Goal: Task Accomplishment & Management: Manage account settings

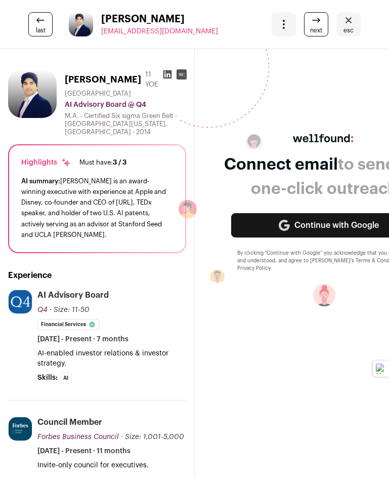
scroll to position [912, 0]
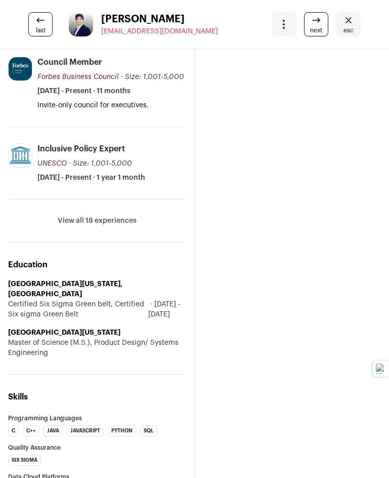
scroll to position [456, 0]
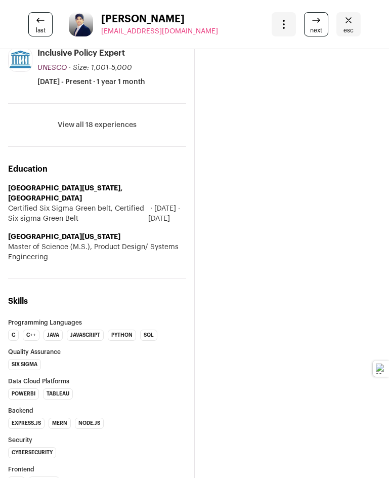
click at [92, 391] on button at bounding box center [88, 394] width 7 height 7
click at [92, 379] on icon at bounding box center [88, 382] width 7 height 7
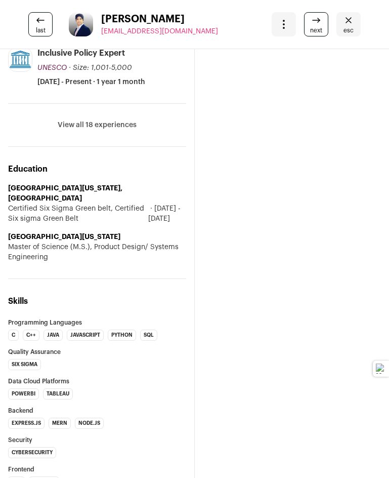
type textarea "**********"
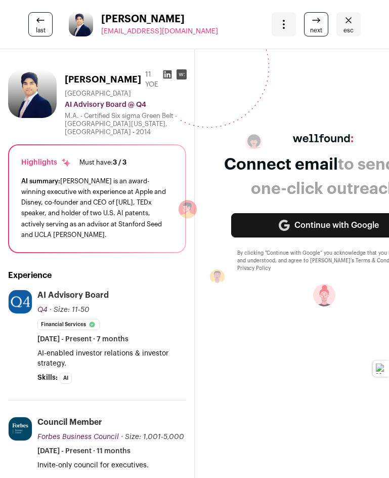
click at [49, 453] on icon "Close fill prompt" at bounding box center [46, 456] width 6 height 6
click at [320, 77] on div "Connect email to send fast one-click outreach. Continue with Google By clicking…" at bounding box center [329, 216] width 300 height 358
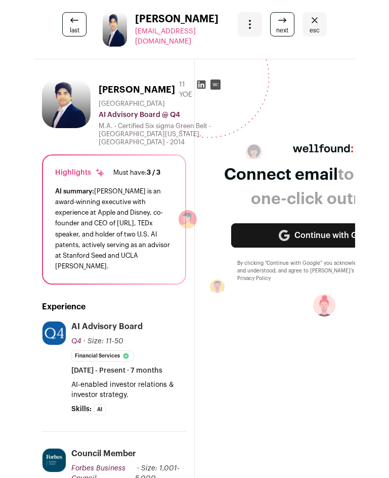
scroll to position [713, 0]
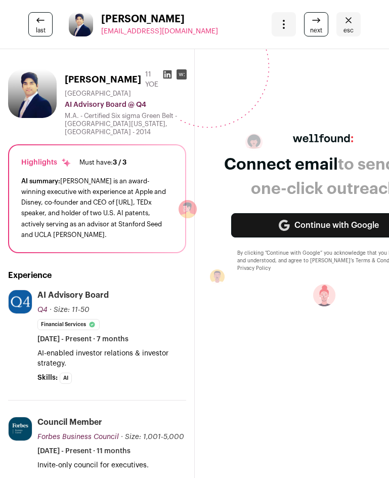
click at [375, 87] on div "Connect email to send fast one-click outreach. Continue with Google By clicking…" at bounding box center [329, 216] width 300 height 358
click at [36, 417] on icon "Remove sticky tab" at bounding box center [20, 433] width 32 height 32
click at [241, 148] on div "Connect email to send fast one-click outreach. Continue with Google By clicking…" at bounding box center [329, 216] width 300 height 180
click at [263, 88] on icon at bounding box center [208, 67] width 121 height 121
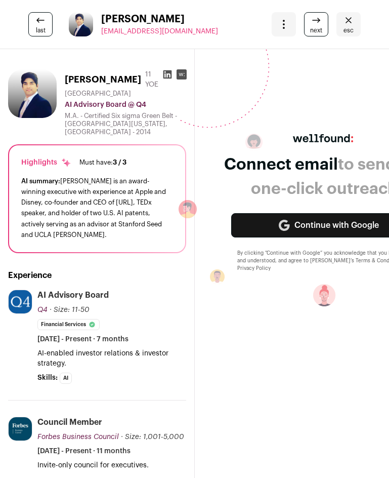
drag, startPoint x: 193, startPoint y: 91, endPoint x: 244, endPoint y: 65, distance: 56.6
click at [244, 65] on icon at bounding box center [208, 67] width 121 height 121
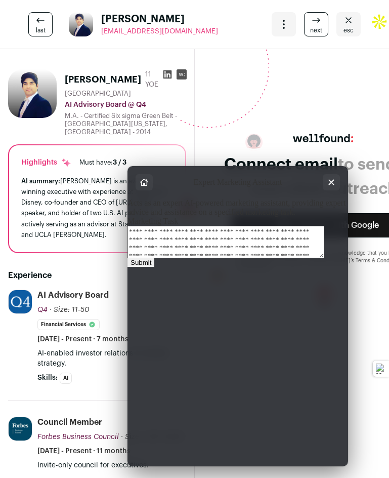
scroll to position [51, 0]
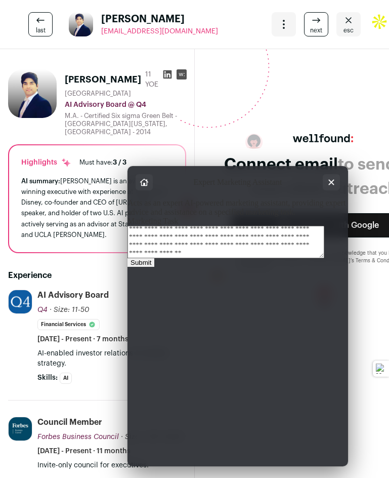
type textarea "**********"
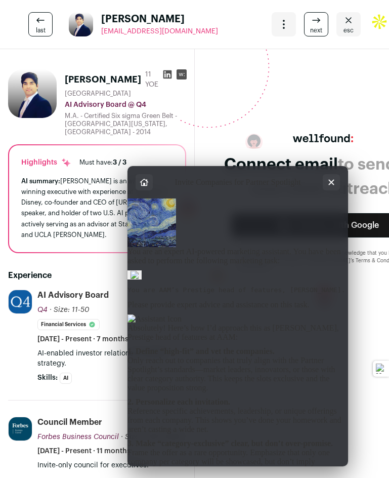
scroll to position [0, 0]
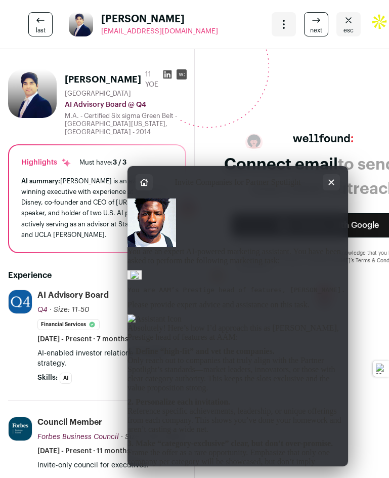
type textarea "**********"
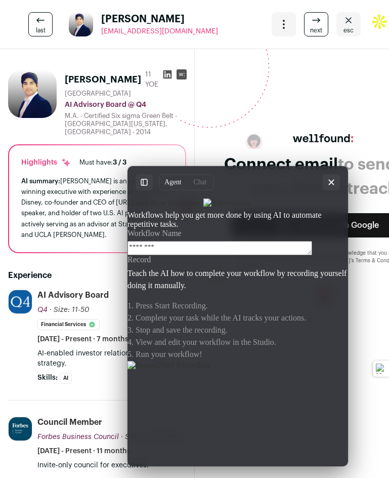
type textarea "********"
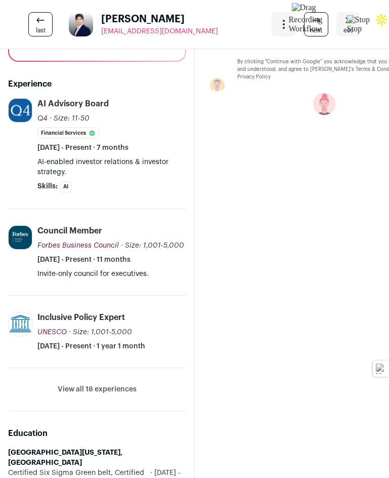
scroll to position [0, 0]
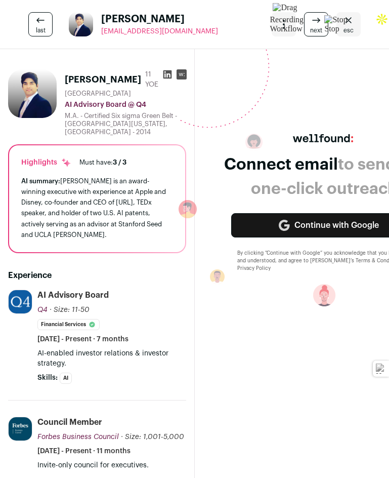
drag, startPoint x: 62, startPoint y: 189, endPoint x: 90, endPoint y: 238, distance: 56.0
click at [90, 240] on div "AI summary: Rohan Sharma is an award-winning executive with experience at Apple…" at bounding box center [97, 208] width 152 height 64
copy div "Rohan Sharma is an award-winning executive with experience at Apple and Disney,…"
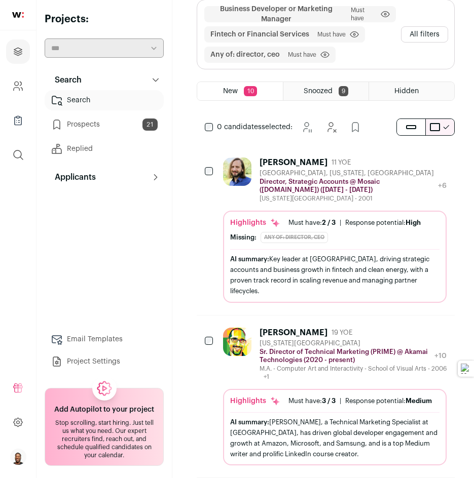
scroll to position [304, 0]
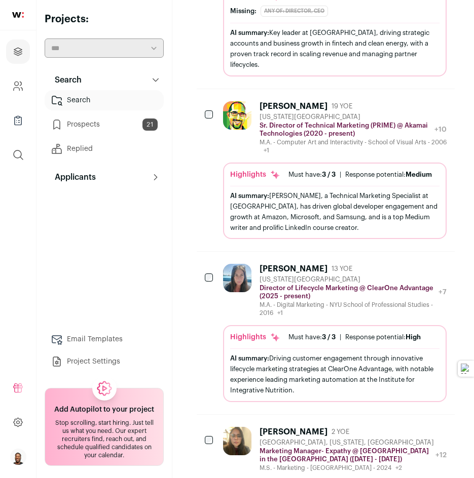
click at [86, 121] on link "Prospects 21" at bounding box center [104, 124] width 119 height 20
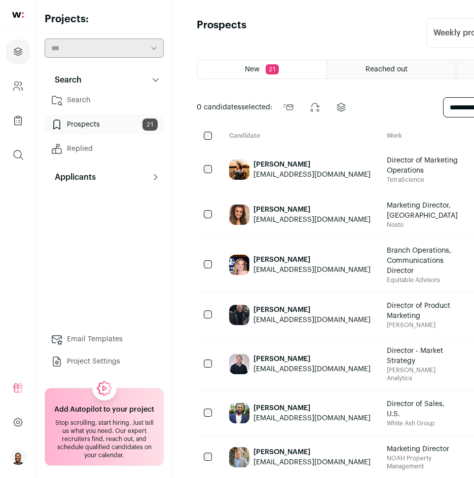
click at [333, 337] on div "Dan Brooks dbrooks83@gmail.com" at bounding box center [299, 315] width 157 height 45
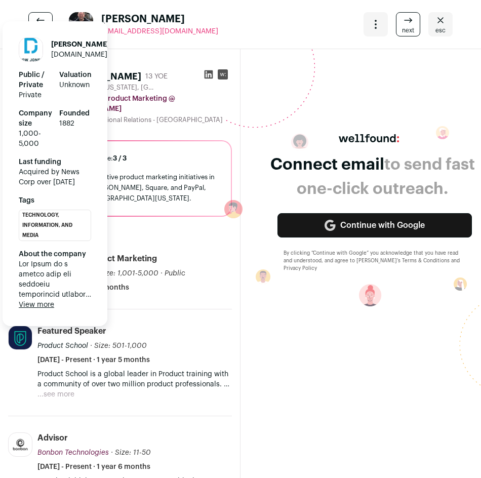
click at [37, 305] on button "View more" at bounding box center [36, 305] width 35 height 10
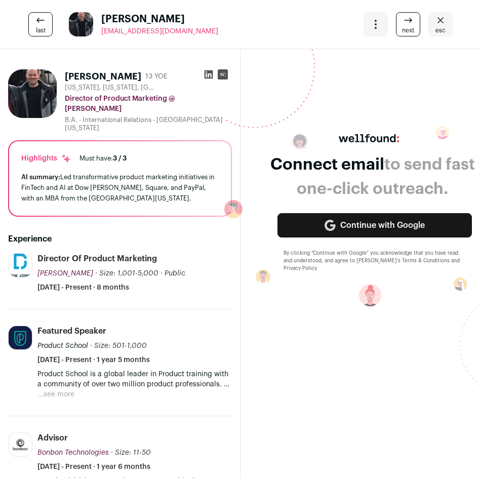
click at [381, 27] on span "next" at bounding box center [408, 30] width 12 height 8
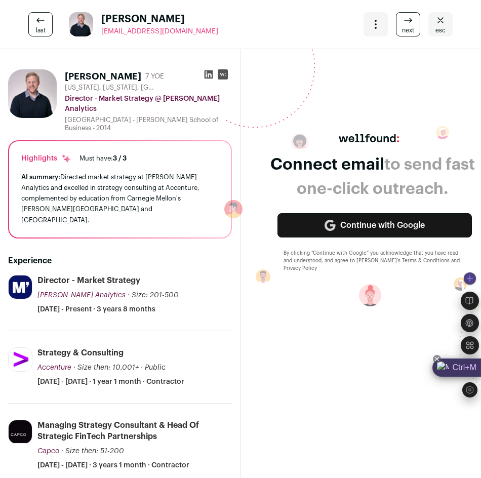
click at [381, 367] on div "Ctrl+M" at bounding box center [456, 368] width 49 height 18
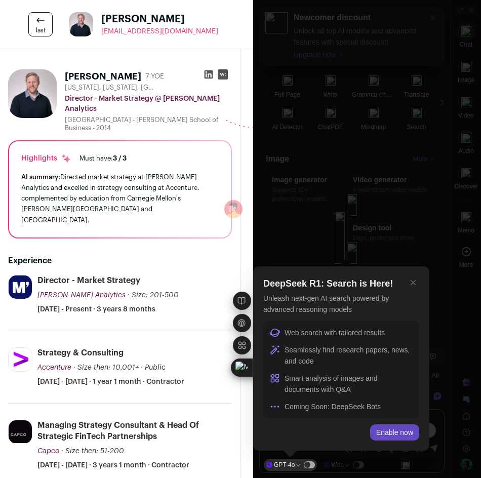
click at [381, 427] on div "Enable now" at bounding box center [394, 432] width 49 height 16
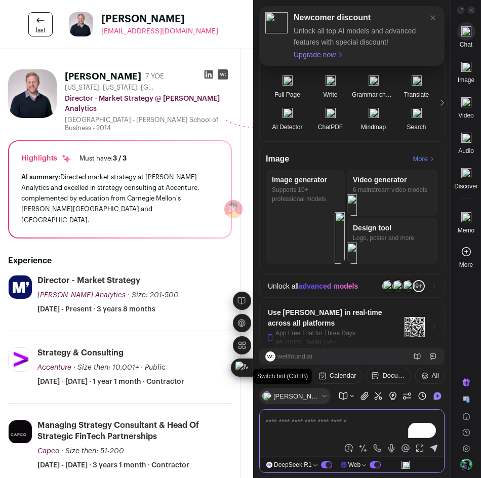
click at [321, 394] on icon at bounding box center [325, 396] width 8 height 8
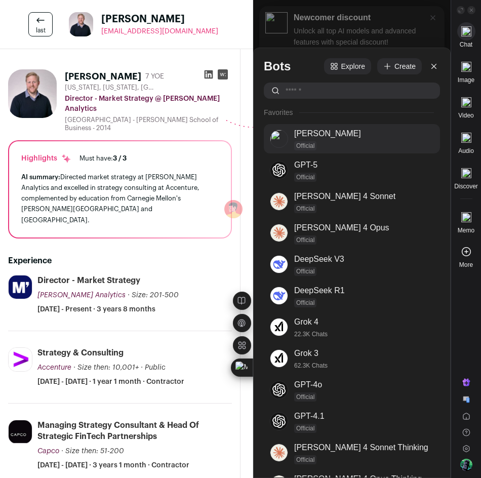
click at [318, 141] on div "Official" at bounding box center [361, 145] width 134 height 9
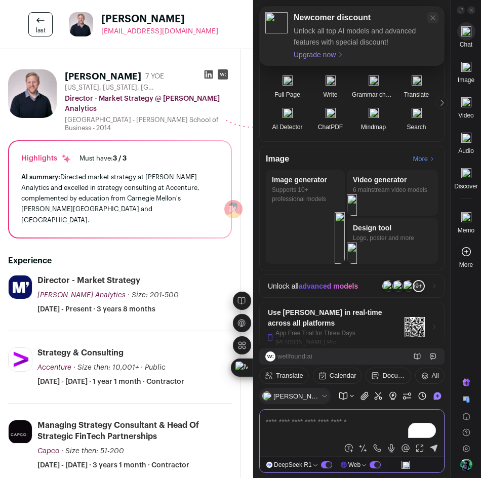
click at [381, 16] on icon at bounding box center [433, 18] width 8 height 8
click at [381, 16] on div "Welcome 👋" at bounding box center [351, 21] width 185 height 43
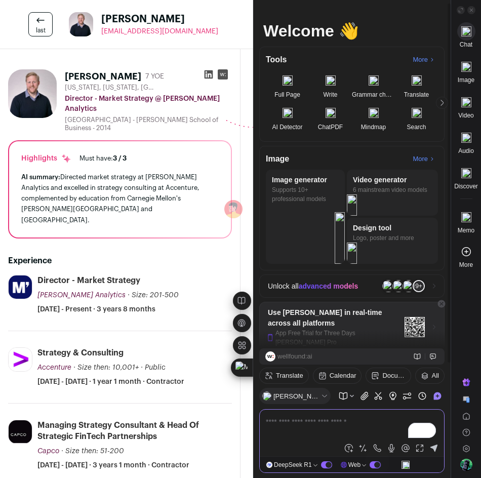
scroll to position [4, 0]
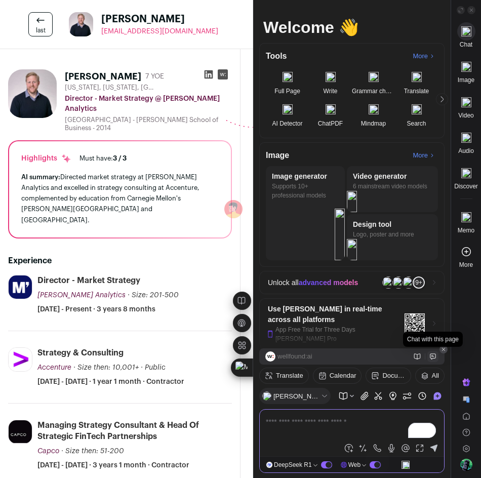
click at [381, 356] on icon at bounding box center [432, 356] width 7 height 7
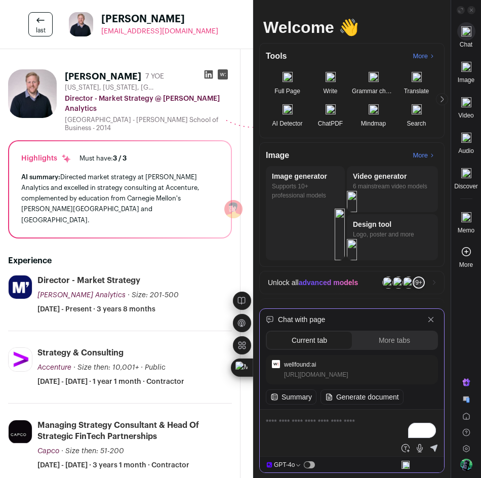
click at [358, 426] on textarea "To enrich screen reader interactions, please activate Accessibility in Grammarl…" at bounding box center [352, 428] width 172 height 24
click at [377, 420] on textarea "**********" at bounding box center [352, 428] width 172 height 24
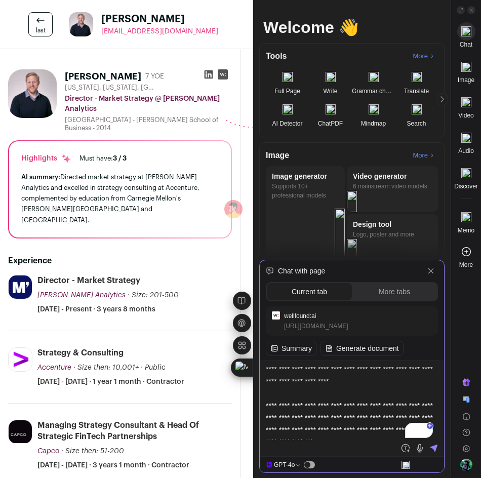
scroll to position [0, 0]
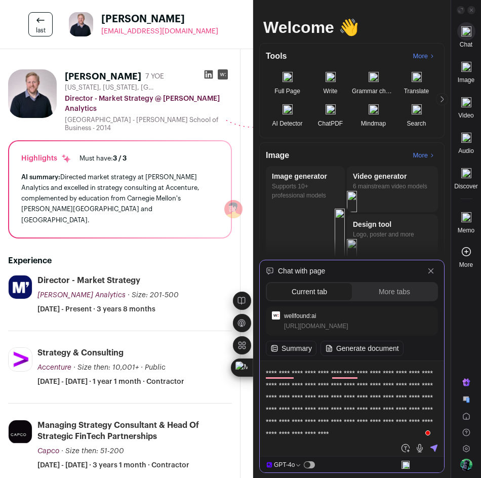
drag, startPoint x: 315, startPoint y: 384, endPoint x: 268, endPoint y: 387, distance: 47.2
click at [268, 387] on textarea "**********" at bounding box center [352, 403] width 172 height 73
click at [370, 373] on textarea "**********" at bounding box center [352, 403] width 172 height 73
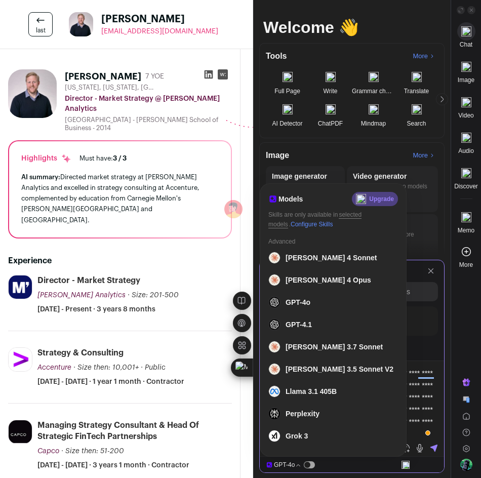
type textarea "**********"
click at [290, 463] on span "GPT-4o" at bounding box center [284, 464] width 21 height 7
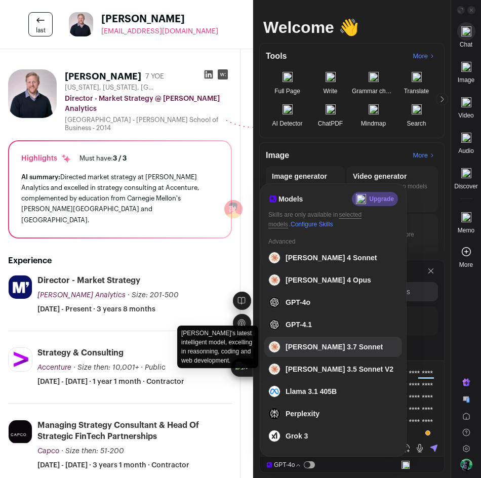
click at [319, 343] on span "Claude 3.7 Sonnet" at bounding box center [334, 347] width 97 height 12
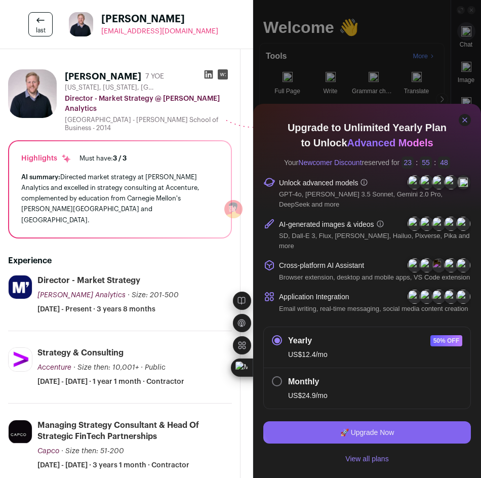
click at [381, 124] on icon at bounding box center [465, 120] width 8 height 8
click at [381, 141] on img at bounding box center [466, 138] width 10 height 10
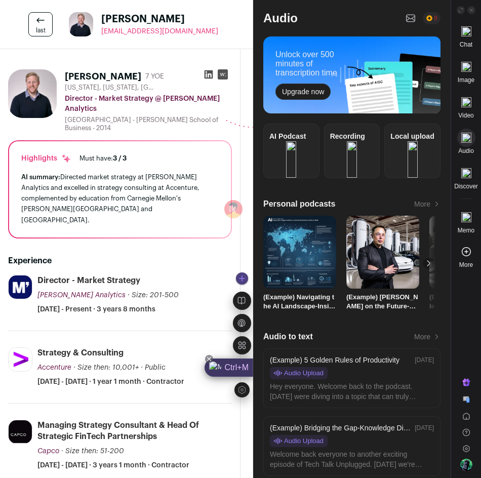
click at [242, 367] on div "Ctrl+M" at bounding box center [229, 368] width 49 height 18
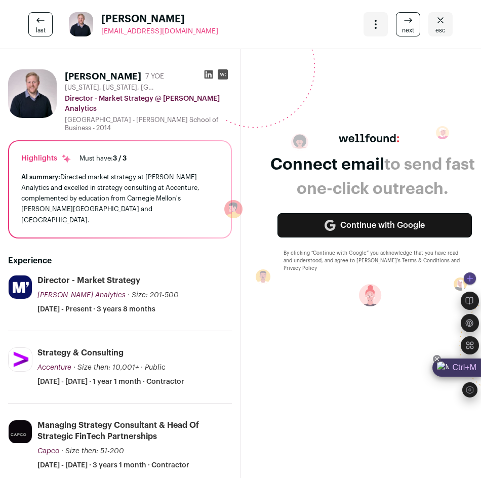
click at [381, 366] on div "Ctrl+M" at bounding box center [456, 368] width 49 height 18
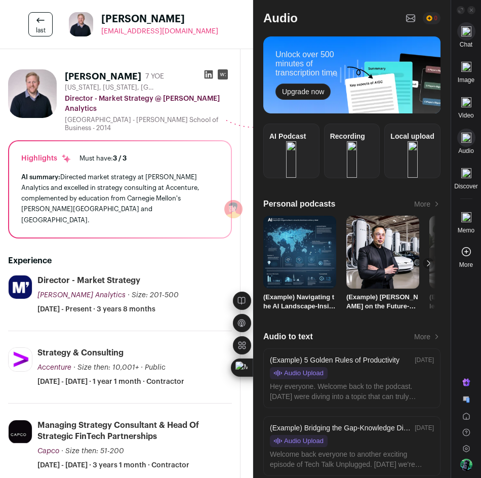
click at [381, 26] on img at bounding box center [466, 31] width 10 height 10
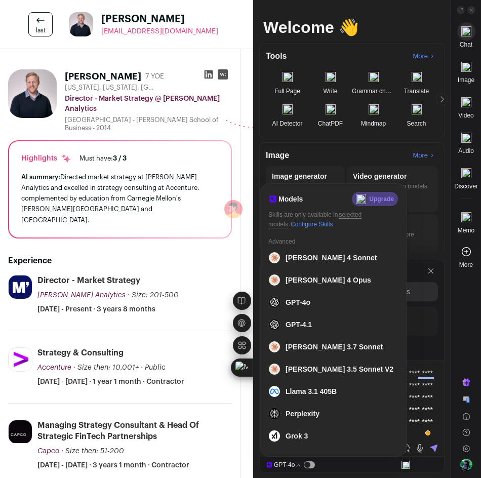
click at [294, 225] on span "Configure Skills" at bounding box center [312, 224] width 42 height 7
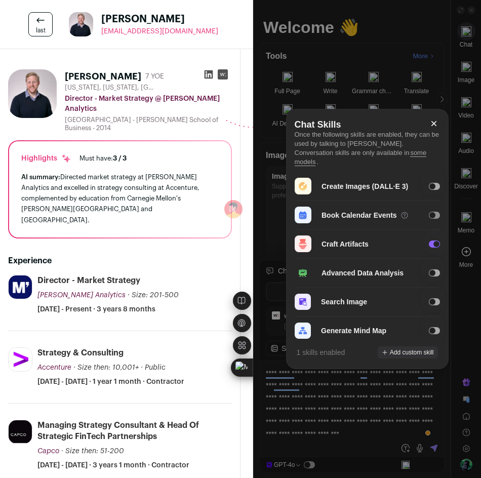
click at [381, 212] on span at bounding box center [432, 215] width 6 height 6
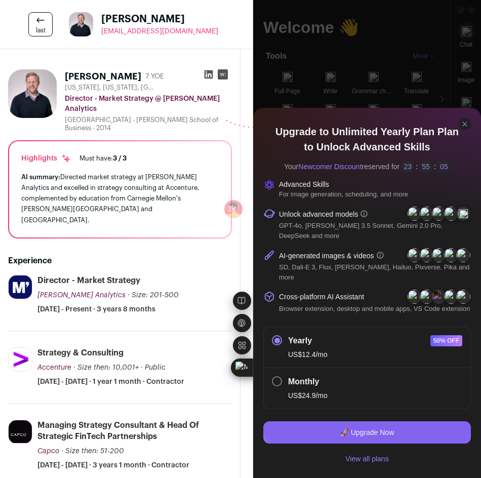
click at [381, 128] on icon at bounding box center [465, 124] width 8 height 8
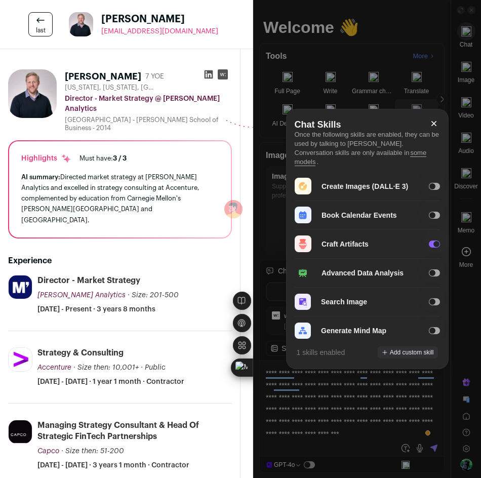
click at [381, 123] on icon at bounding box center [433, 123] width 5 height 5
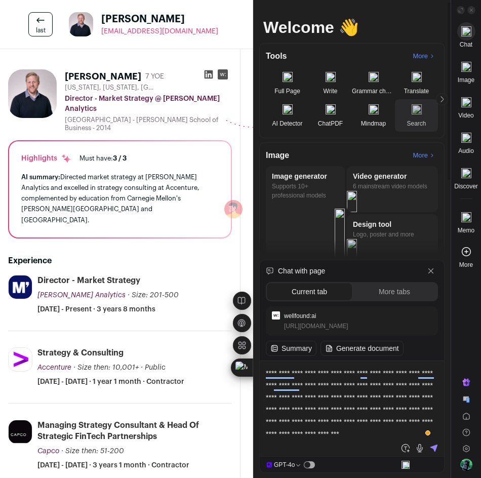
click at [381, 123] on p "Search" at bounding box center [416, 124] width 43 height 8
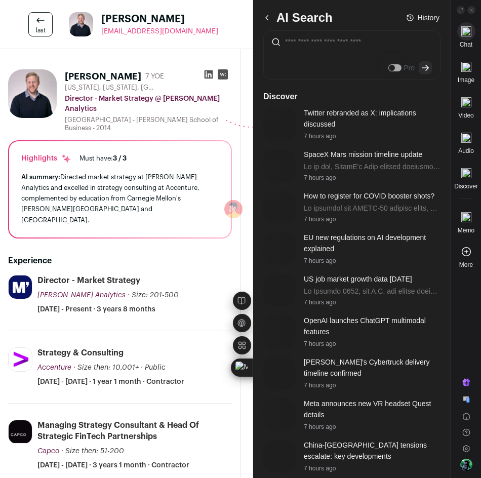
click at [381, 34] on img at bounding box center [466, 31] width 10 height 10
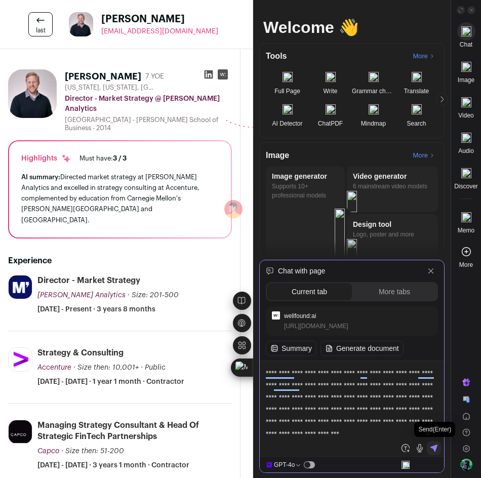
click at [381, 447] on icon at bounding box center [433, 448] width 7 height 7
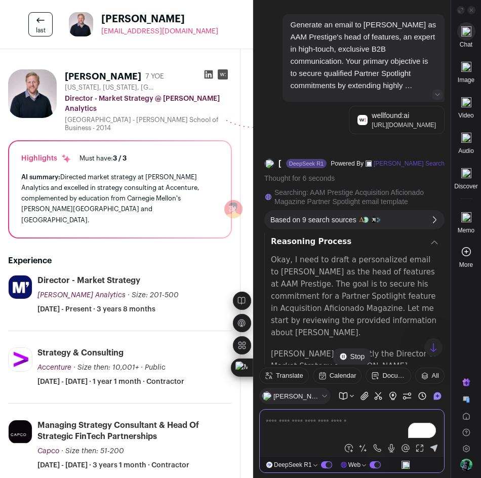
click at [381, 242] on icon at bounding box center [434, 243] width 8 height 8
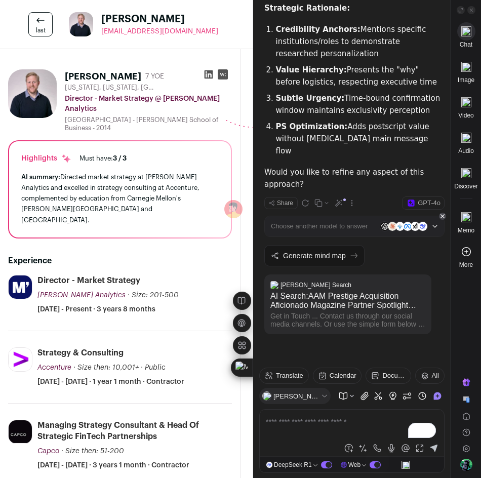
scroll to position [837, 0]
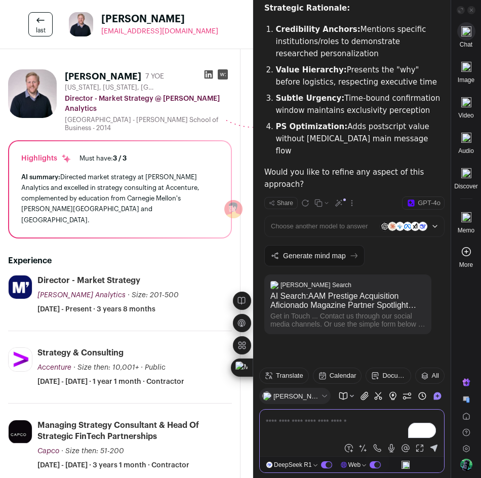
click at [294, 424] on textarea "To enrich screen reader interactions, please activate Accessibility in Grammarl…" at bounding box center [352, 428] width 172 height 24
type textarea "***"
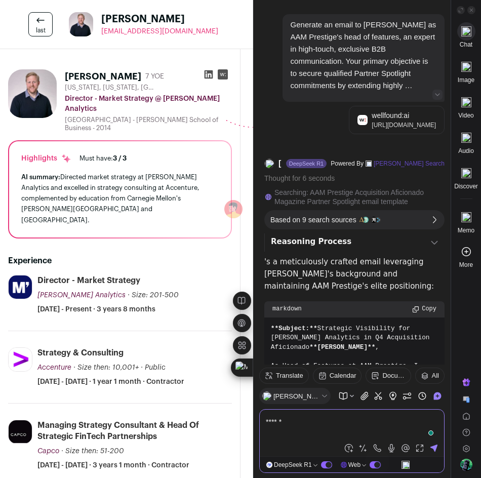
scroll to position [837, 0]
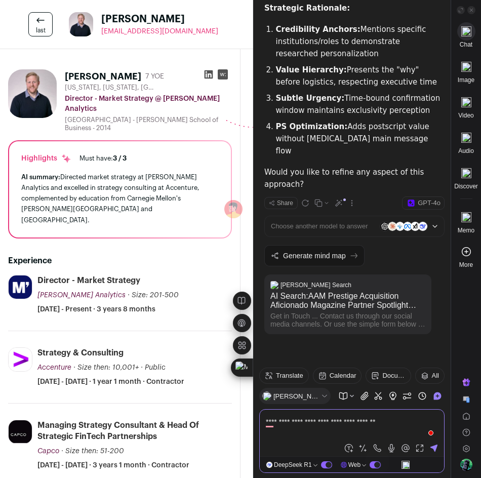
type textarea "**********"
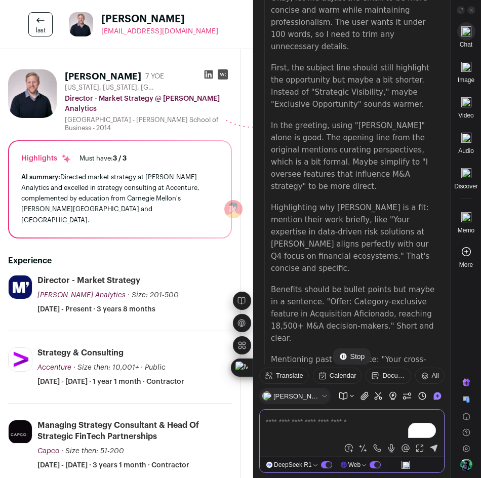
scroll to position [1130, 0]
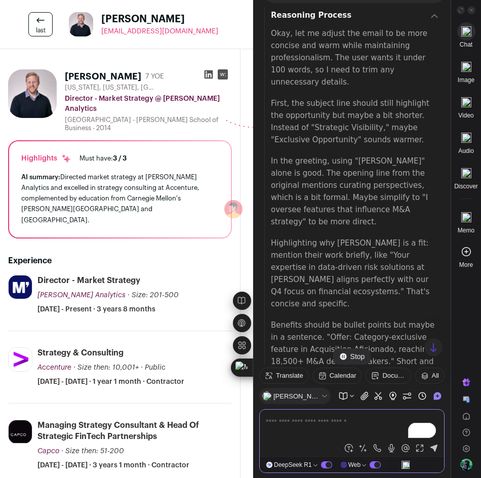
click at [424, 23] on div "Reasoning Process" at bounding box center [355, 16] width 168 height 14
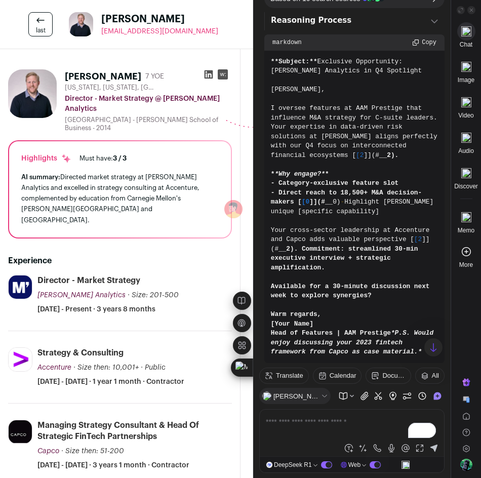
scroll to position [1108, 0]
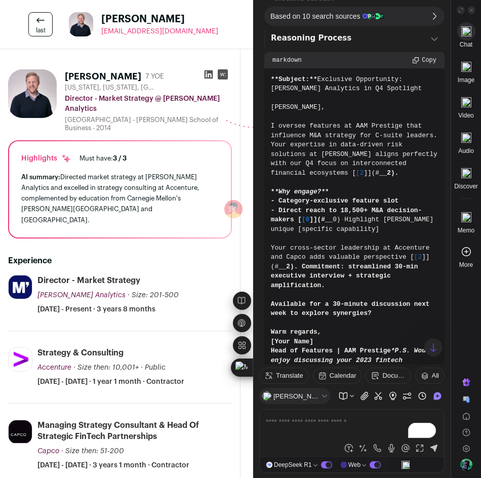
drag, startPoint x: 272, startPoint y: 141, endPoint x: 405, endPoint y: 202, distance: 145.9
click at [405, 202] on code "**Subject:** Exclusive Opportunity: Moody's Analytics in Q4 Spotlight Stephen, …" at bounding box center [355, 225] width 168 height 300
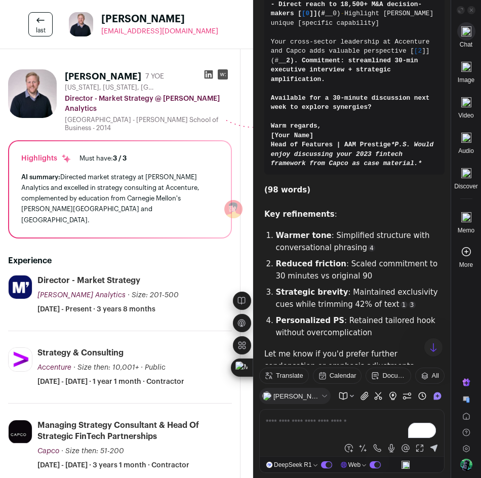
scroll to position [1310, 0]
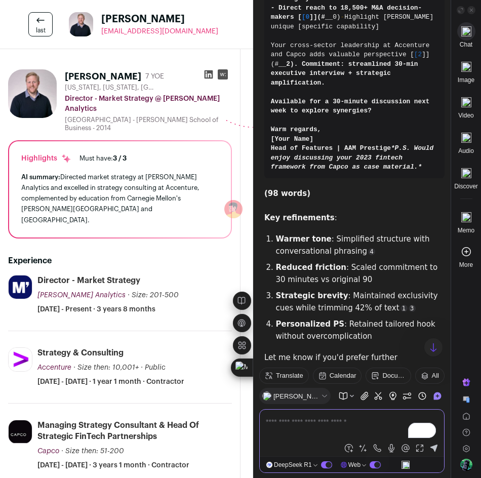
click at [288, 422] on textarea "To enrich screen reader interactions, please activate Accessibility in Grammarl…" at bounding box center [352, 428] width 172 height 24
type textarea "**********"
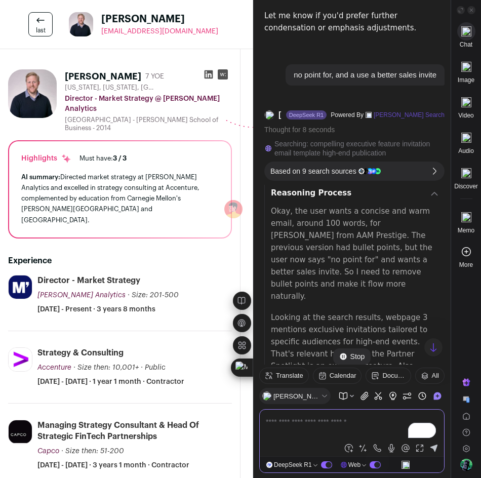
scroll to position [1606, 0]
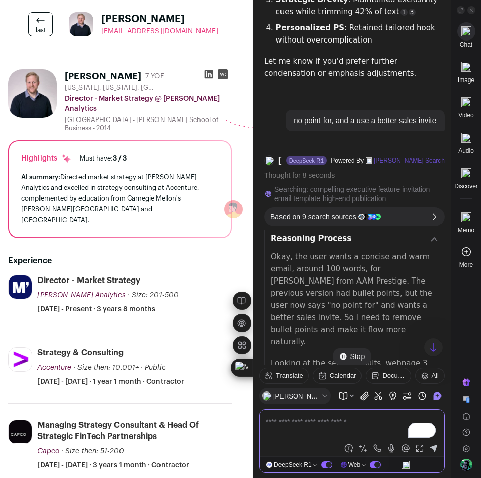
click at [425, 247] on div "Reasoning Process" at bounding box center [355, 239] width 168 height 14
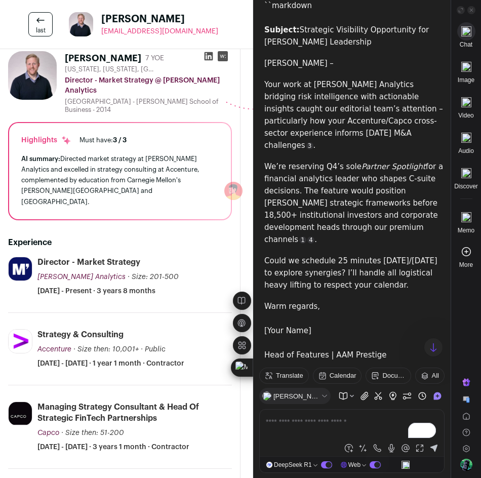
scroll to position [0, 0]
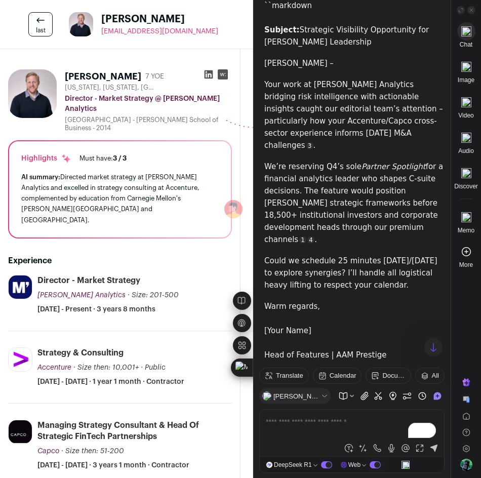
click at [264, 194] on p "We’re reserving Q4’s sole Partner Spotlight for a financial analytics leader wh…" at bounding box center [354, 203] width 180 height 85
drag, startPoint x: 264, startPoint y: 194, endPoint x: 430, endPoint y: 306, distance: 200.0
click at [430, 306] on div "``markdown Subject: Strategic Visibility Opportunity for [PERSON_NAME] Leadersh…" at bounding box center [354, 346] width 180 height 694
drag, startPoint x: 125, startPoint y: 33, endPoint x: 92, endPoint y: 43, distance: 34.2
click at [91, 43] on div "last Stephen Morse stephenamorse@gmail.com More actions Change project Move to …" at bounding box center [240, 24] width 481 height 49
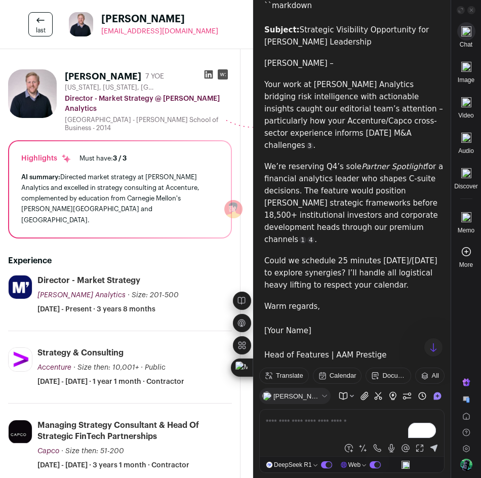
drag, startPoint x: 100, startPoint y: 31, endPoint x: 196, endPoint y: 37, distance: 95.9
click at [196, 37] on div "last Stephen Morse stephenamorse@gmail.com More actions Change project Move to …" at bounding box center [240, 24] width 481 height 49
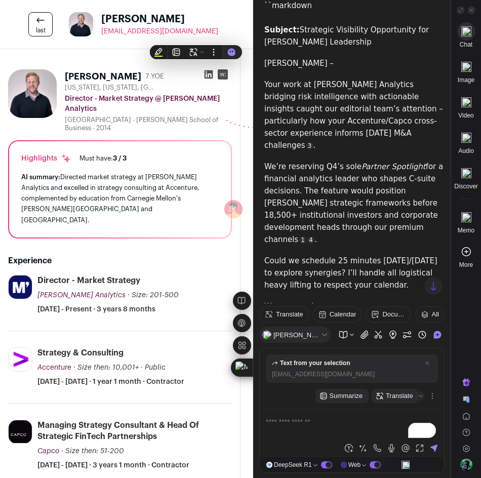
copy span "[EMAIL_ADDRESS][DOMAIN_NAME]"
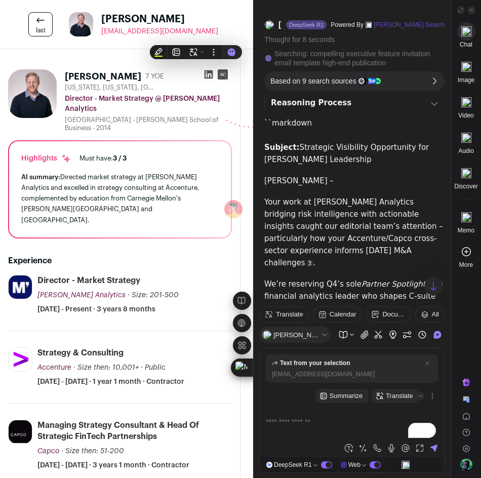
scroll to position [1758, 0]
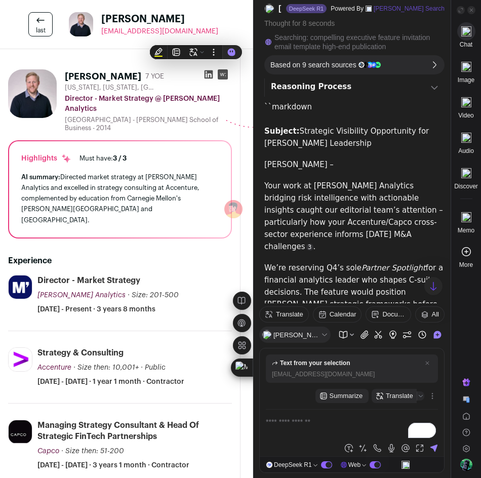
drag, startPoint x: 294, startPoint y: 175, endPoint x: 300, endPoint y: 187, distance: 13.6
click at [300, 149] on p "``markdown Subject: Strategic Visibility Opportunity for Moody’s Leadership" at bounding box center [354, 125] width 180 height 49
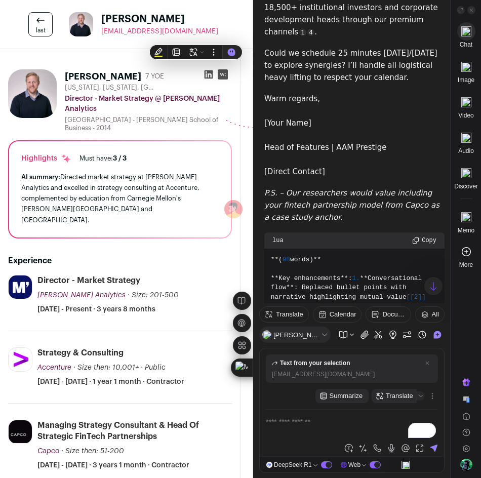
scroll to position [2113, 0]
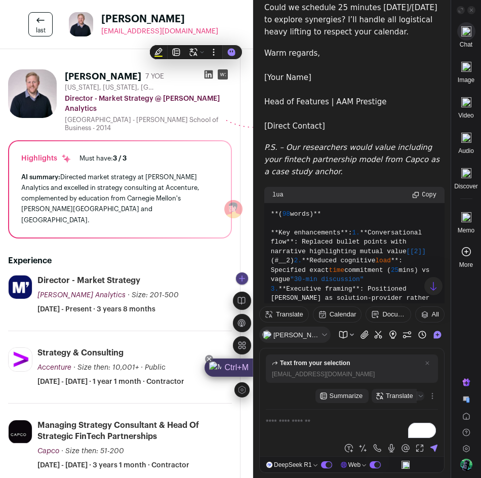
click at [226, 363] on div "Ctrl+M" at bounding box center [229, 368] width 49 height 18
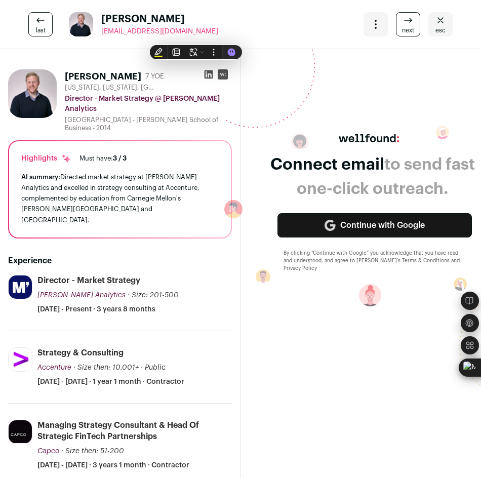
click at [396, 26] on link "next" at bounding box center [408, 24] width 24 height 24
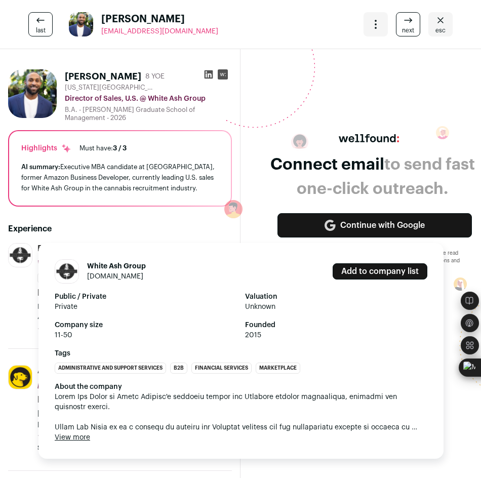
click at [82, 440] on button "View more" at bounding box center [72, 437] width 35 height 10
click at [82, 432] on span at bounding box center [241, 412] width 373 height 41
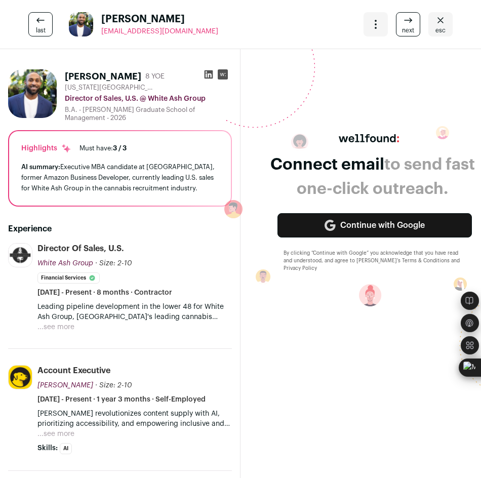
click at [47, 325] on button "...see more" at bounding box center [55, 327] width 37 height 10
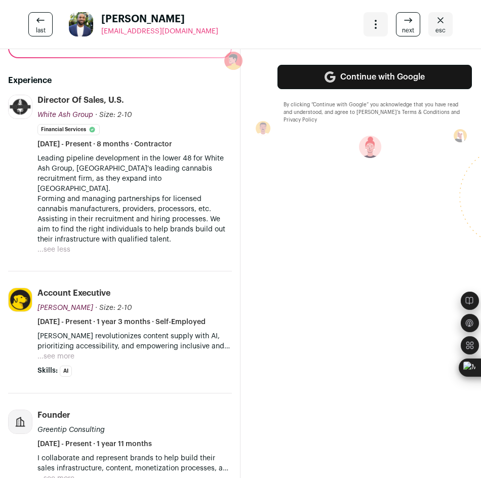
scroll to position [152, 0]
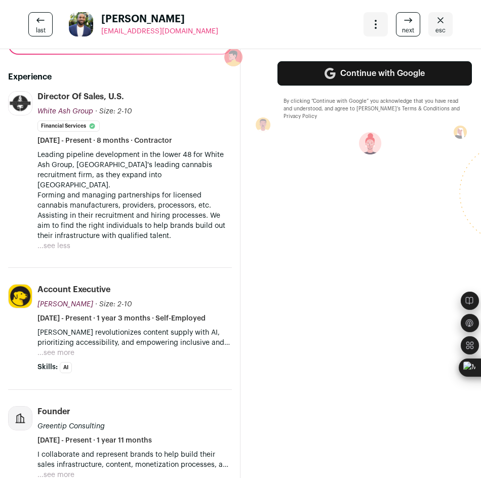
click at [69, 348] on button "...see more" at bounding box center [55, 353] width 37 height 10
click at [69, 342] on p "Wally revolutionizes content supply with AI, prioritizing accessibility, and em…" at bounding box center [134, 338] width 194 height 20
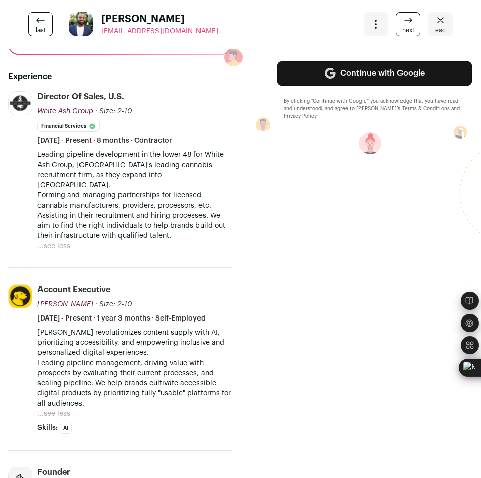
click at [148, 328] on p "Wally revolutionizes content supply with AI, prioritizing accessibility, and em…" at bounding box center [134, 343] width 194 height 30
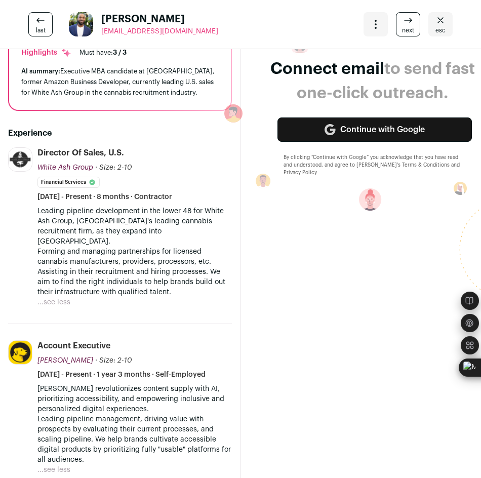
scroll to position [0, 0]
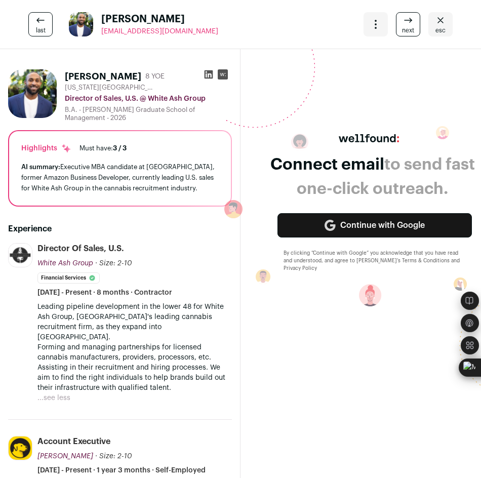
click at [402, 23] on icon at bounding box center [408, 20] width 12 height 12
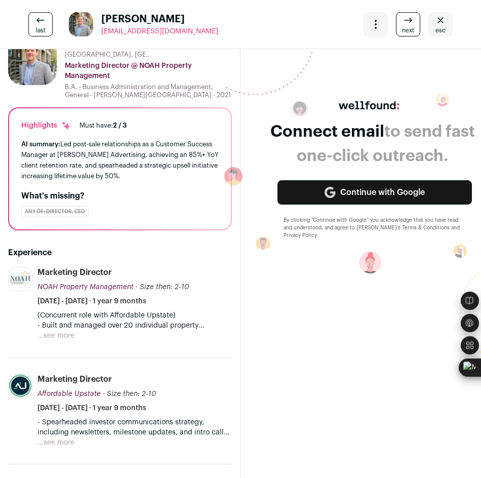
scroll to position [51, 0]
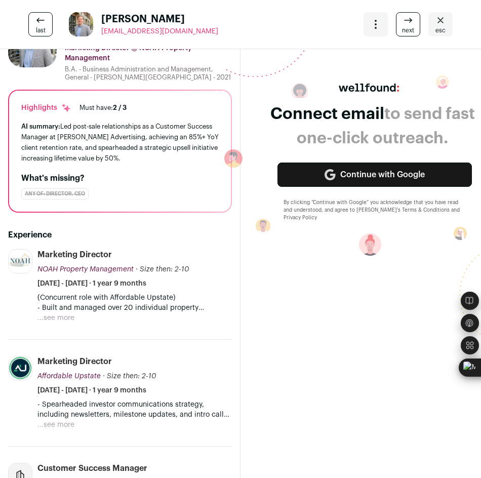
click at [63, 321] on button "...see more" at bounding box center [55, 318] width 37 height 10
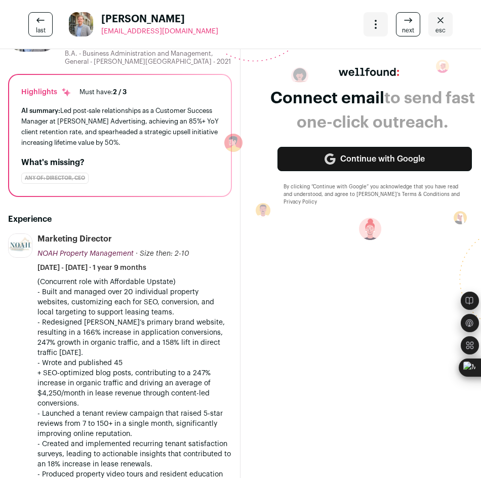
scroll to position [0, 0]
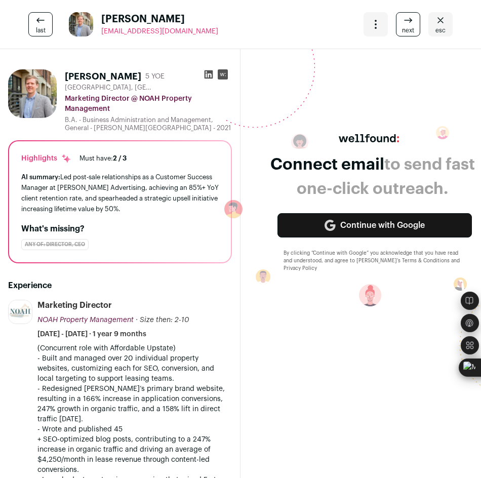
click at [403, 22] on icon at bounding box center [408, 20] width 12 height 12
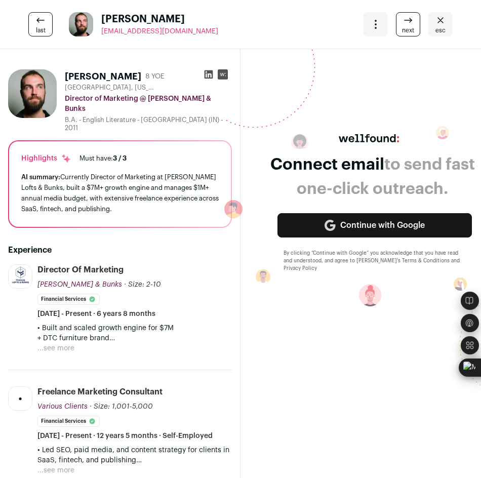
click at [370, 26] on icon "Open dropdown" at bounding box center [376, 24] width 12 height 12
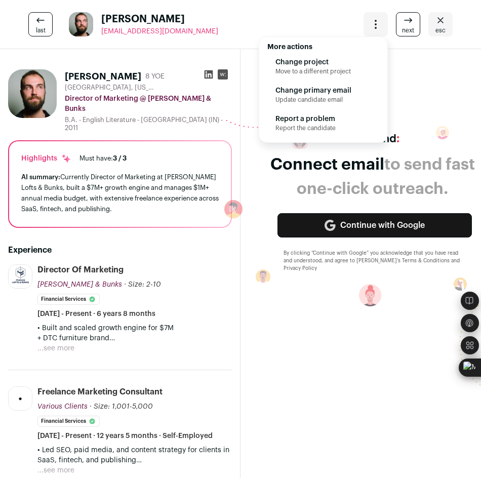
click at [421, 92] on div "Connect email to send fast one-click outreach. Continue with Google By clicking…" at bounding box center [374, 216] width 300 height 358
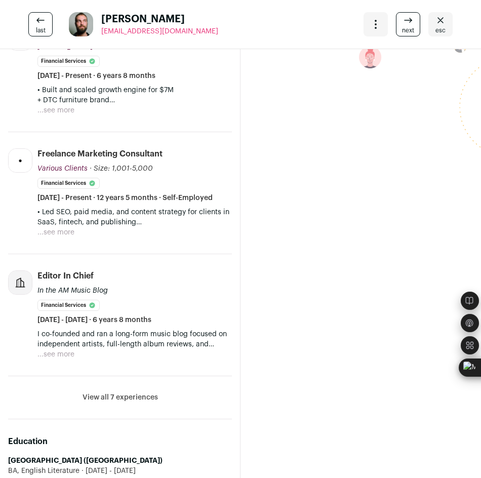
scroll to position [40, 0]
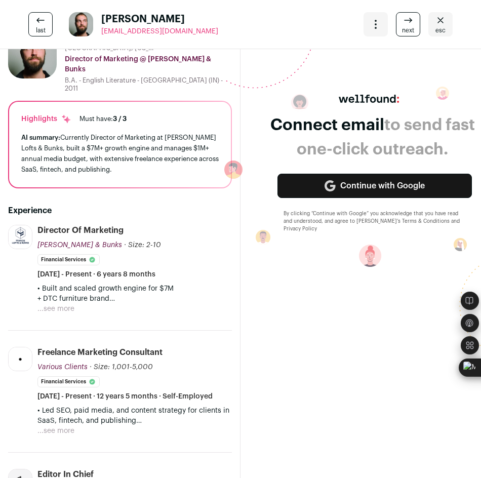
click at [402, 17] on icon at bounding box center [408, 20] width 12 height 12
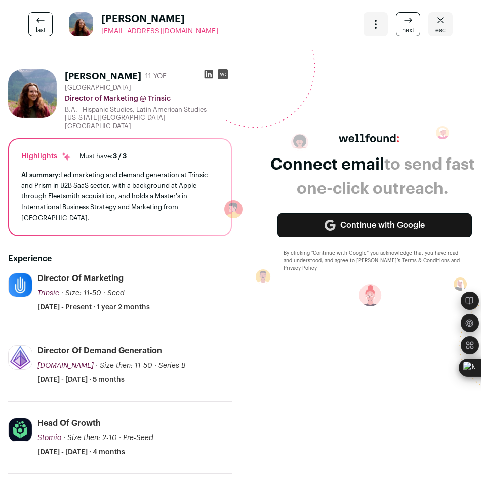
click at [403, 30] on span "next" at bounding box center [408, 30] width 12 height 8
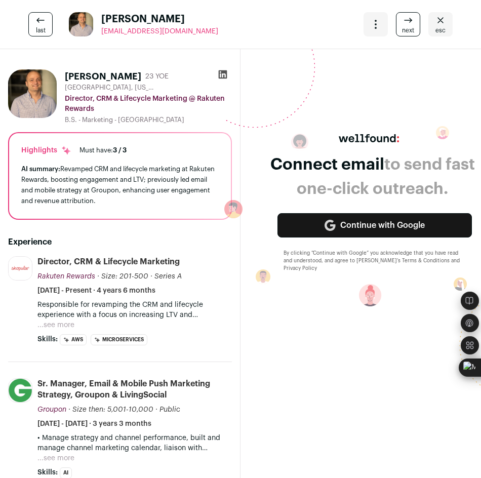
click at [409, 30] on link "next" at bounding box center [408, 24] width 24 height 24
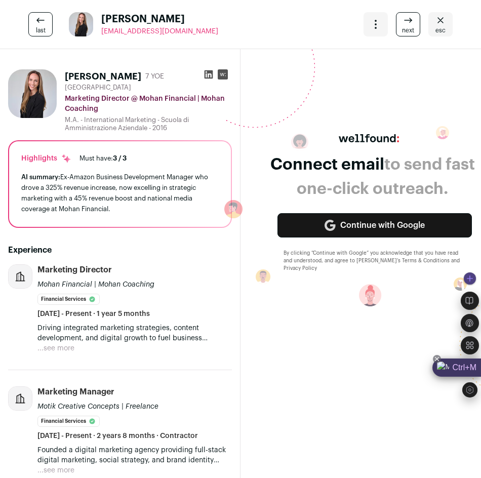
click at [458, 366] on div "Ctrl+M" at bounding box center [456, 368] width 49 height 18
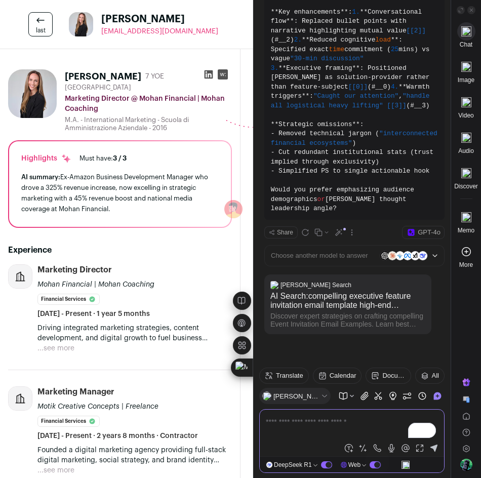
scroll to position [2388, 0]
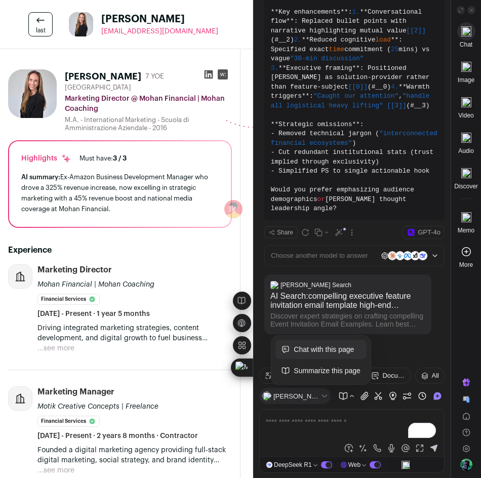
click at [318, 353] on span "Chat with this page" at bounding box center [327, 349] width 67 height 11
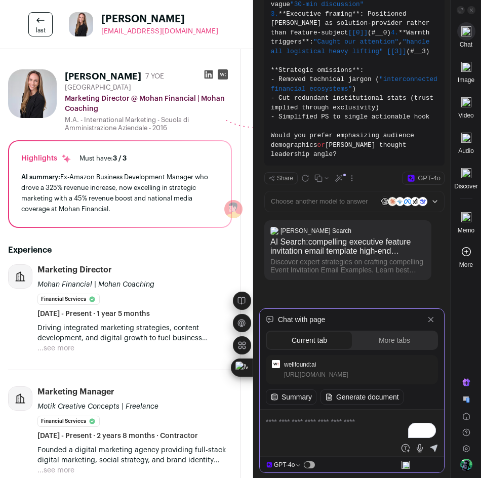
click at [326, 421] on textarea "To enrich screen reader interactions, please activate Accessibility in Grammarl…" at bounding box center [352, 428] width 172 height 24
type textarea "**********"
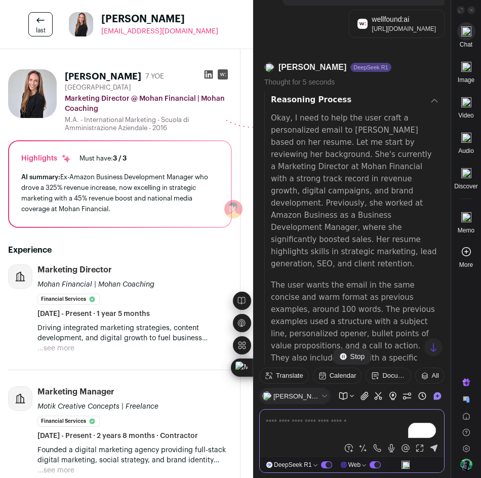
scroll to position [2618, 0]
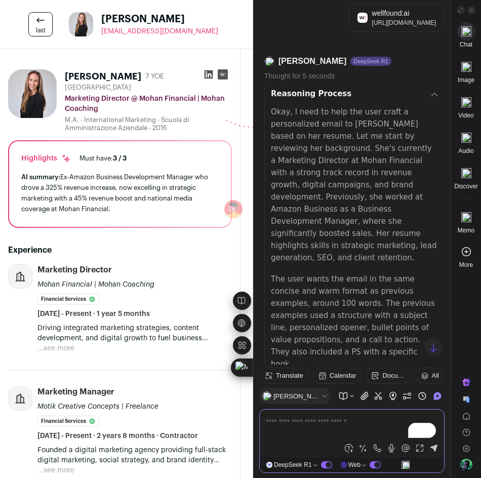
click at [432, 99] on icon at bounding box center [434, 95] width 8 height 8
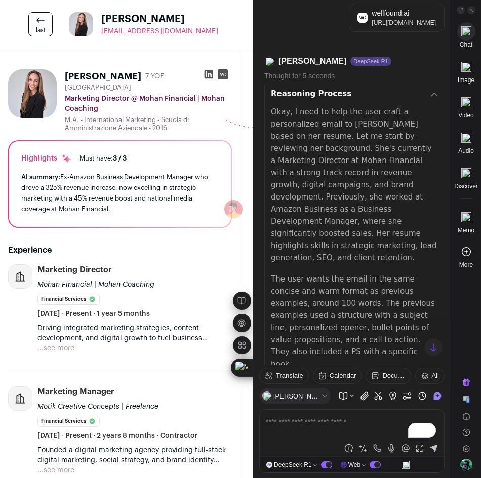
click at [435, 99] on icon at bounding box center [434, 95] width 8 height 8
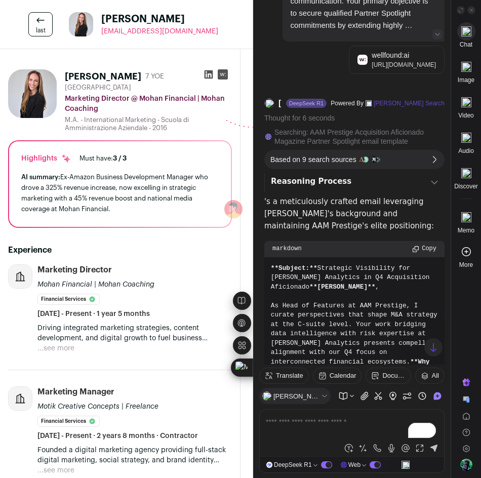
scroll to position [0, 0]
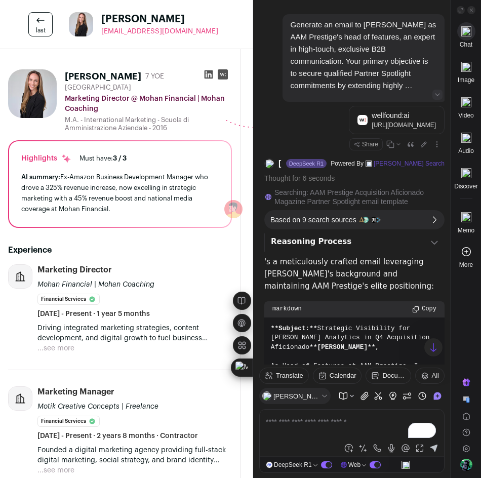
drag, startPoint x: 290, startPoint y: 23, endPoint x: 404, endPoint y: 80, distance: 127.1
click at [404, 80] on div "Generate an email to Stephen as AAM Prestige's head of features, an expert in h…" at bounding box center [364, 55] width 146 height 73
click at [437, 94] on icon at bounding box center [438, 95] width 6 height 6
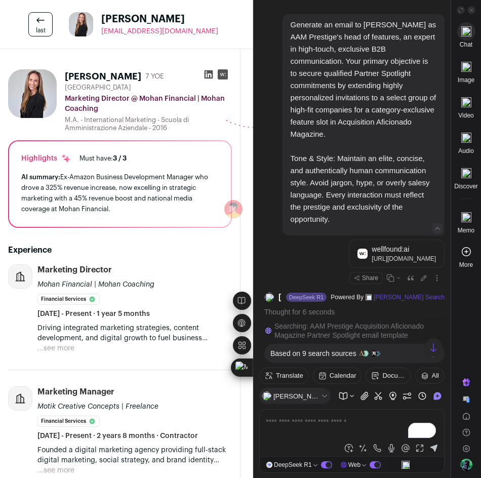
click at [376, 202] on div "Generate an email to Stephen as AAM Prestige's head of features, an expert in h…" at bounding box center [364, 122] width 146 height 207
drag, startPoint x: 336, startPoint y: 218, endPoint x: 290, endPoint y: 20, distance: 203.3
click at [291, 20] on div "Generate an email to Stephen as AAM Prestige's head of features, an expert in h…" at bounding box center [364, 122] width 146 height 207
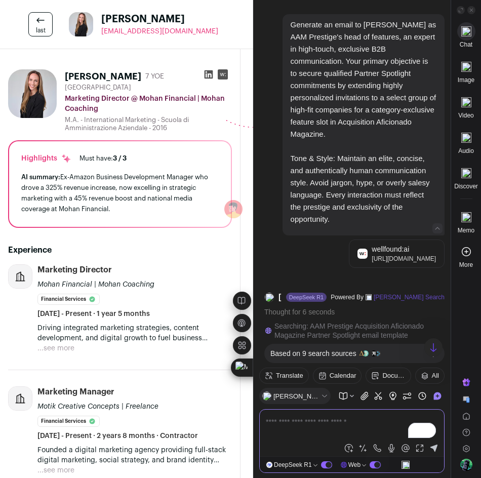
click at [324, 425] on textarea "To enrich screen reader interactions, please activate Accessibility in Grammarl…" at bounding box center [352, 428] width 172 height 24
type textarea "**********"
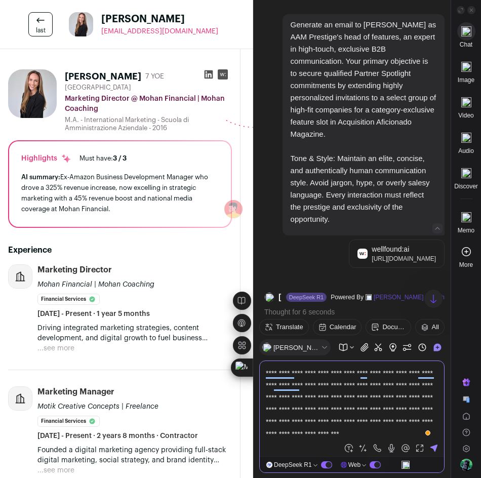
click at [354, 373] on textarea "**********" at bounding box center [352, 403] width 172 height 73
click at [357, 373] on textarea "**********" at bounding box center [352, 403] width 172 height 73
click at [411, 374] on textarea "**********" at bounding box center [352, 403] width 172 height 73
type textarea "**********"
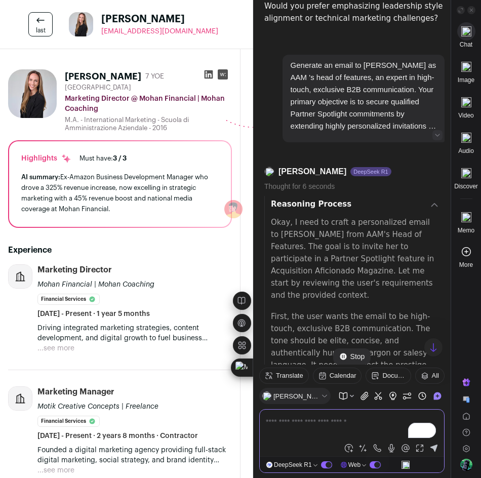
scroll to position [3497, 0]
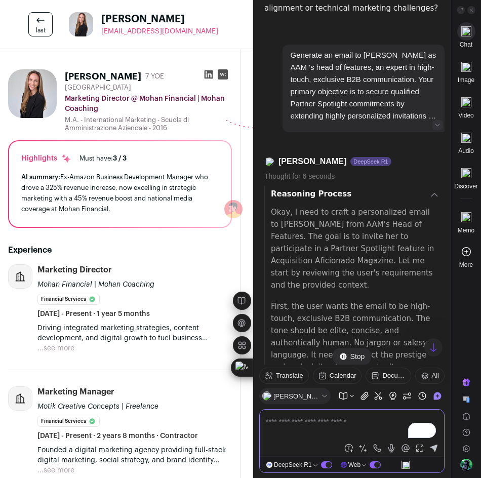
click at [427, 202] on div "Reasoning Process" at bounding box center [355, 195] width 168 height 14
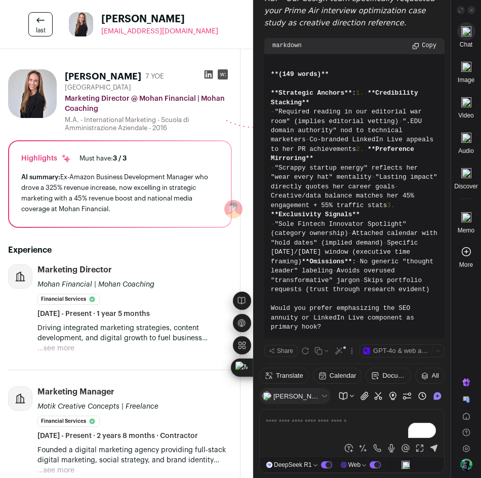
scroll to position [4414, 0]
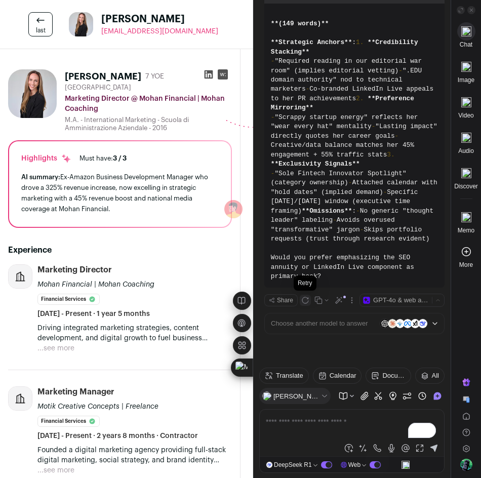
click at [302, 298] on icon at bounding box center [305, 300] width 7 height 7
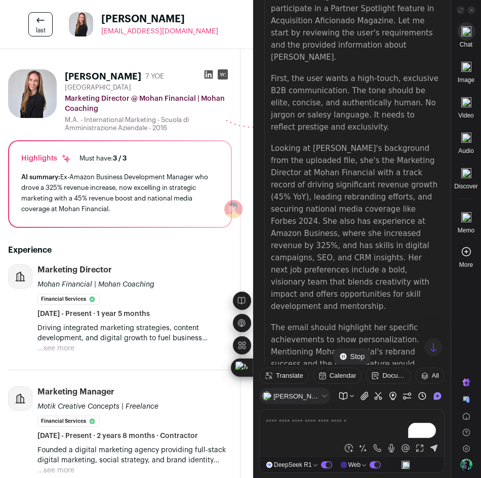
scroll to position [3631, 0]
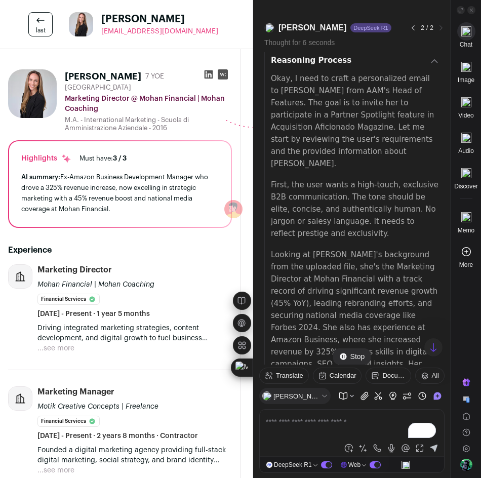
click at [426, 68] on div "Reasoning Process" at bounding box center [355, 61] width 168 height 14
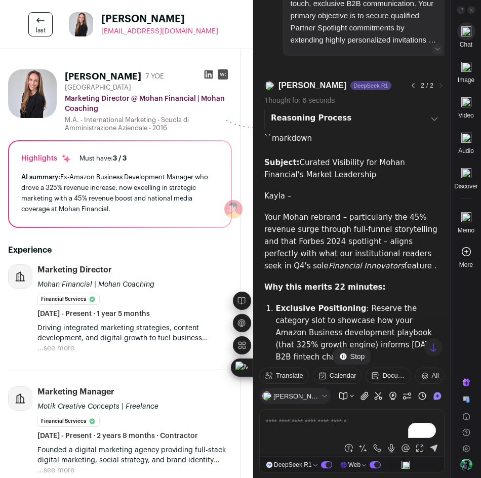
scroll to position [3562, 0]
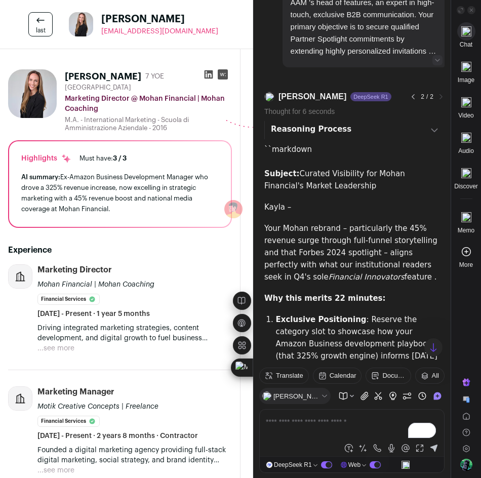
click at [65, 347] on button "...see more" at bounding box center [55, 348] width 37 height 10
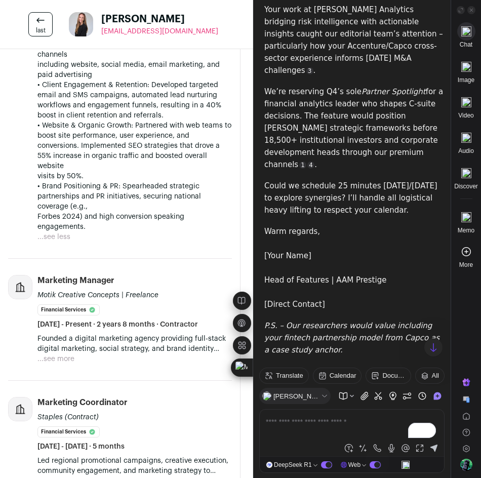
scroll to position [2094, 0]
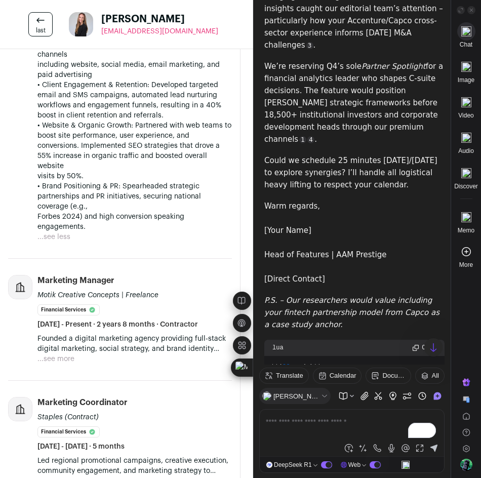
click at [380, 285] on p "Warm regards, [Your Name] Head of Features | AAM Prestige [Direct Contact]" at bounding box center [354, 242] width 180 height 85
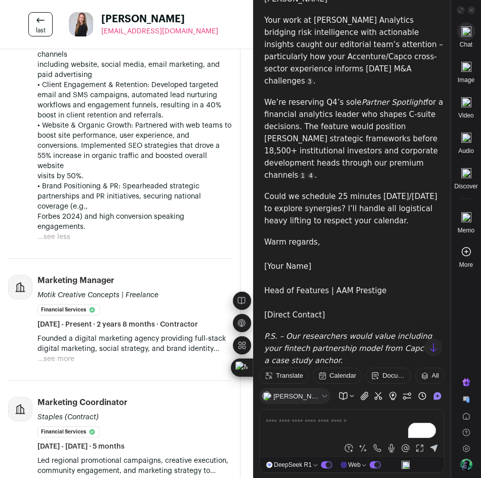
scroll to position [1992, 0]
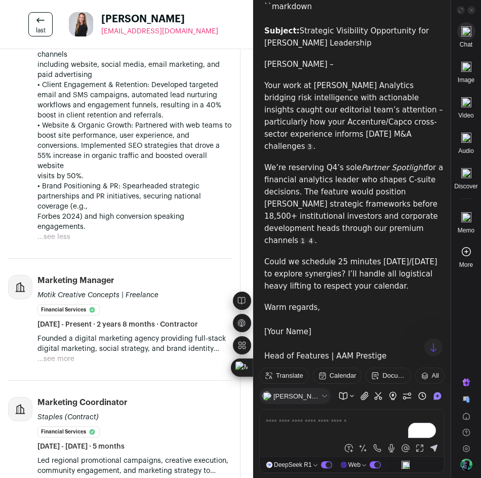
drag, startPoint x: 343, startPoint y: 340, endPoint x: 310, endPoint y: 314, distance: 41.5
click at [329, 327] on div "``markdown Subject: Strategic Visibility Opportunity for Moody’s Leadership Ste…" at bounding box center [354, 348] width 180 height 694
drag, startPoint x: 310, startPoint y: 314, endPoint x: 283, endPoint y: 181, distance: 136.0
click at [283, 181] on div "``markdown Subject: Strategic Visibility Opportunity for Moody’s Leadership Ste…" at bounding box center [354, 348] width 180 height 694
click at [331, 337] on p "Warm regards, [Your Name] Head of Features | AAM Prestige [Direct Contact]" at bounding box center [354, 343] width 180 height 85
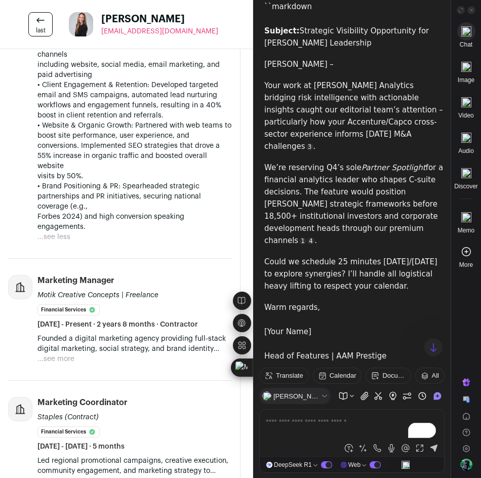
drag, startPoint x: 315, startPoint y: 344, endPoint x: 264, endPoint y: 117, distance: 232.1
click at [264, 117] on div "``markdown Subject: Strategic Visibility Opportunity for Moody’s Leadership Ste…" at bounding box center [354, 348] width 180 height 694
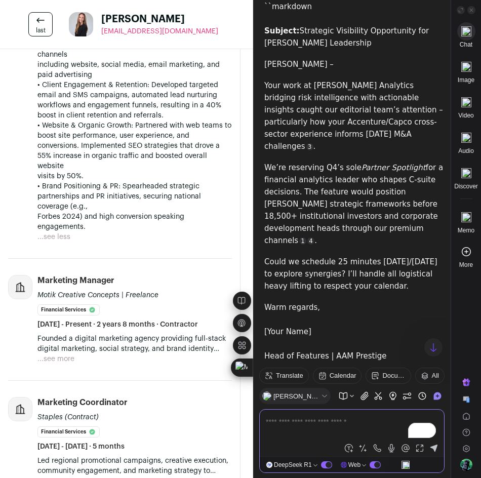
click at [306, 426] on textarea "To enrich screen reader interactions, please activate Accessibility in Grammarl…" at bounding box center [352, 428] width 172 height 24
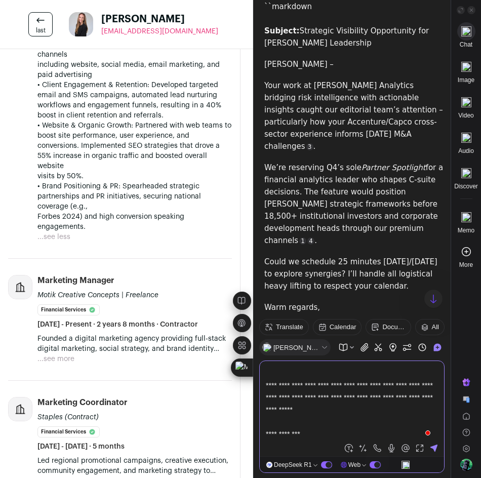
scroll to position [0, 0]
type textarea "**********"
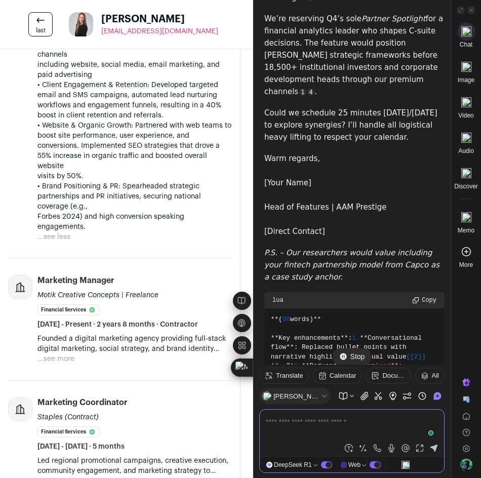
scroll to position [4643, 0]
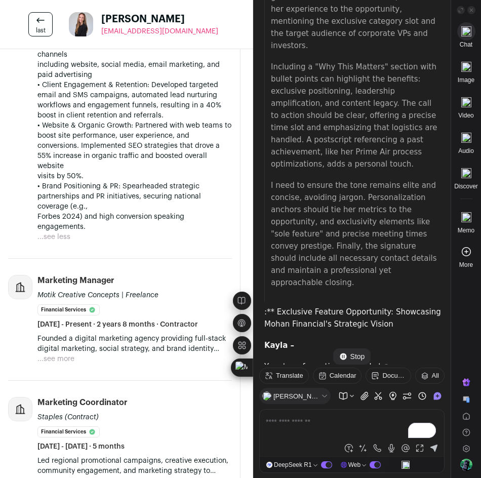
drag, startPoint x: 193, startPoint y: 32, endPoint x: 98, endPoint y: 35, distance: 95.2
click at [98, 35] on div "last Kayla Tucker mkaylatucker@gmail.com More actions Change project Move to a …" at bounding box center [240, 24] width 481 height 49
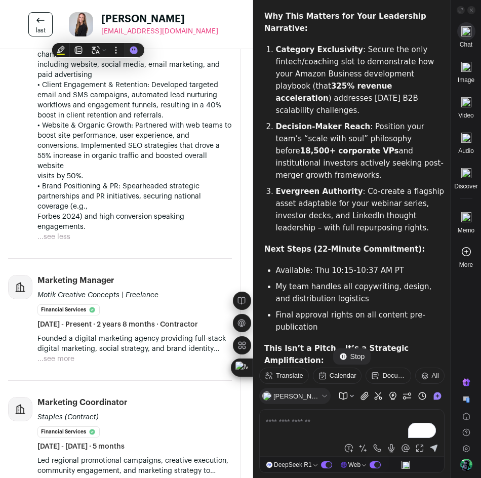
copy span "[EMAIL_ADDRESS][DOMAIN_NAME]"
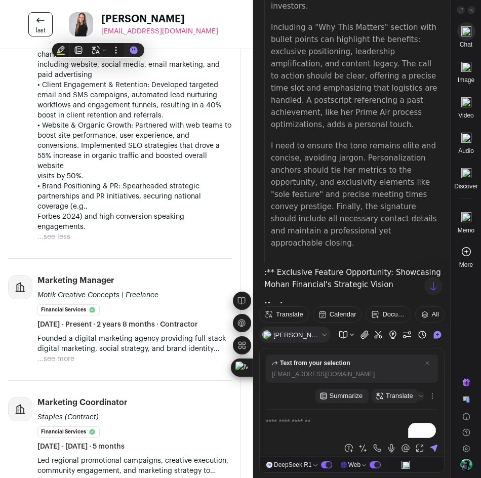
scroll to position [5397, 0]
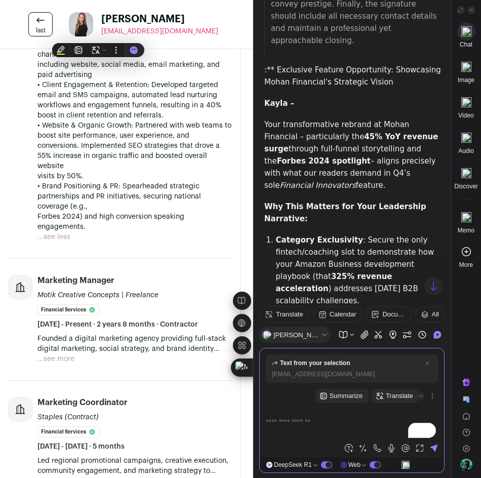
click at [325, 420] on textarea "To enrich screen reader interactions, please activate Accessibility in Grammarl…" at bounding box center [352, 428] width 172 height 24
type textarea "**********"
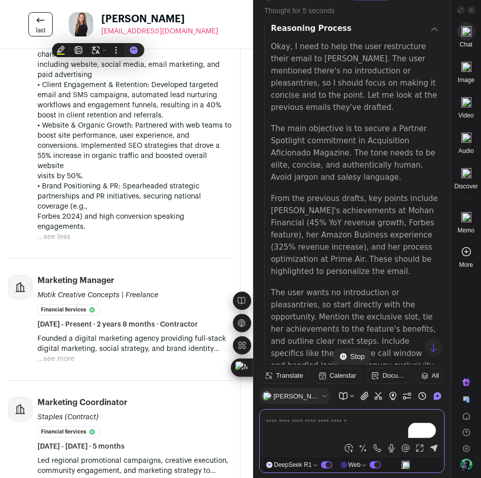
scroll to position [6489, 0]
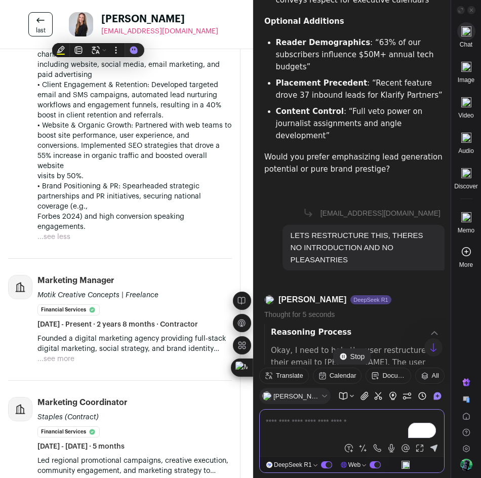
click at [430, 329] on icon at bounding box center [434, 333] width 8 height 8
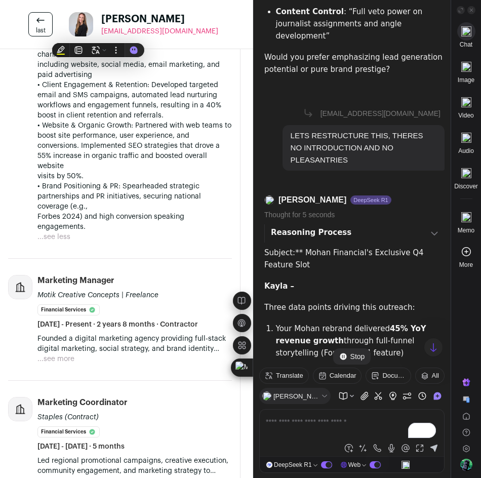
scroll to position [6594, 0]
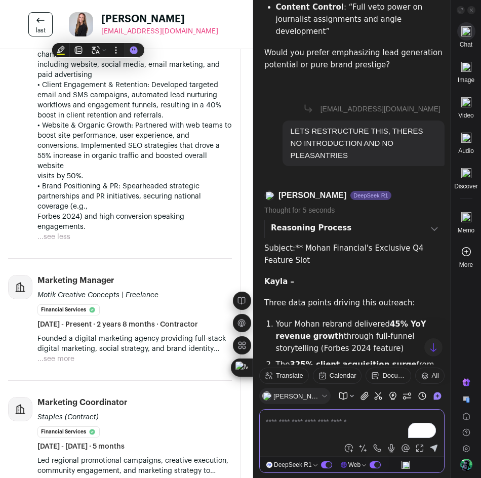
click at [310, 429] on textarea "To enrich screen reader interactions, please activate Accessibility in Grammarl…" at bounding box center [352, 428] width 172 height 24
type textarea "**********"
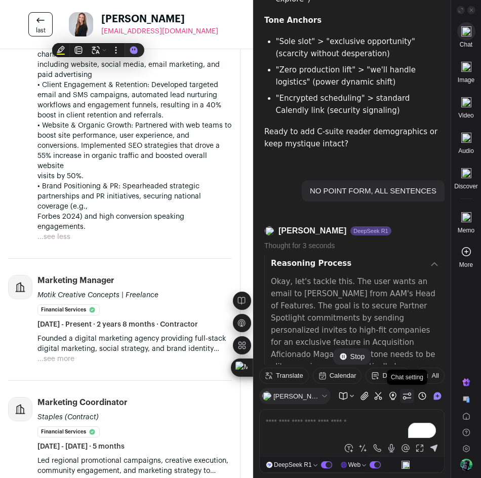
click at [406, 393] on icon at bounding box center [407, 395] width 9 height 9
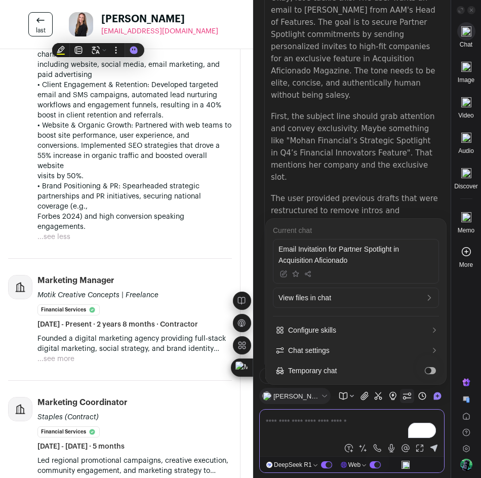
scroll to position [7926, 0]
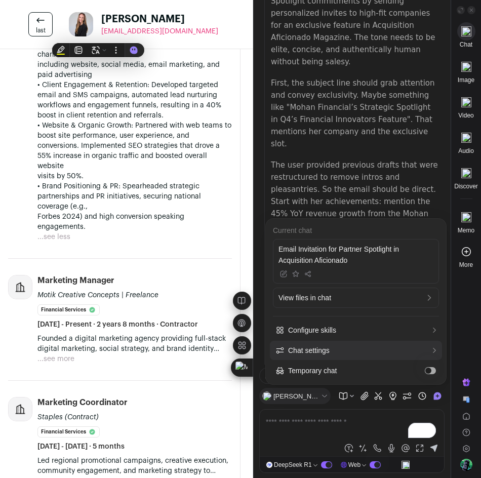
click at [369, 343] on div "Chat settings" at bounding box center [356, 350] width 172 height 19
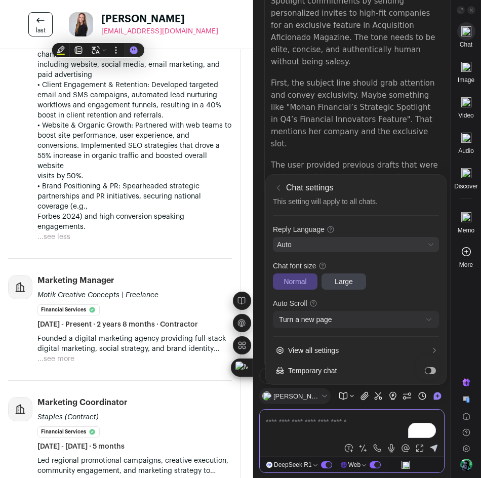
click at [364, 245] on div "Auto" at bounding box center [349, 244] width 144 height 11
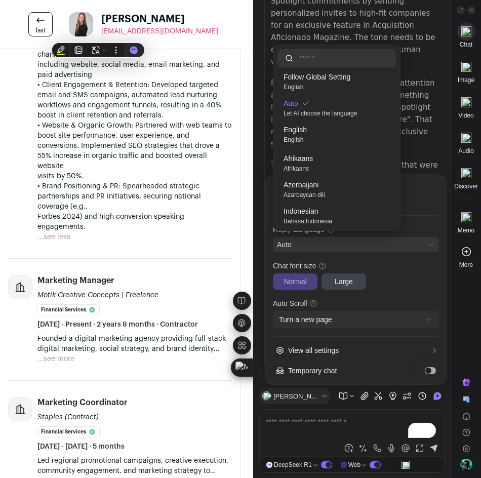
click at [364, 245] on div "Auto" at bounding box center [349, 244] width 144 height 11
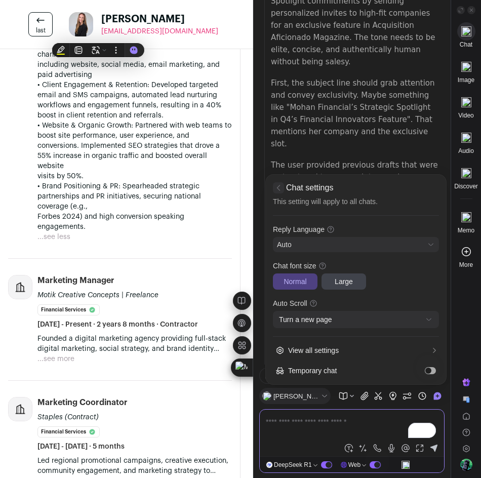
click at [275, 188] on icon at bounding box center [278, 188] width 8 height 8
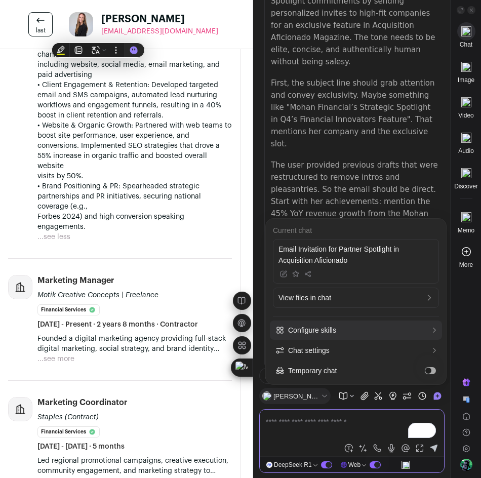
click at [370, 331] on span "Configure skills" at bounding box center [357, 330] width 139 height 11
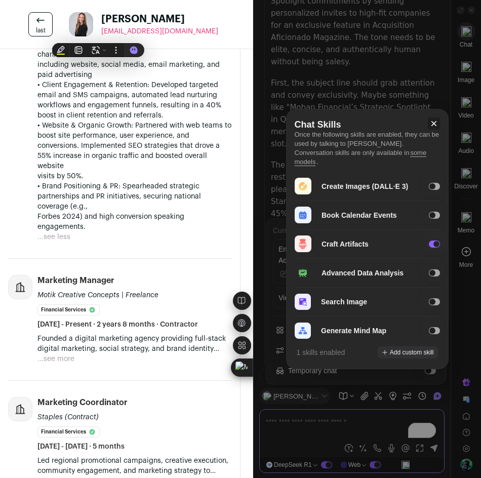
click at [433, 120] on icon at bounding box center [434, 124] width 10 height 10
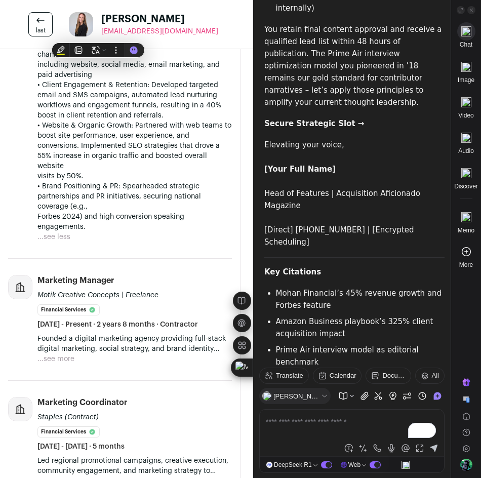
scroll to position [8965, 0]
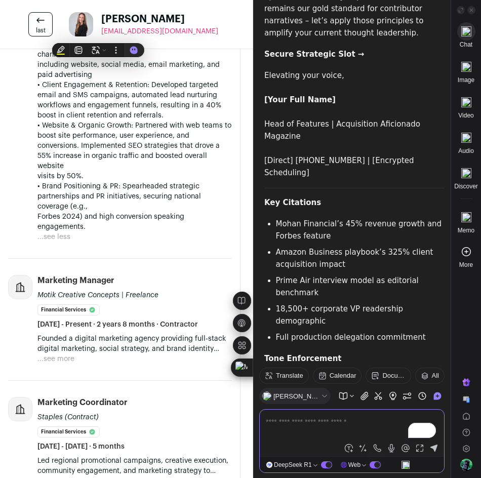
click at [327, 426] on textarea "To enrich screen reader interactions, please activate Accessibility in Grammarl…" at bounding box center [352, 428] width 172 height 24
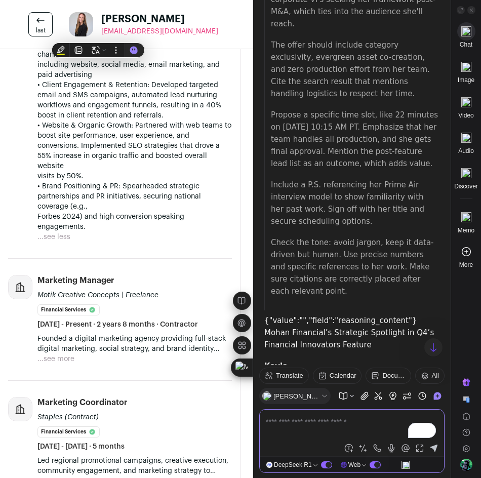
scroll to position [8256, 0]
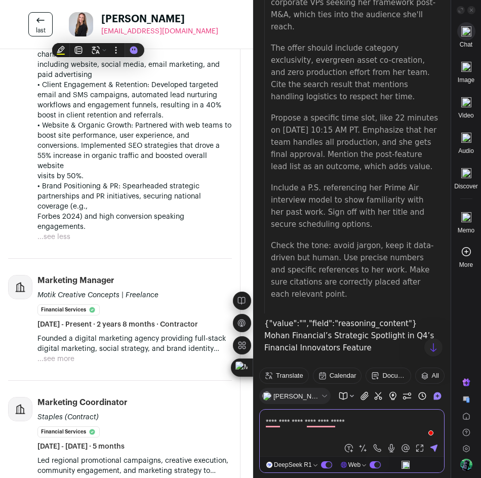
type textarea "**********"
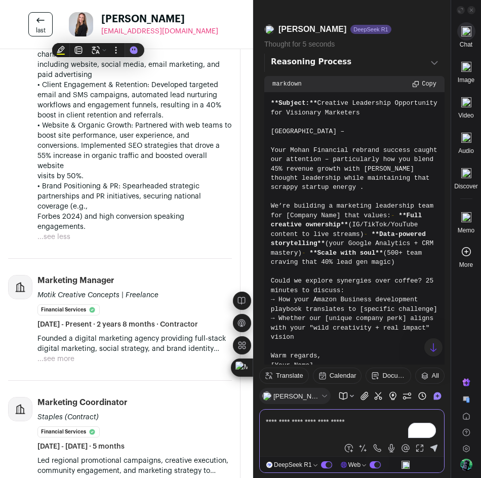
scroll to position [2850, 0]
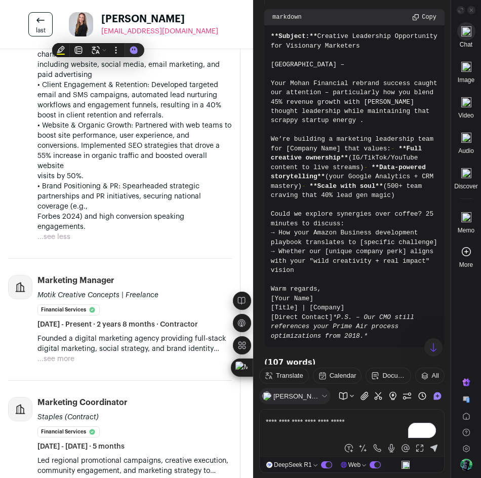
drag, startPoint x: 273, startPoint y: 142, endPoint x: 296, endPoint y: 154, distance: 26.1
click at [296, 154] on code "**Subject:** Creative Leadership Opportunity for Visionary Marketers Kayla – Yo…" at bounding box center [355, 186] width 168 height 309
click at [289, 156] on code "**Subject:** Creative Leadership Opportunity for Visionary Marketers Kayla – Yo…" at bounding box center [355, 186] width 168 height 309
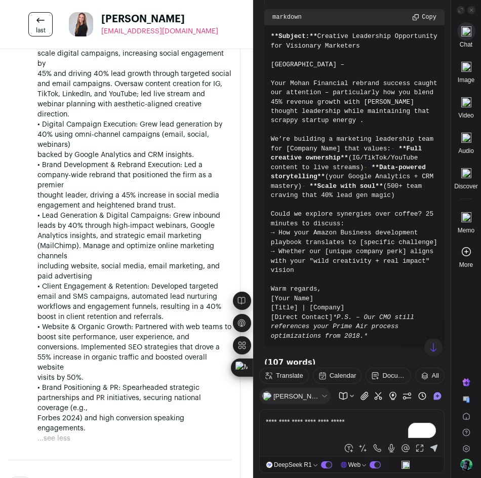
scroll to position [354, 0]
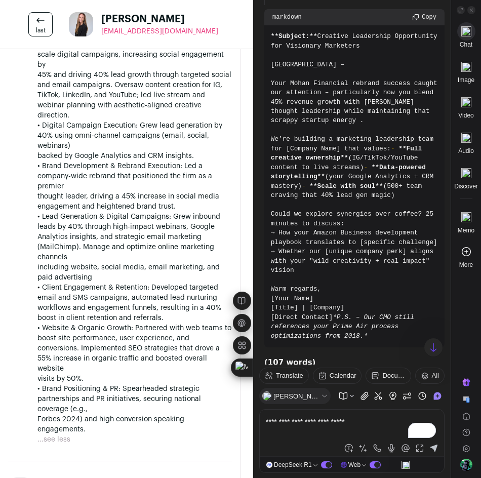
drag, startPoint x: 271, startPoint y: 142, endPoint x: 326, endPoint y: 185, distance: 69.9
click at [326, 185] on code "**Subject:** Creative Leadership Opportunity for Visionary Marketers Kayla – Yo…" at bounding box center [355, 186] width 168 height 309
drag, startPoint x: 259, startPoint y: 114, endPoint x: 267, endPoint y: 116, distance: 9.0
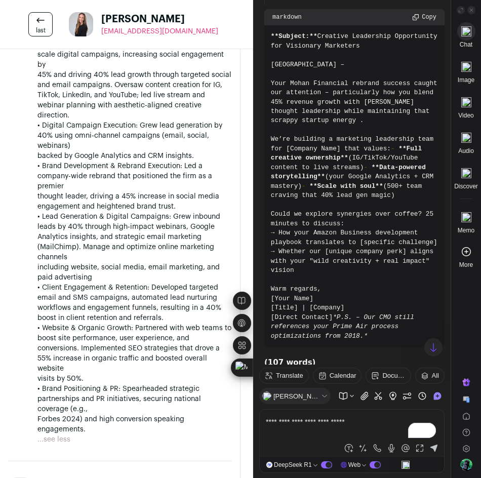
drag, startPoint x: 269, startPoint y: 122, endPoint x: 334, endPoint y: 185, distance: 90.6
click at [334, 185] on div "**Subject:** Creative Leadership Opportunity for Visionary Marketers Kayla – Yo…" at bounding box center [354, 186] width 180 height 322
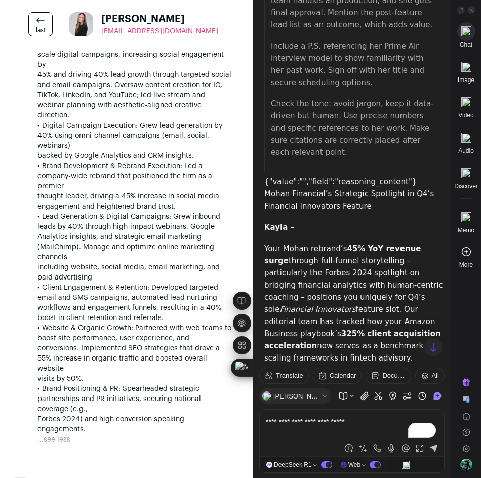
scroll to position [8370, 0]
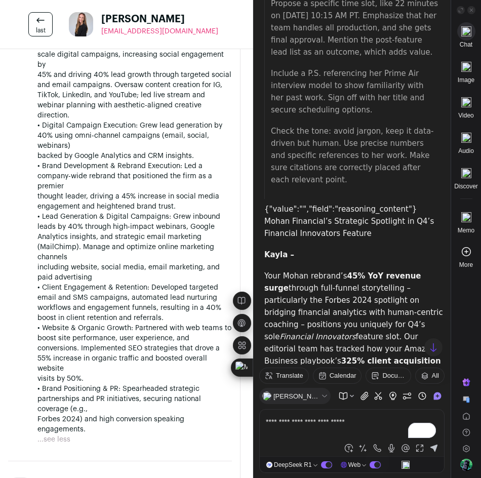
drag, startPoint x: 265, startPoint y: 137, endPoint x: 344, endPoint y: 289, distance: 171.9
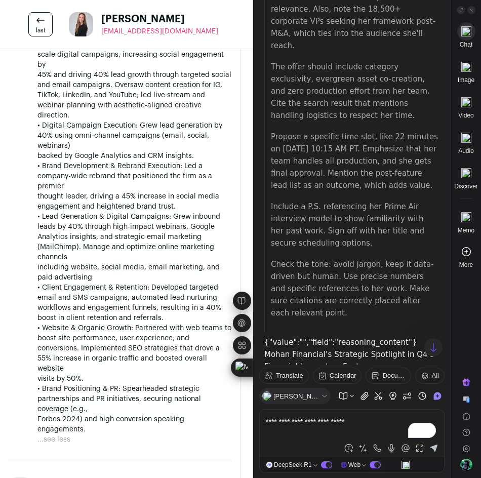
scroll to position [8218, 0]
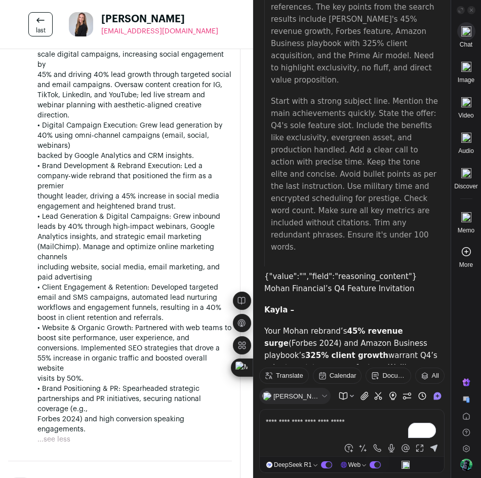
scroll to position [9839, 0]
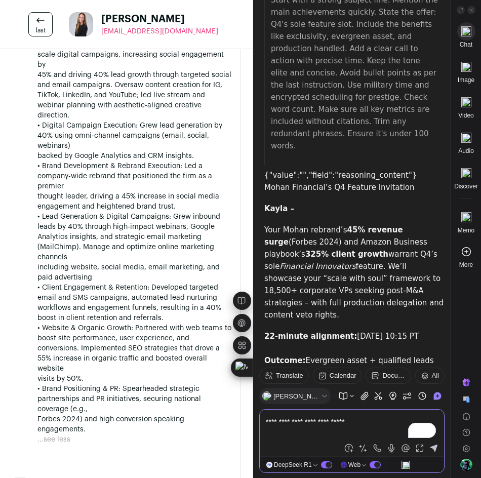
click at [313, 424] on textarea "**********" at bounding box center [352, 428] width 172 height 24
type textarea "**********"
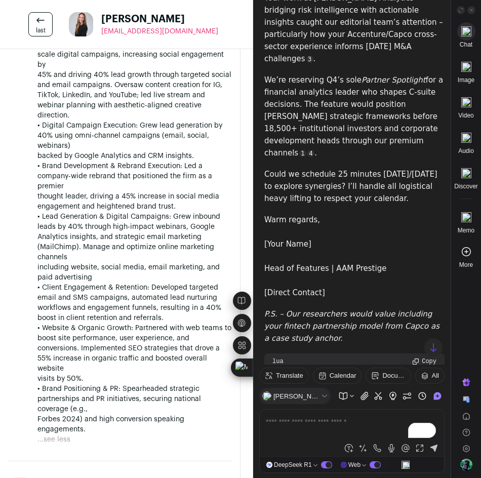
scroll to position [2076, 0]
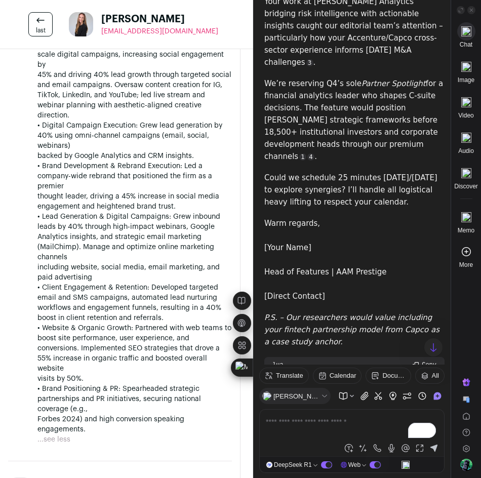
drag, startPoint x: 265, startPoint y: 211, endPoint x: 434, endPoint y: 234, distance: 170.7
click at [434, 208] on p "Could we schedule 25 minutes next Tuesday/Wednesday to explore synergies? I’ll …" at bounding box center [354, 190] width 180 height 36
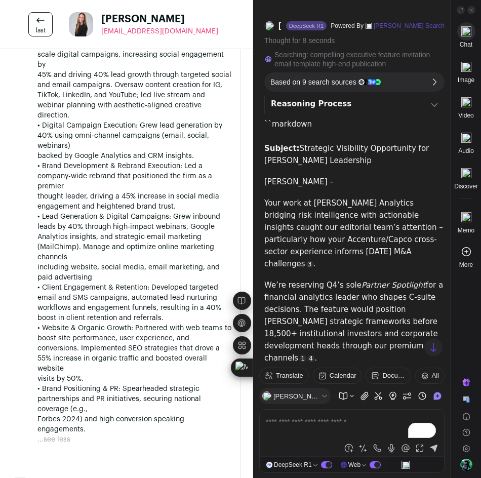
scroll to position [1874, 0]
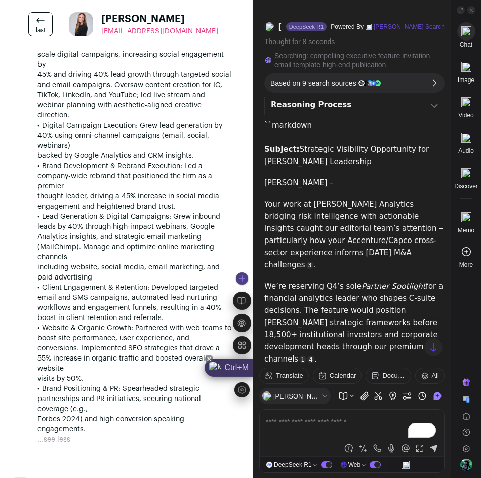
click at [236, 370] on div "Ctrl+M" at bounding box center [229, 368] width 49 height 18
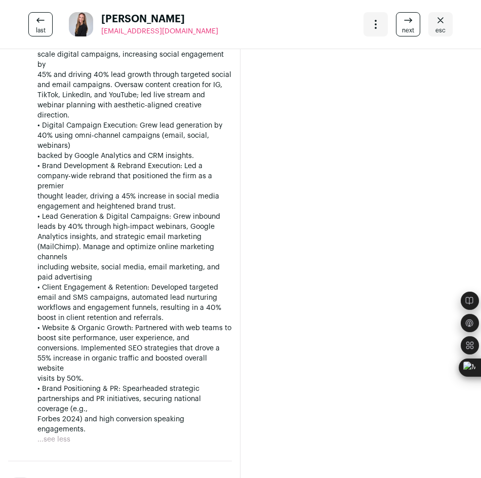
click at [402, 31] on span "next" at bounding box center [408, 30] width 12 height 8
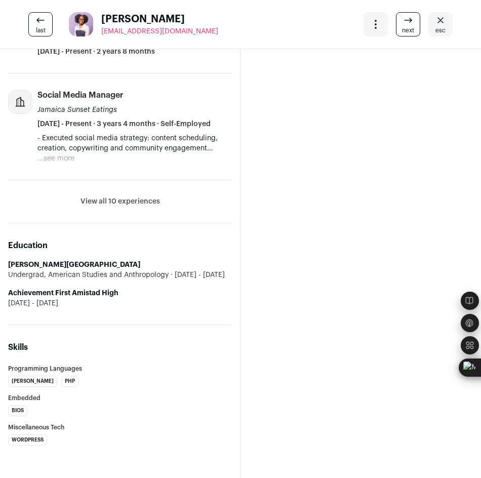
click at [402, 26] on span "next" at bounding box center [408, 30] width 12 height 8
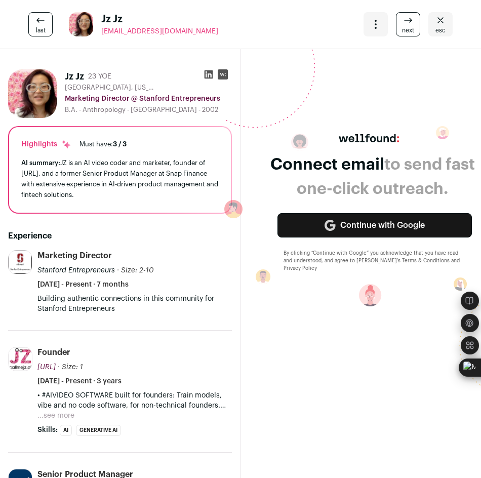
click at [22, 265] on img at bounding box center [20, 262] width 23 height 23
click at [67, 308] on p "Building authentic connections in this community for Stanford Entrepreneurs" at bounding box center [134, 304] width 194 height 20
drag, startPoint x: 67, startPoint y: 308, endPoint x: 89, endPoint y: 264, distance: 48.9
click at [68, 305] on p "Building authentic connections in this community for Stanford Entrepreneurs" at bounding box center [134, 304] width 194 height 20
click at [74, 292] on li "Marketing Director Stanford Entrepreneurs · Size: 2-10 Stanford Entrepreneurs's…" at bounding box center [134, 282] width 194 height 64
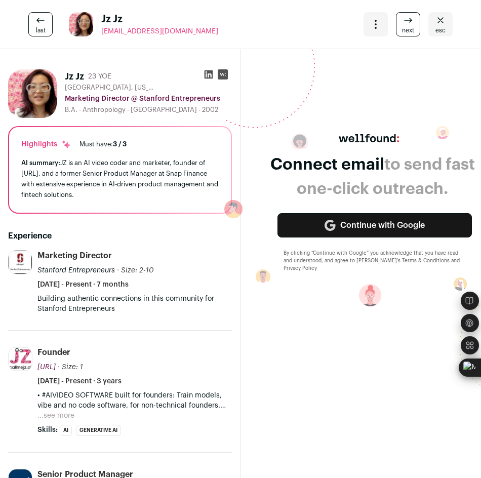
click at [74, 289] on span "February 2025 - Present · 7 months" at bounding box center [82, 285] width 91 height 10
click at [90, 278] on div "Marketing Director Stanford Entrepreneurs · Size: 2-10 Stanford Entrepreneurs's…" at bounding box center [134, 270] width 194 height 40
click at [86, 302] on p "Building authentic connections in this community for Stanford Entrepreneurs" at bounding box center [134, 304] width 194 height 20
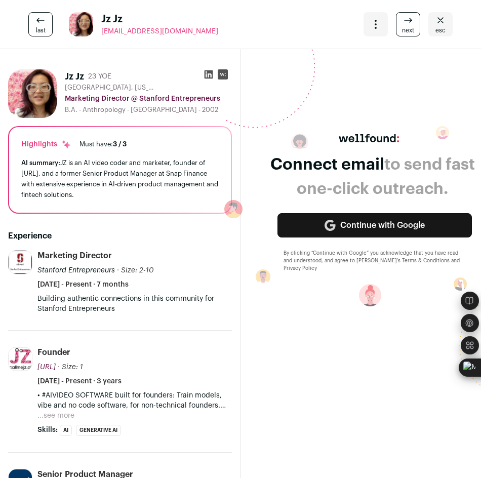
click at [57, 272] on span "Stanford Entrepreneurs" at bounding box center [75, 270] width 77 height 7
click at [57, 296] on p "Building authentic connections in this community for Stanford Entrepreneurs" at bounding box center [134, 304] width 194 height 20
click at [58, 296] on p "Building authentic connections in this community for Stanford Entrepreneurs" at bounding box center [134, 304] width 194 height 20
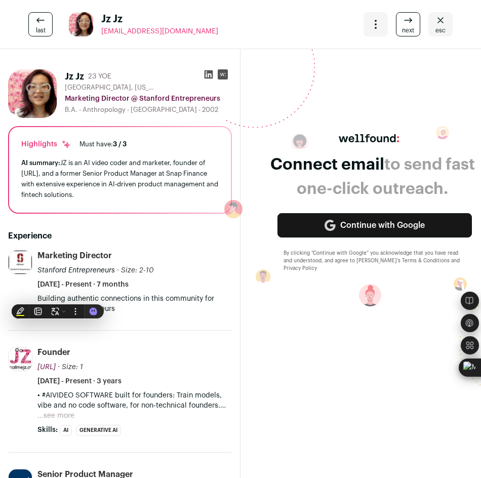
click at [76, 272] on span "Stanford Entrepreneurs" at bounding box center [75, 270] width 77 height 7
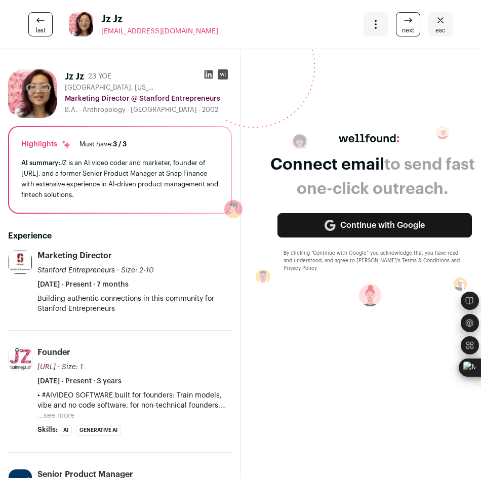
click at [396, 21] on link "next" at bounding box center [408, 24] width 24 height 24
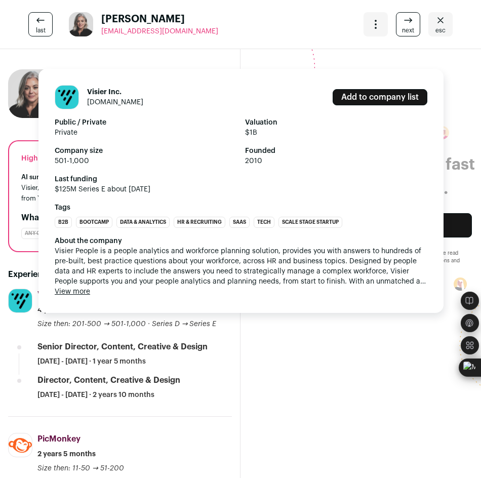
click at [74, 294] on button "View more" at bounding box center [72, 292] width 35 height 10
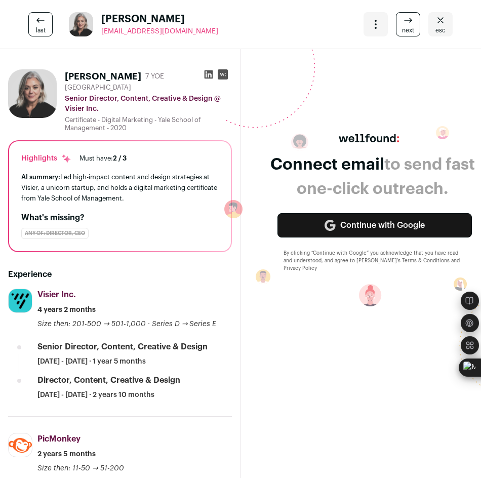
click at [405, 25] on icon at bounding box center [408, 20] width 12 height 12
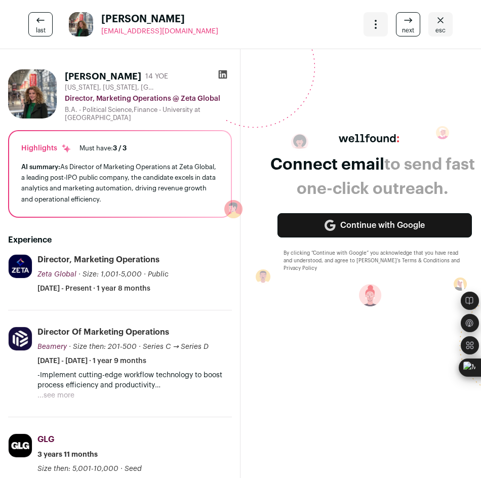
click at [405, 26] on span "next" at bounding box center [408, 30] width 12 height 8
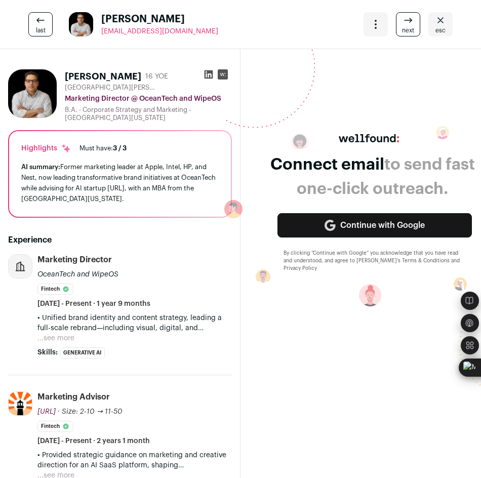
click at [402, 30] on span "next" at bounding box center [408, 30] width 12 height 8
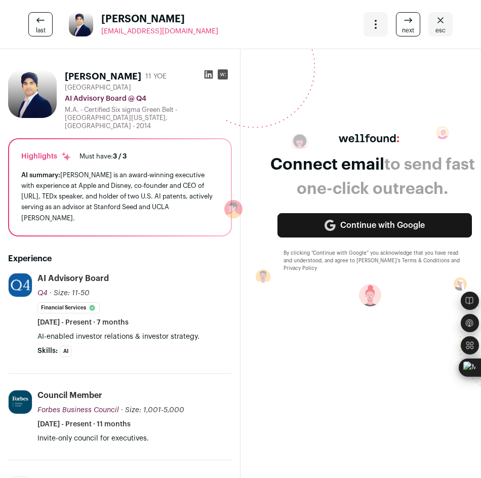
click at [428, 23] on link "esc" at bounding box center [440, 24] width 24 height 24
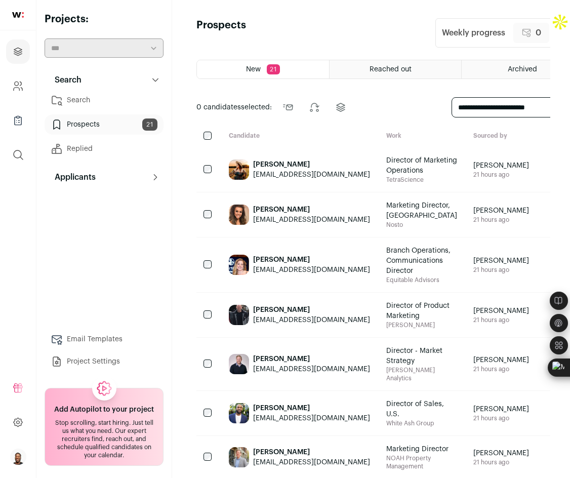
click at [335, 184] on div "[PERSON_NAME] [EMAIL_ADDRESS][DOMAIN_NAME]" at bounding box center [311, 169] width 117 height 28
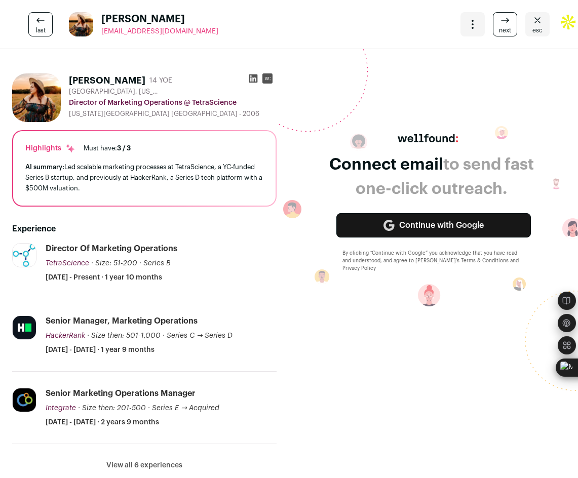
click at [466, 21] on icon "Open dropdown" at bounding box center [472, 24] width 12 height 12
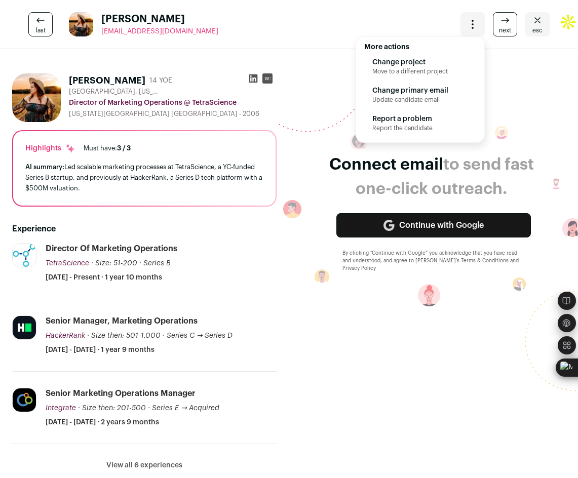
click at [466, 21] on icon "Open dropdown" at bounding box center [472, 24] width 12 height 12
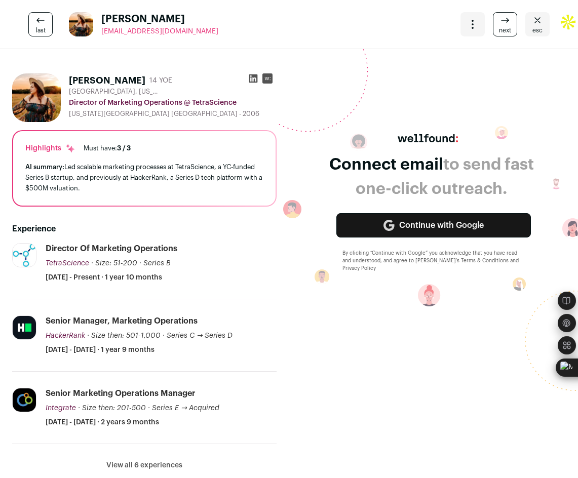
click at [466, 24] on icon "Open dropdown" at bounding box center [472, 24] width 12 height 12
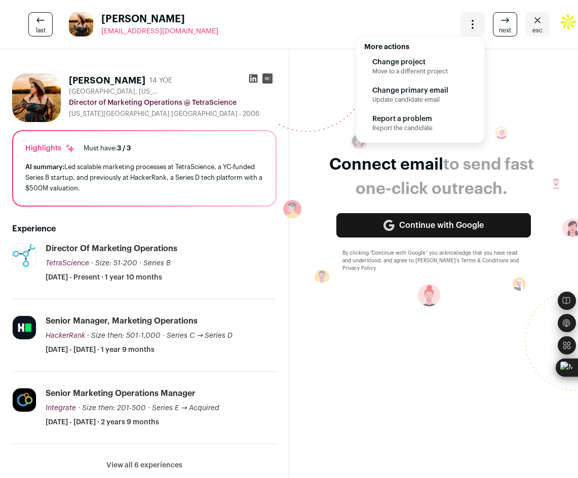
click at [40, 22] on icon at bounding box center [40, 20] width 12 height 12
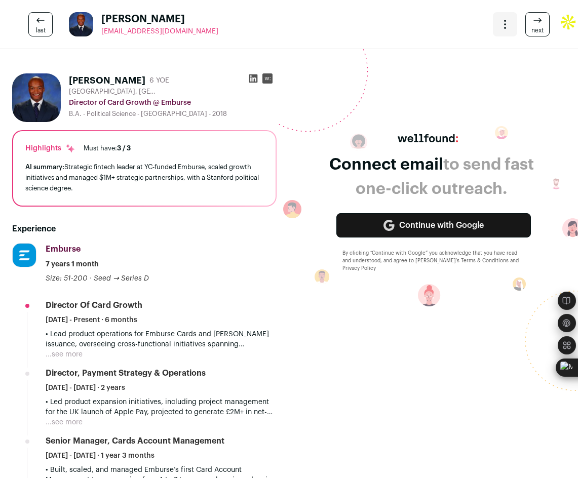
click at [473, 383] on div "Connect email to send fast one-click outreach. Continue with Google By clicking…" at bounding box center [433, 216] width 313 height 350
click at [38, 24] on icon at bounding box center [40, 20] width 12 height 12
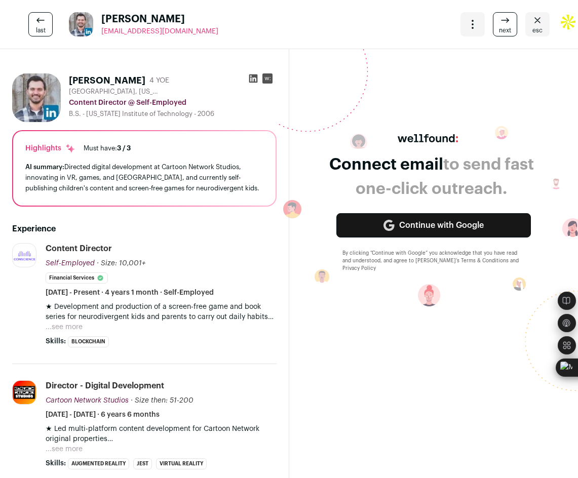
click at [473, 27] on link "esc" at bounding box center [537, 24] width 24 height 24
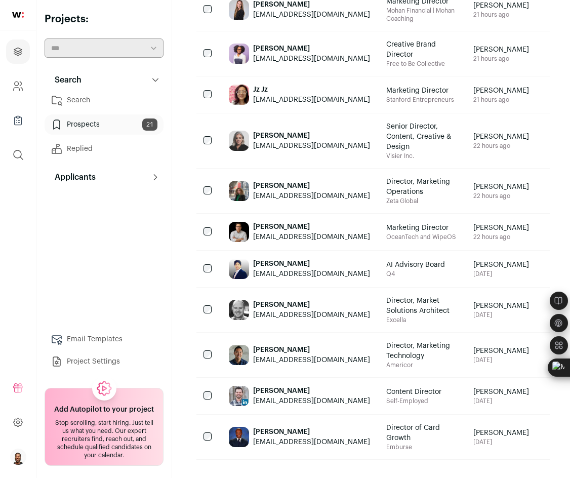
scroll to position [553, 0]
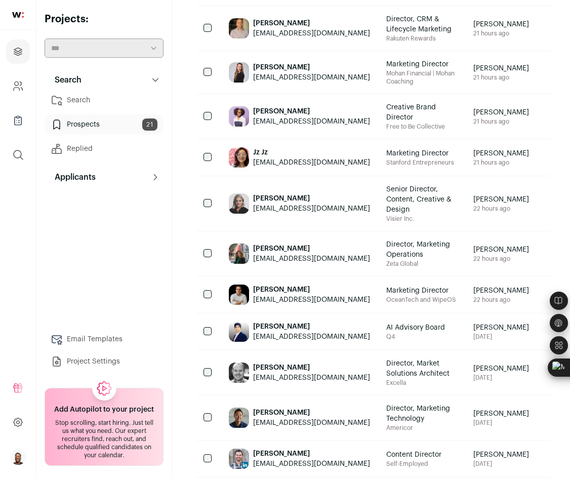
click at [205, 117] on div at bounding box center [208, 116] width 24 height 45
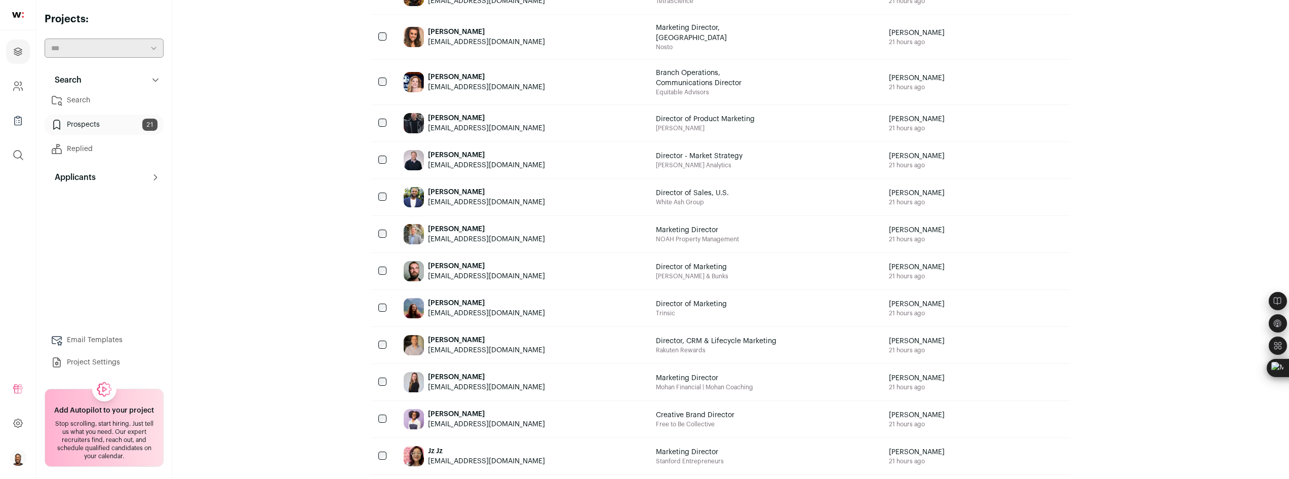
scroll to position [0, 0]
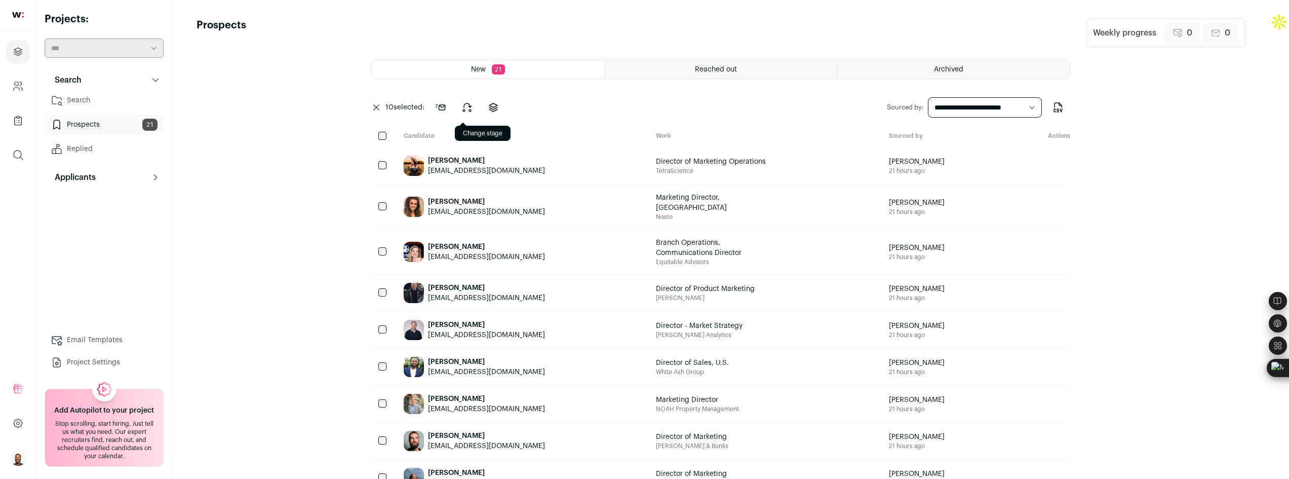
click at [479, 108] on button at bounding box center [467, 107] width 24 height 24
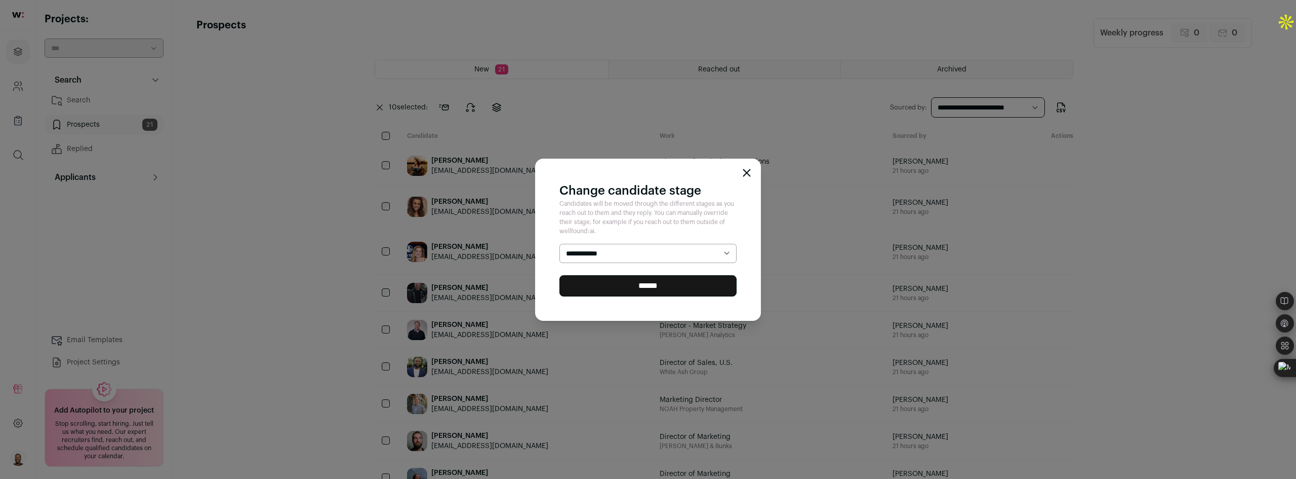
click at [570, 250] on select "**********" at bounding box center [648, 253] width 177 height 19
click at [570, 175] on div "**********" at bounding box center [648, 240] width 226 height 162
click at [570, 172] on icon "Close modal" at bounding box center [747, 173] width 8 height 8
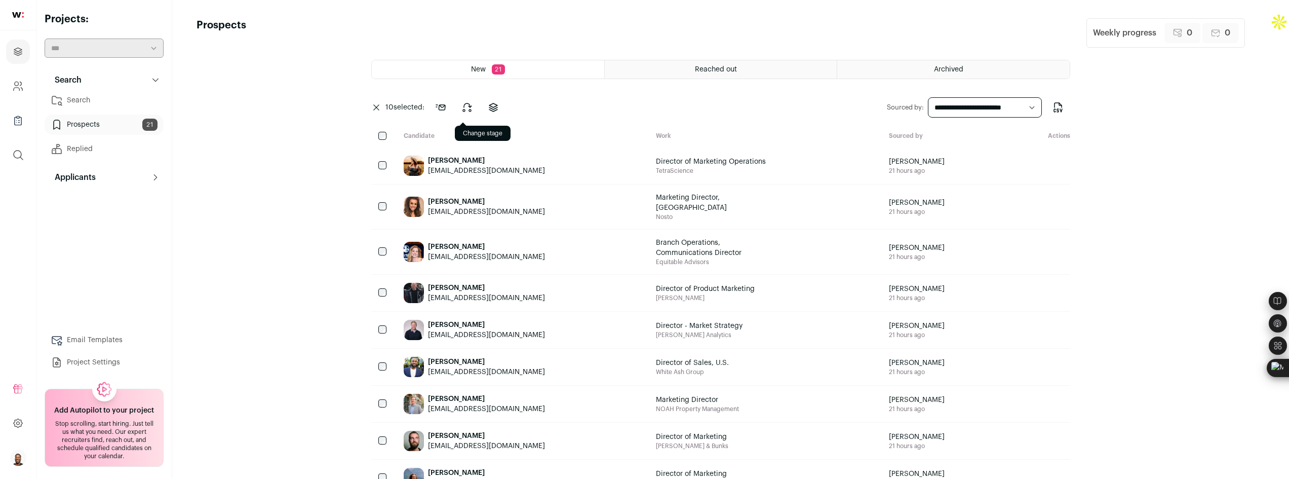
click at [473, 105] on icon at bounding box center [467, 107] width 12 height 12
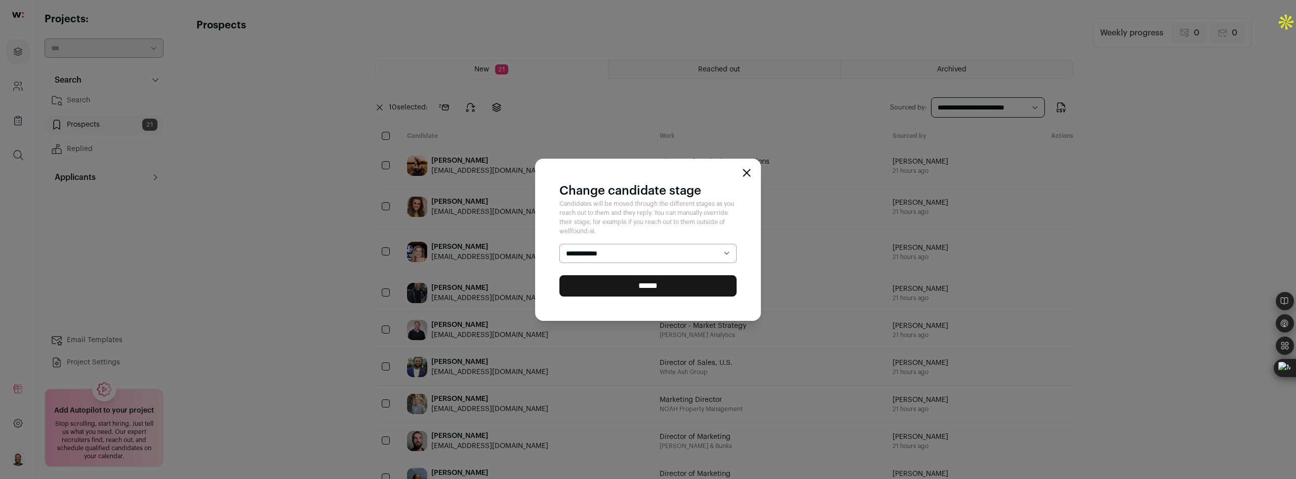
click at [570, 251] on select "**********" at bounding box center [648, 253] width 177 height 19
select select "********"
click at [560, 244] on select "**********" at bounding box center [648, 253] width 177 height 19
click at [570, 284] on input "******" at bounding box center [648, 285] width 177 height 21
click at [570, 284] on form "**********" at bounding box center [648, 270] width 177 height 53
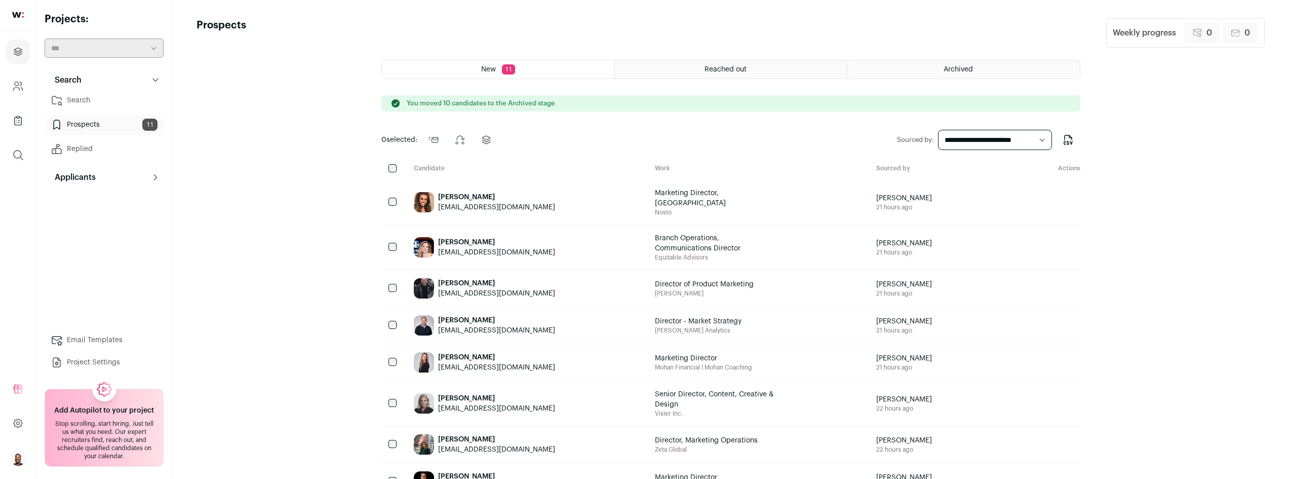
click at [570, 75] on div "Archived" at bounding box center [963, 69] width 232 height 18
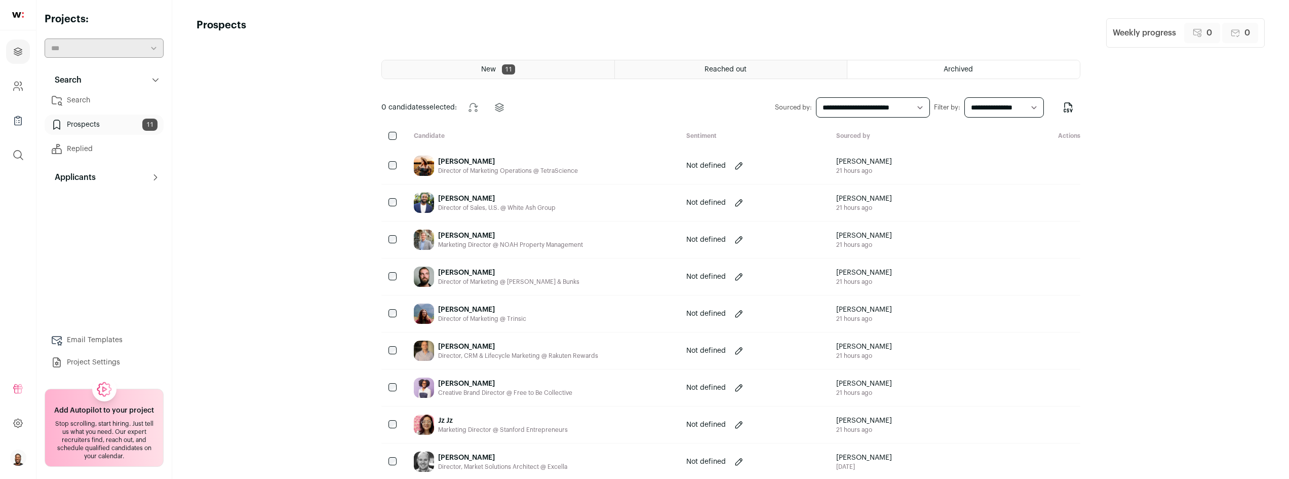
click at [386, 137] on div at bounding box center [393, 137] width 24 height 10
click at [570, 165] on icon at bounding box center [742, 166] width 10 height 10
click at [537, 68] on div "New 11" at bounding box center [498, 69] width 232 height 18
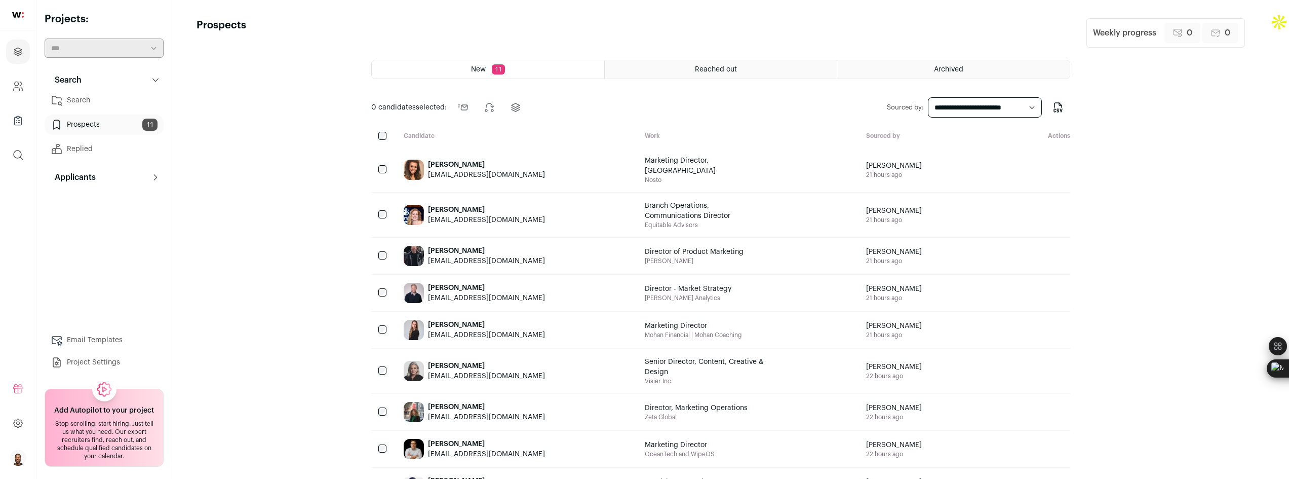
click at [579, 175] on div "Mallory Tartaglione maltartaglione@gmail.com" at bounding box center [516, 169] width 241 height 45
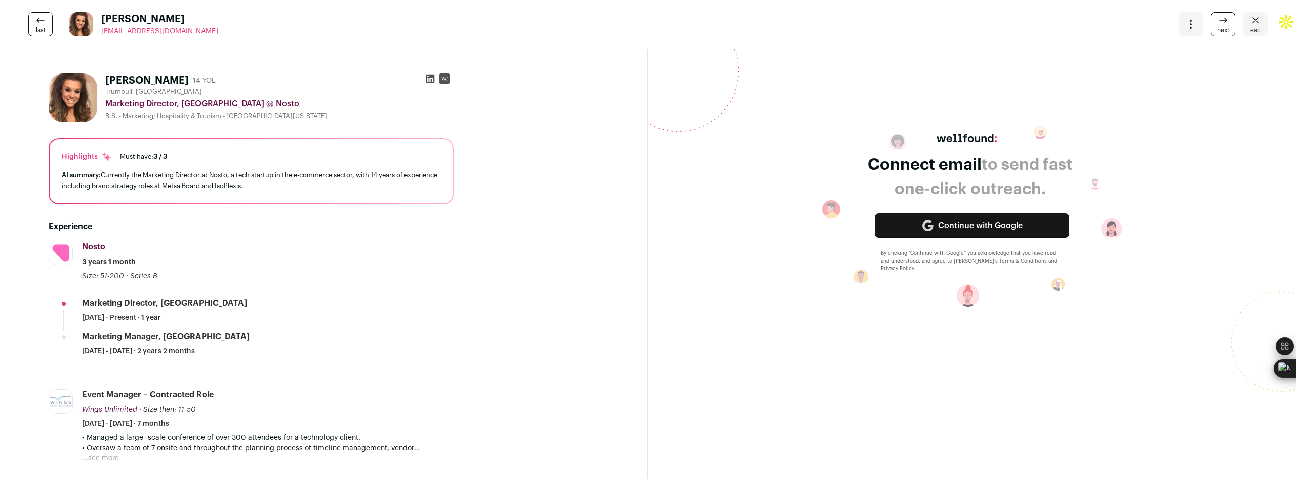
click at [1217, 28] on span "next" at bounding box center [1223, 30] width 12 height 8
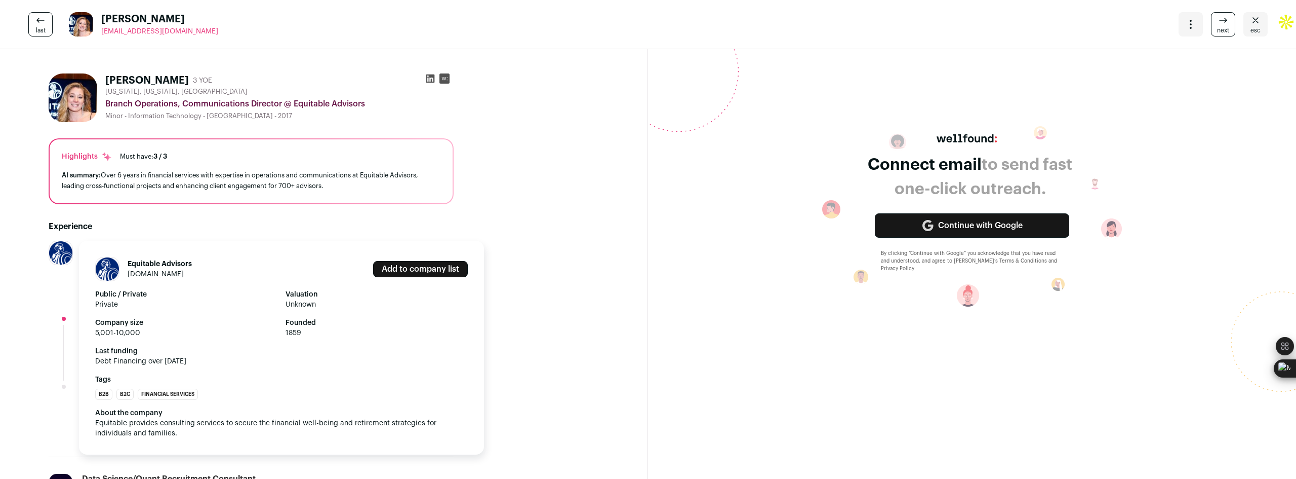
click at [118, 268] on img at bounding box center [107, 268] width 23 height 23
click at [109, 268] on img at bounding box center [107, 268] width 23 height 23
click at [61, 255] on img at bounding box center [60, 252] width 23 height 23
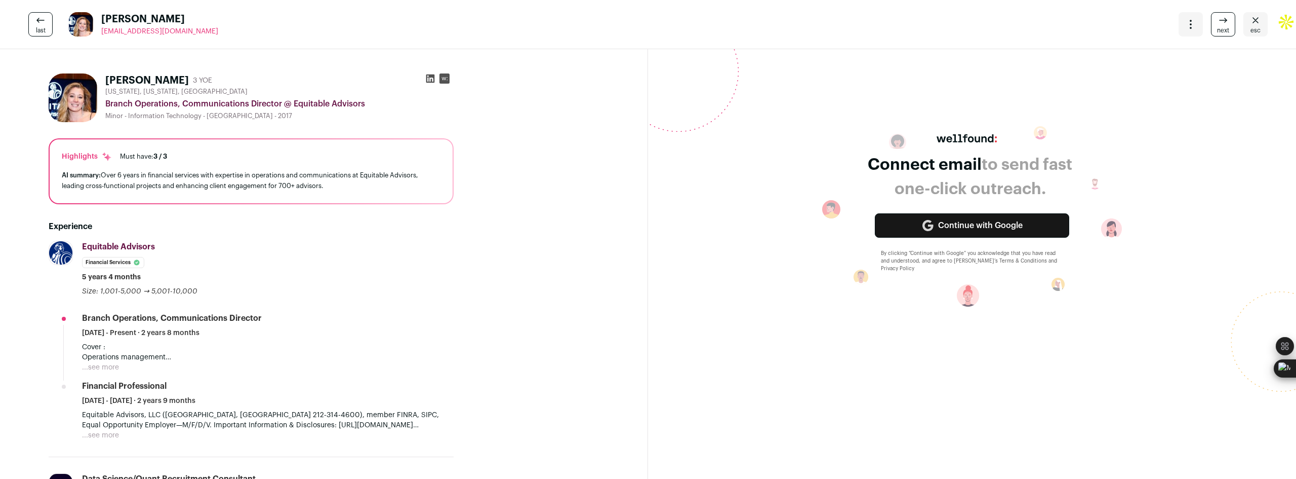
scroll to position [51, 0]
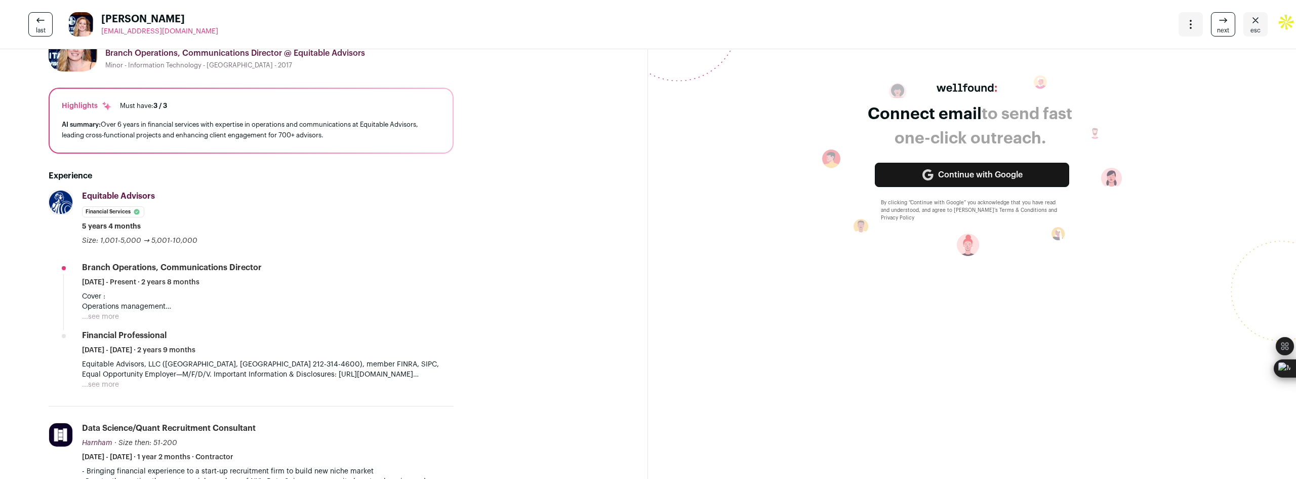
click at [105, 314] on button "...see more" at bounding box center [100, 316] width 37 height 10
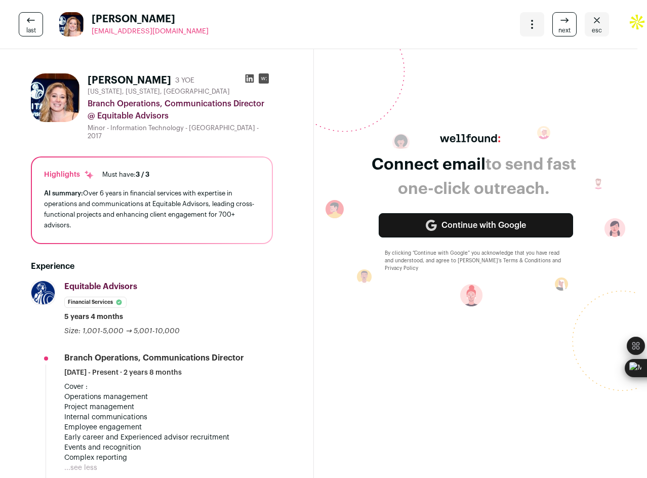
scroll to position [0, 24]
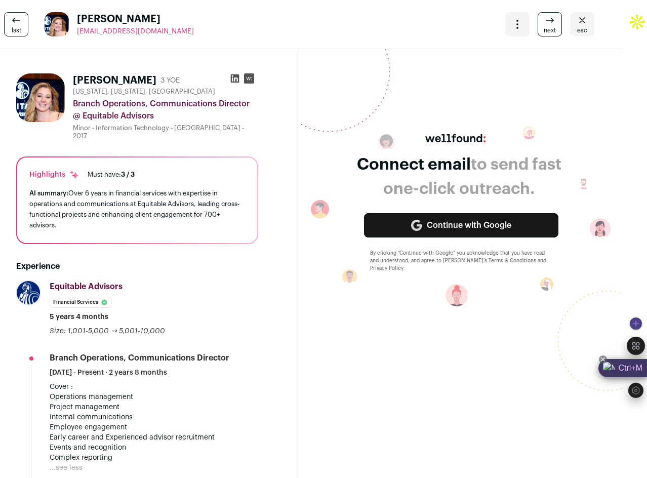
click at [636, 367] on div "Ctrl+M" at bounding box center [623, 368] width 49 height 18
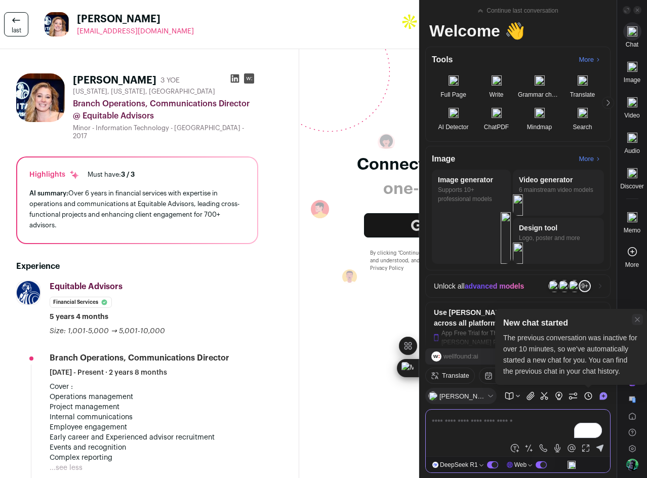
click at [638, 320] on icon at bounding box center [638, 319] width 8 height 8
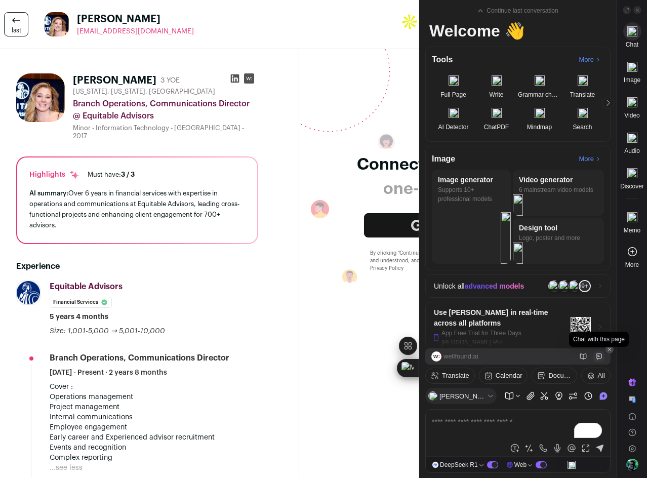
click at [597, 355] on icon at bounding box center [599, 356] width 7 height 7
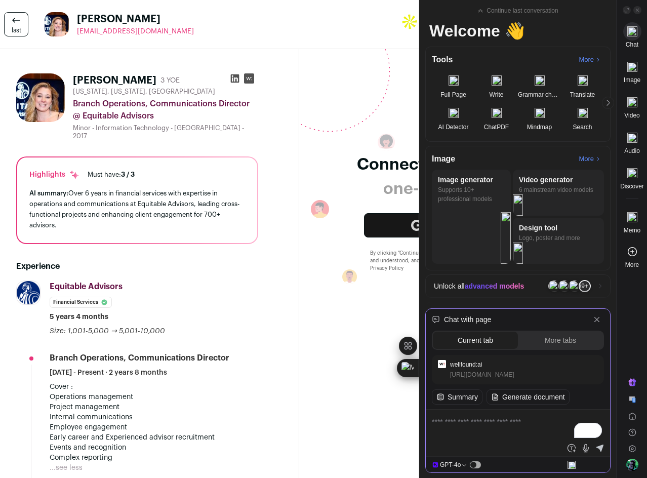
click at [485, 427] on textarea "To enrich screen reader interactions, please activate Accessibility in Grammarl…" at bounding box center [518, 428] width 172 height 24
click at [514, 425] on textarea "**********" at bounding box center [518, 428] width 172 height 24
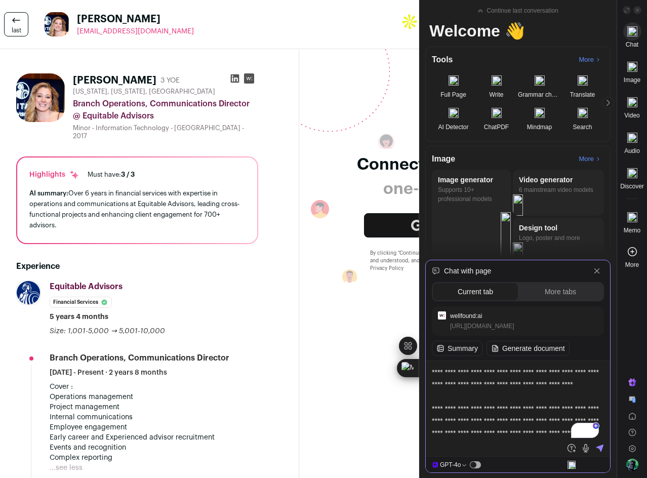
scroll to position [7, 0]
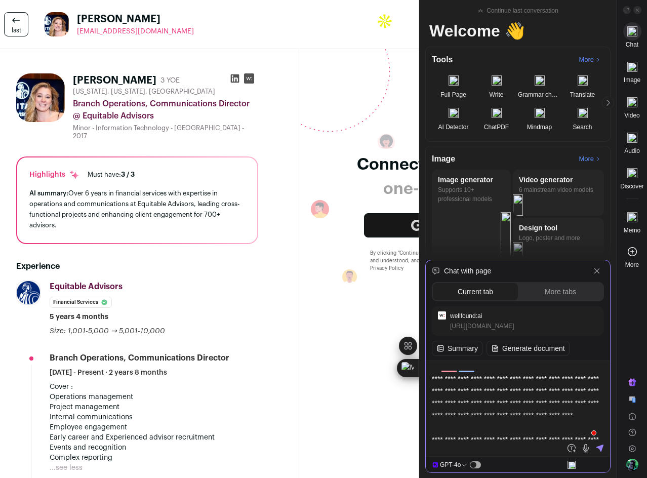
drag, startPoint x: 538, startPoint y: 416, endPoint x: 505, endPoint y: 413, distance: 33.0
click at [505, 414] on textarea "**********" at bounding box center [518, 403] width 172 height 73
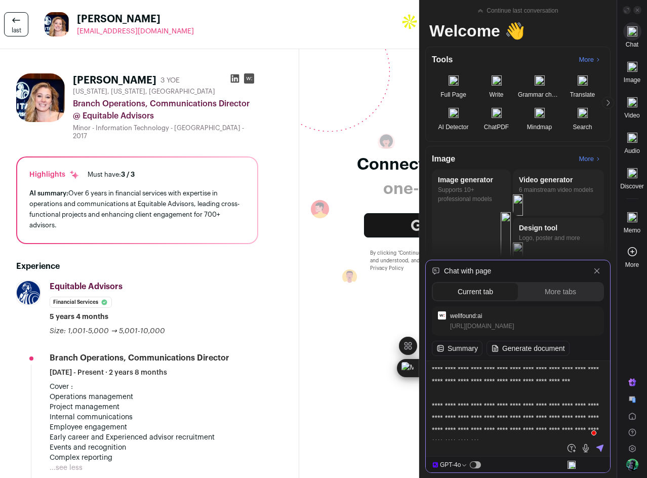
scroll to position [57, 0]
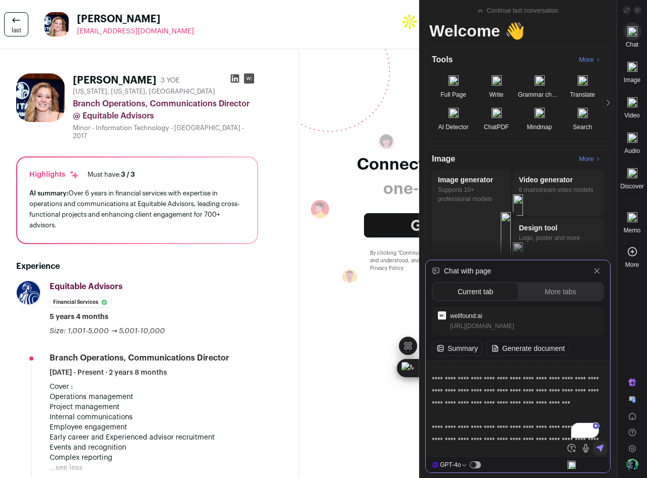
type textarea "**********"
click at [603, 448] on icon at bounding box center [600, 448] width 7 height 7
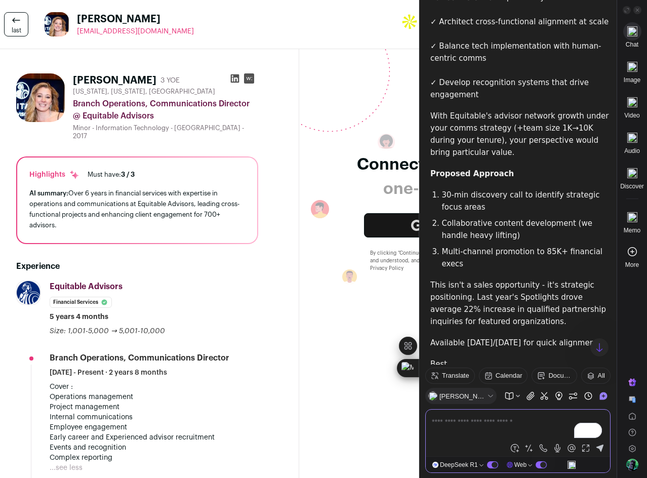
click at [474, 418] on textarea "To enrich screen reader interactions, please activate Accessibility in Grammarl…" at bounding box center [518, 428] width 172 height 24
type textarea "**********"
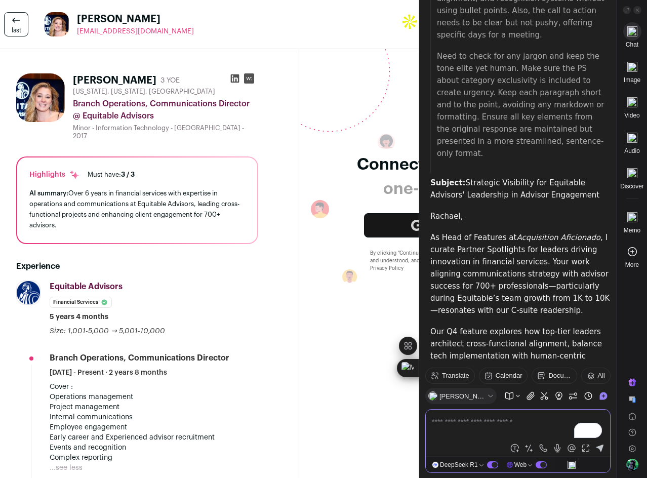
scroll to position [2128, 0]
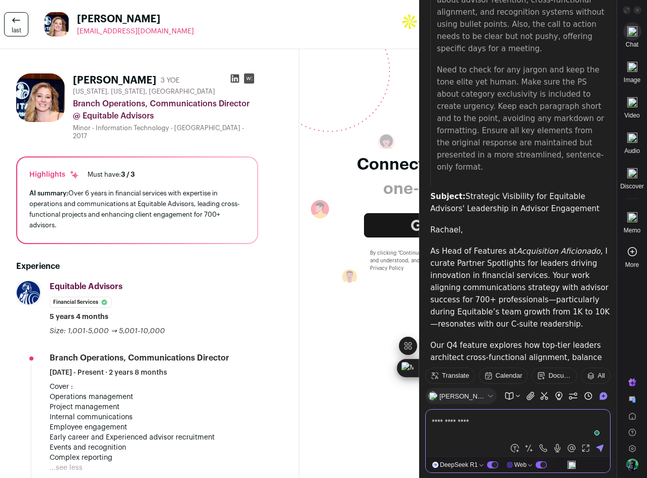
type textarea "**********"
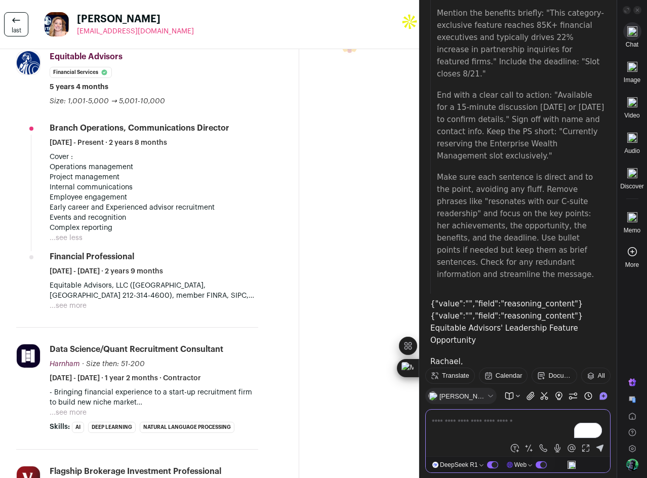
scroll to position [253, 24]
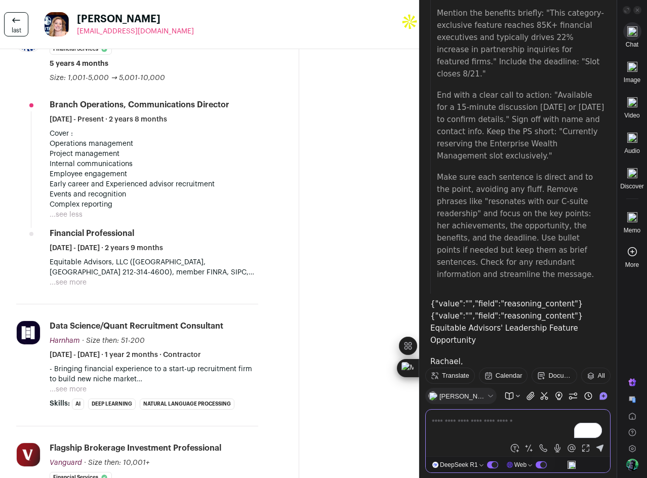
click at [80, 283] on button "...see more" at bounding box center [68, 283] width 37 height 10
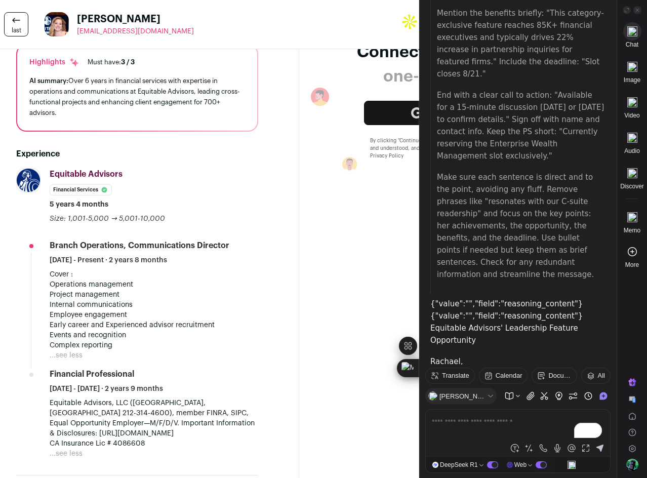
scroll to position [0, 24]
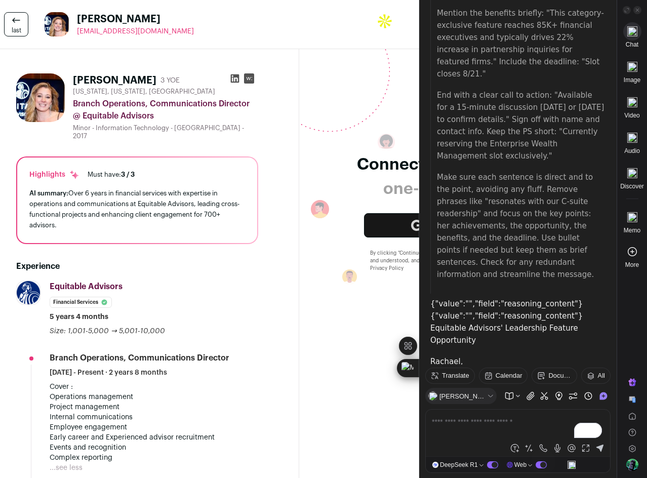
drag, startPoint x: 430, startPoint y: 69, endPoint x: 525, endPoint y: 266, distance: 218.4
drag, startPoint x: 173, startPoint y: 33, endPoint x: 77, endPoint y: 35, distance: 95.7
click at [77, 35] on div "last Rachael Baker rachbaker13@gmail.com More actions Change project Move to a …" at bounding box center [299, 24] width 647 height 49
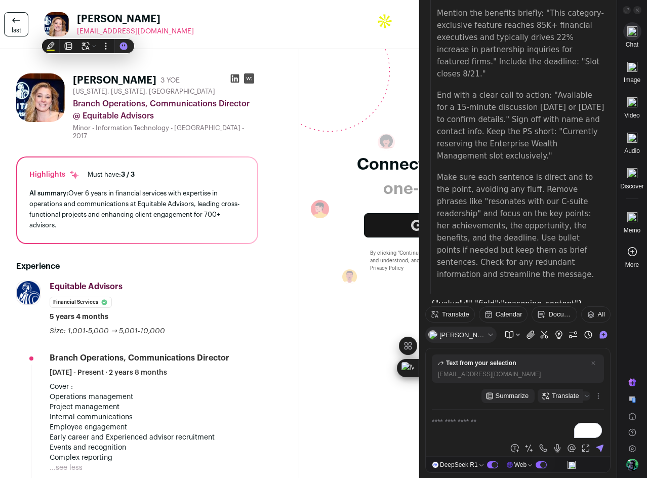
copy span "[EMAIL_ADDRESS][DOMAIN_NAME]"
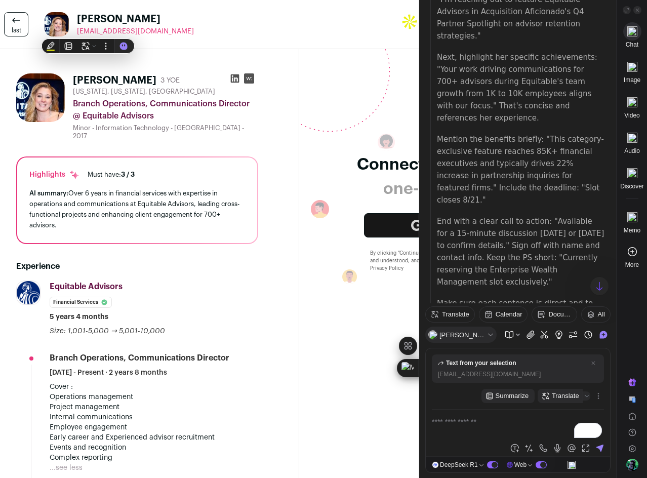
scroll to position [3074, 0]
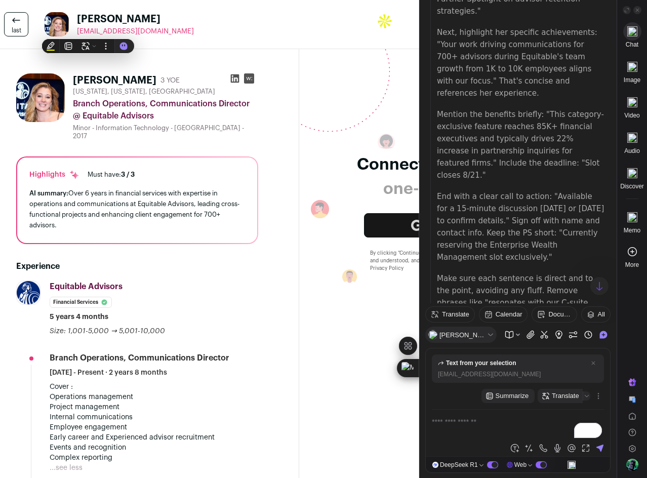
drag, startPoint x: 560, startPoint y: 139, endPoint x: 566, endPoint y: 151, distance: 13.4
click at [566, 399] on p "{"value":"","field":"reasoning_content"}{"value":"","field":"reasoning_content"…" at bounding box center [520, 423] width 180 height 49
click at [571, 399] on p "{"value":"","field":"reasoning_content"}{"value":"","field":"reasoning_content"…" at bounding box center [520, 423] width 180 height 49
drag, startPoint x: 559, startPoint y: 135, endPoint x: 577, endPoint y: 159, distance: 29.6
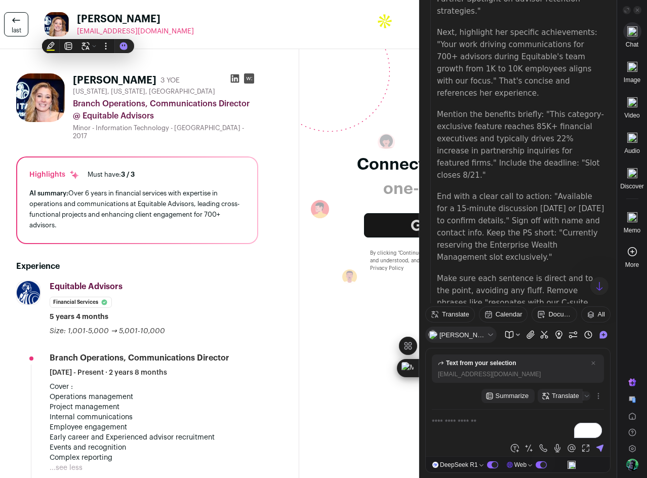
click at [577, 399] on p "{"value":"","field":"reasoning_content"}{"value":"","field":"reasoning_content"…" at bounding box center [520, 423] width 180 height 49
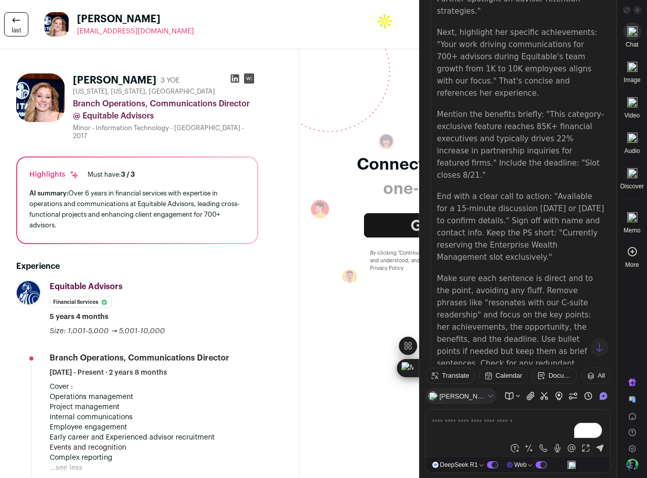
drag, startPoint x: 560, startPoint y: 137, endPoint x: 568, endPoint y: 148, distance: 14.5
click at [568, 399] on p "{"value":"","field":"reasoning_content"}{"value":"","field":"reasoning_content"…" at bounding box center [520, 423] width 180 height 49
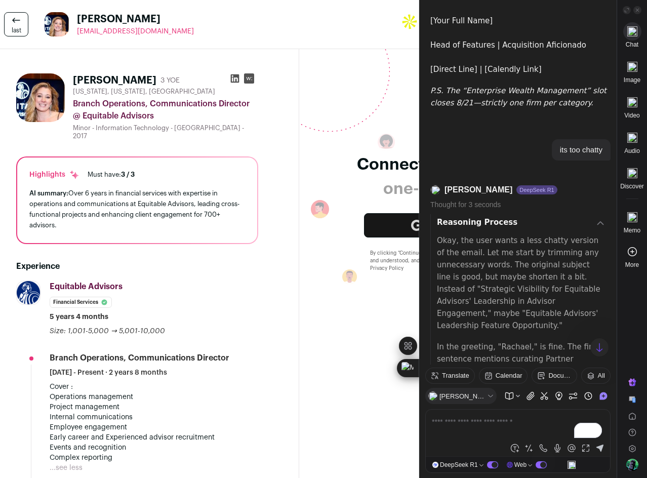
scroll to position [2517, 0]
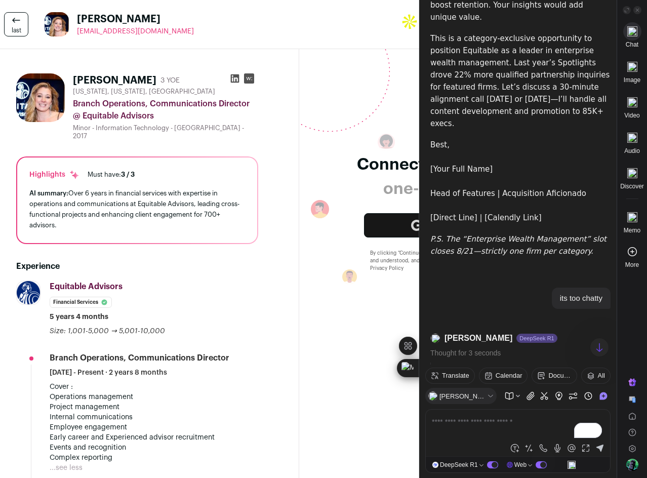
click at [597, 368] on icon at bounding box center [601, 372] width 8 height 8
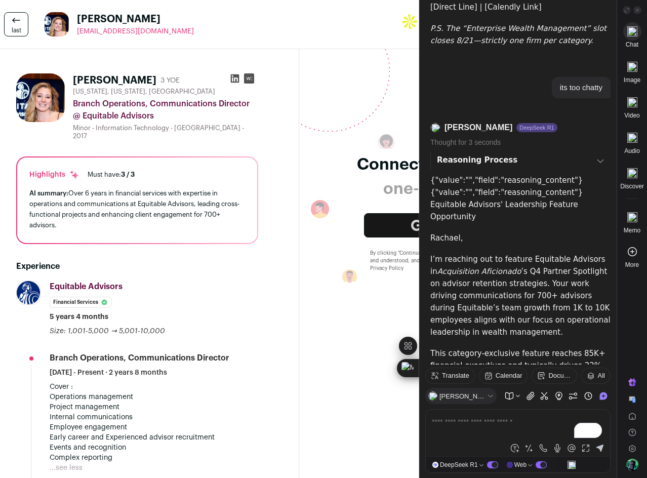
scroll to position [2779, 0]
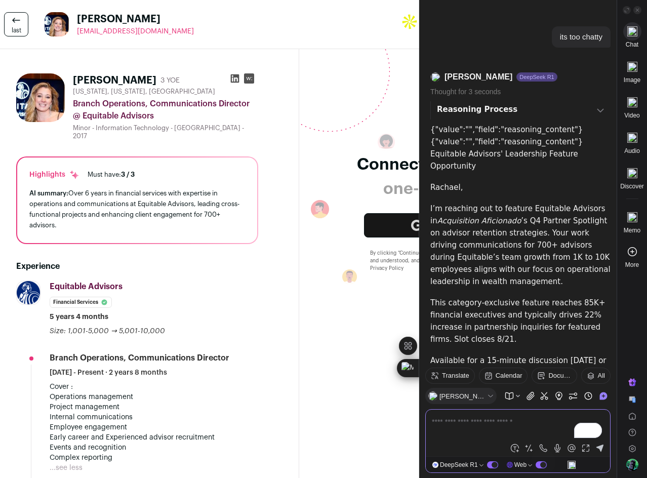
click at [457, 437] on textarea "To enrich screen reader interactions, please activate Accessibility in Grammarl…" at bounding box center [518, 428] width 172 height 24
type textarea "**********"
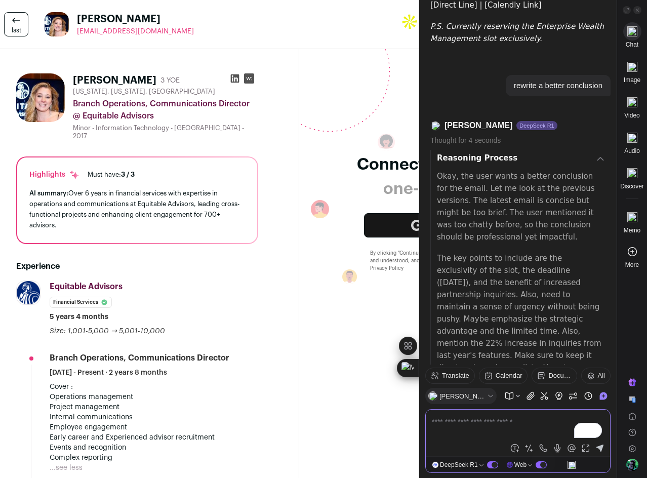
scroll to position [3240, 0]
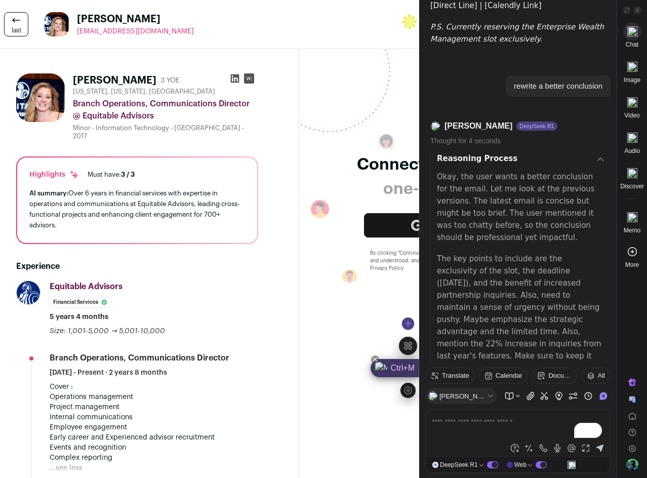
click at [405, 369] on div "Ctrl+M" at bounding box center [395, 368] width 49 height 18
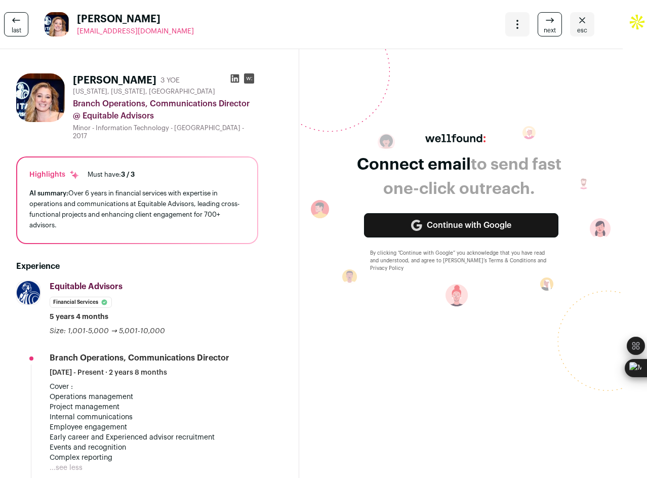
click at [544, 25] on icon at bounding box center [550, 20] width 12 height 12
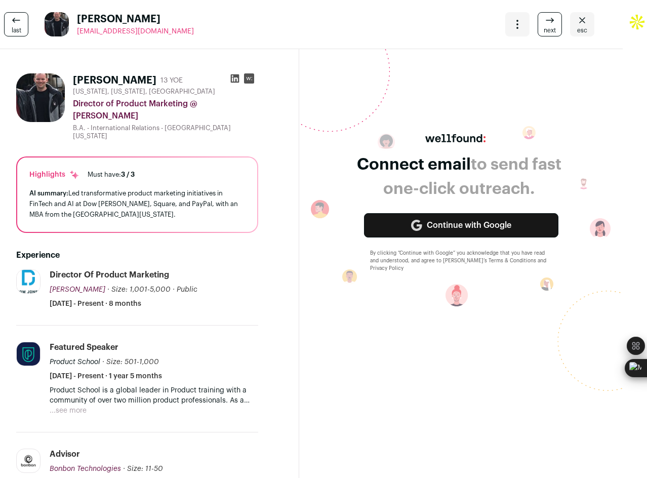
click at [547, 31] on span "next" at bounding box center [550, 30] width 12 height 8
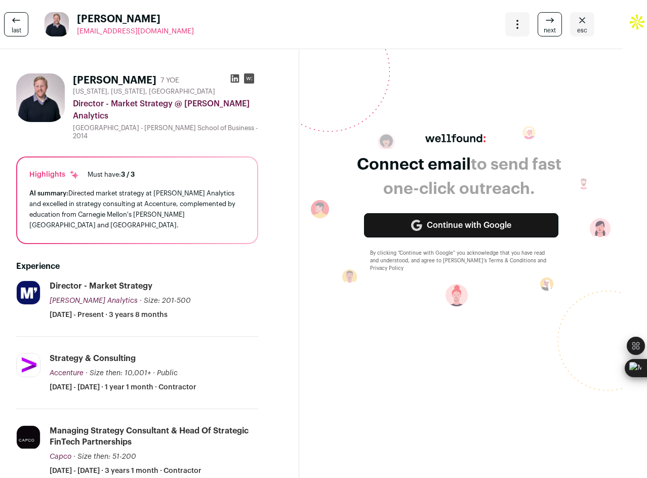
click at [538, 24] on link "next" at bounding box center [550, 24] width 24 height 24
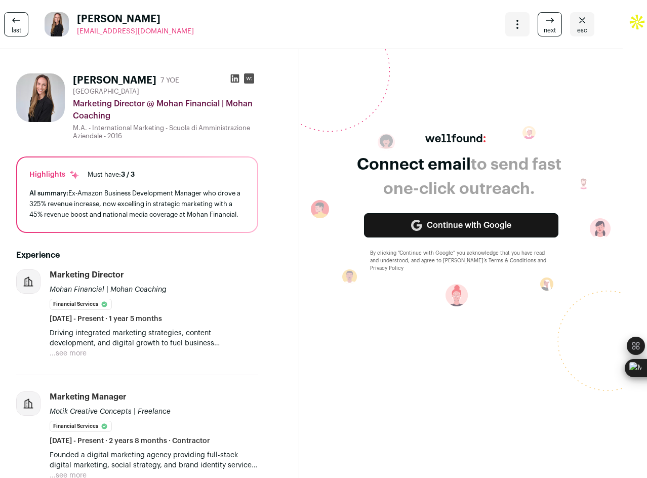
click at [538, 22] on link "next" at bounding box center [550, 24] width 24 height 24
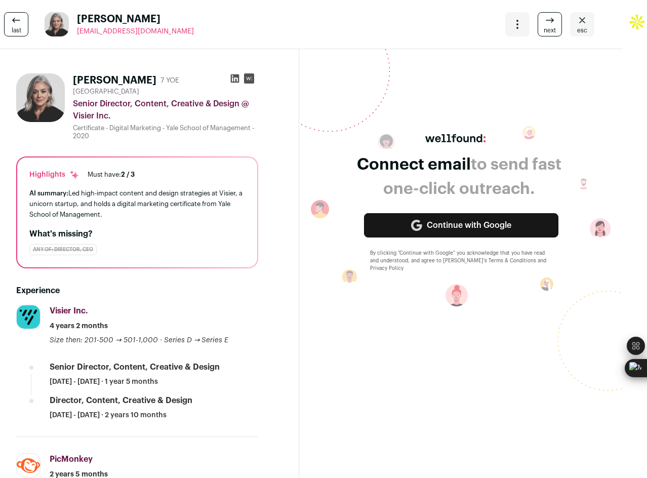
click at [577, 27] on span "esc" at bounding box center [582, 30] width 10 height 8
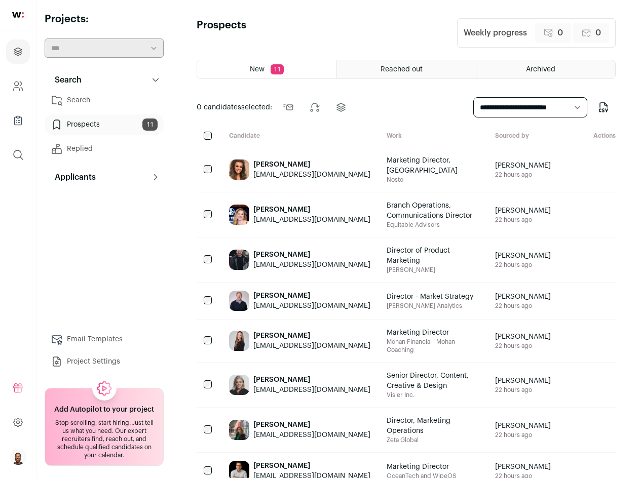
click at [96, 104] on link "Search" at bounding box center [104, 100] width 119 height 20
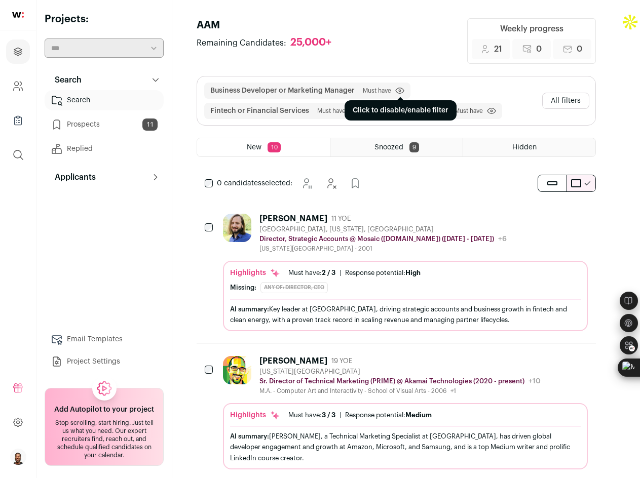
click at [397, 91] on icon "submit" at bounding box center [399, 90] width 9 height 7
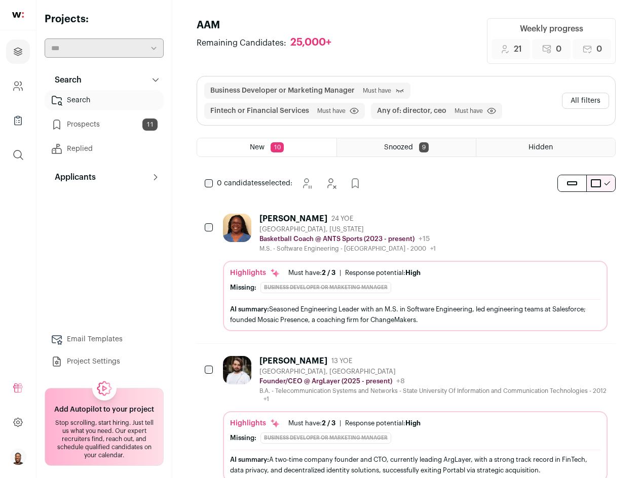
click at [576, 101] on button "All filters" at bounding box center [585, 101] width 47 height 16
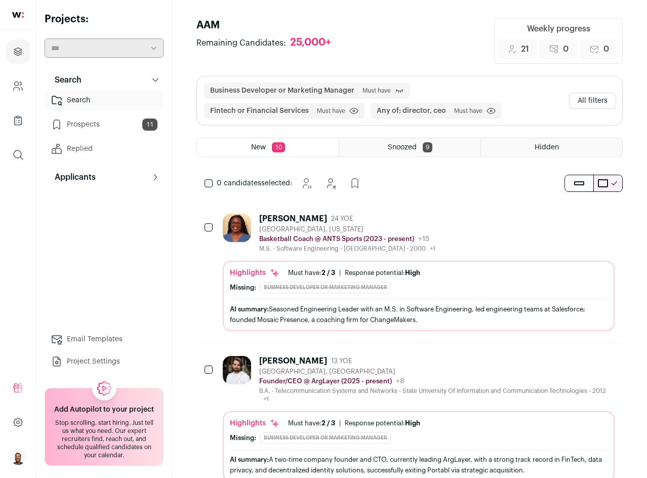
click at [0, 0] on div "Search Suggestions 1 Remove director and ceo to increase pool size by 25,000+ r…" at bounding box center [0, 0] width 0 height 0
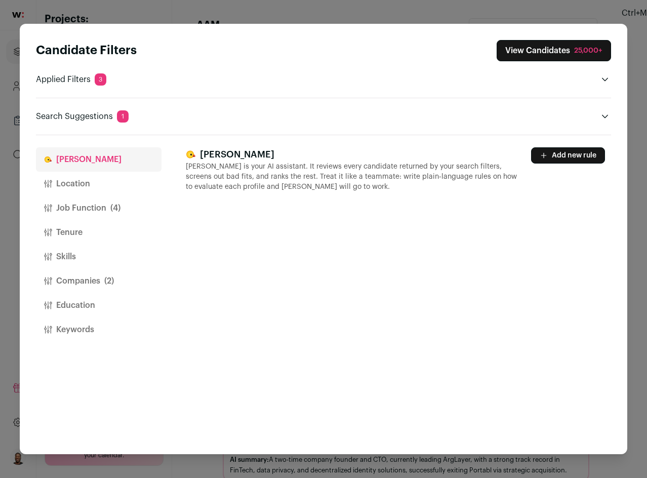
click at [311, 321] on div "[PERSON_NAME] [PERSON_NAME] is your AI assistant. It reviews every candidate re…" at bounding box center [398, 294] width 425 height 319
click at [96, 280] on button "Companies (2)" at bounding box center [99, 281] width 126 height 24
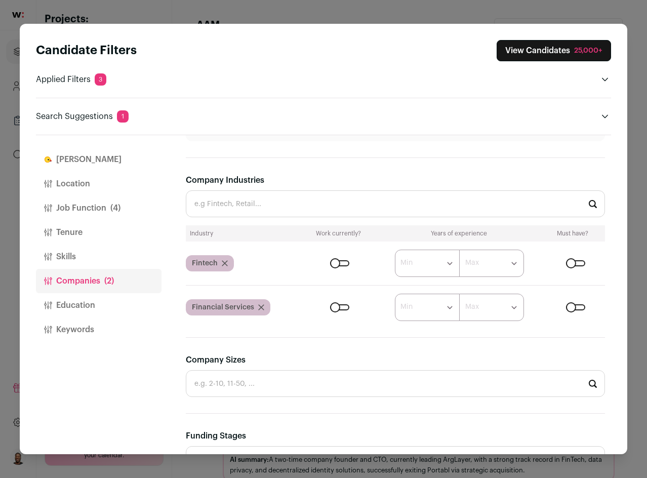
scroll to position [203, 0]
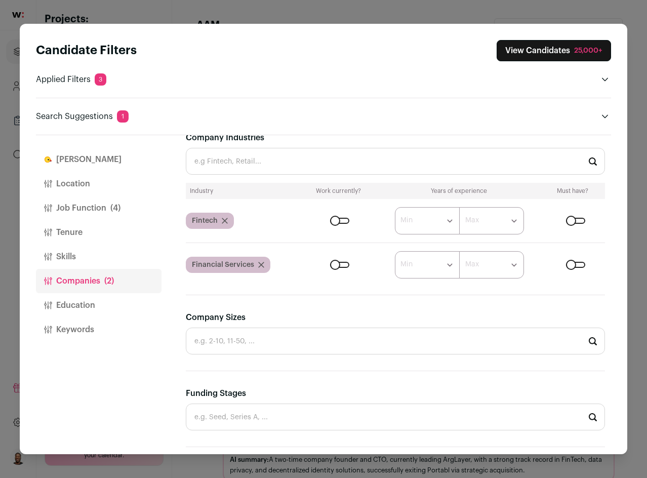
click at [248, 154] on input "Company Industries" at bounding box center [395, 161] width 419 height 27
click at [248, 169] on input "Company Industries" at bounding box center [395, 161] width 419 height 27
click at [233, 174] on input "in" at bounding box center [395, 161] width 419 height 27
type input "i"
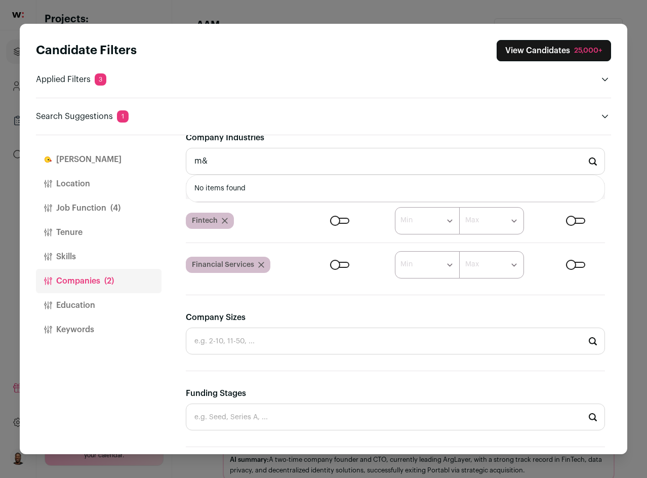
type input "m"
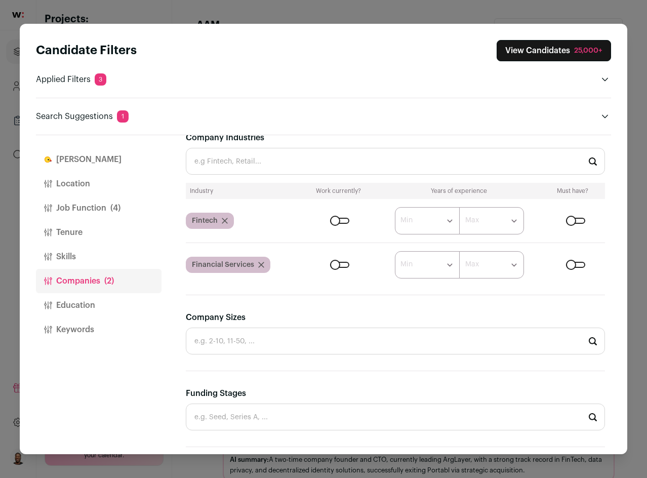
click at [265, 155] on input "Company Industries" at bounding box center [395, 161] width 419 height 27
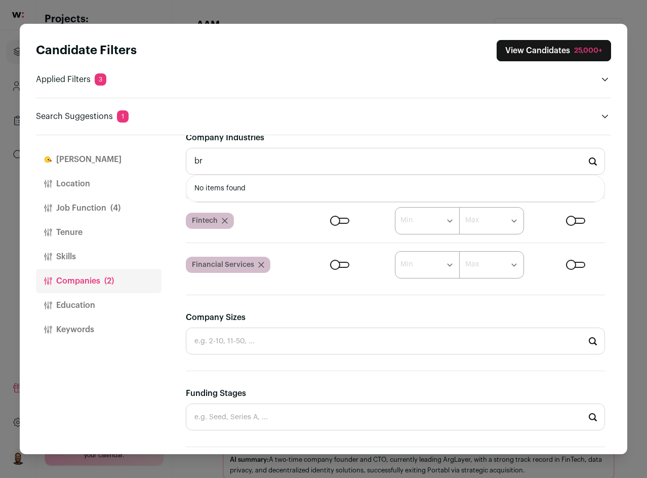
type input "b"
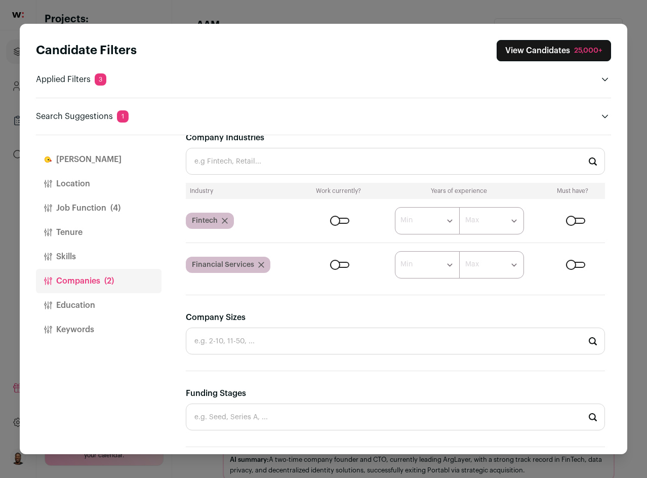
click at [232, 160] on input "Company Industries" at bounding box center [395, 161] width 419 height 27
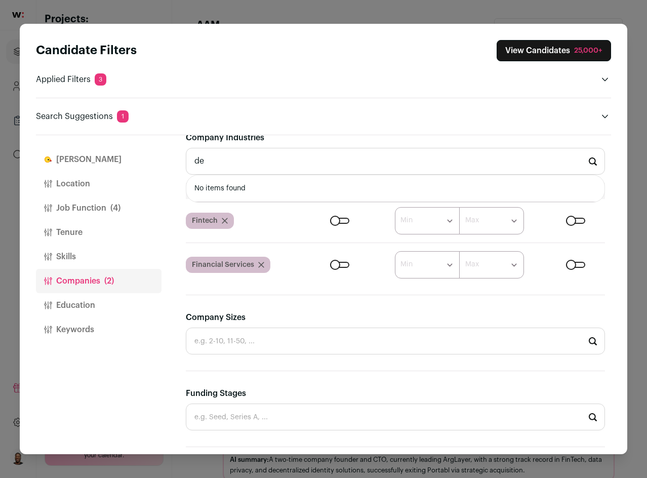
type input "d"
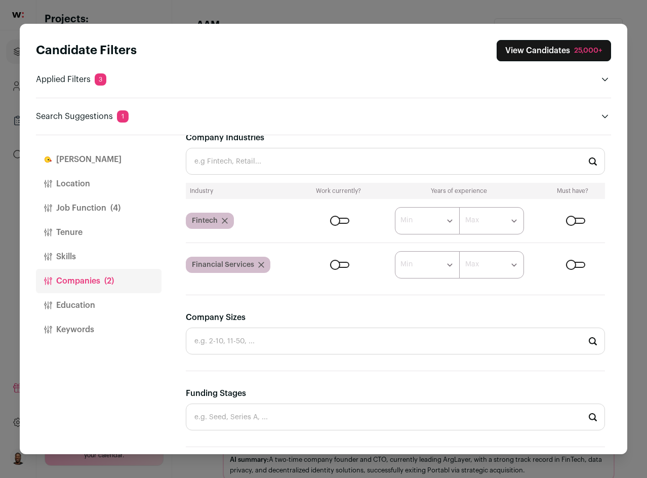
click at [233, 156] on input "Company Industries" at bounding box center [395, 161] width 419 height 27
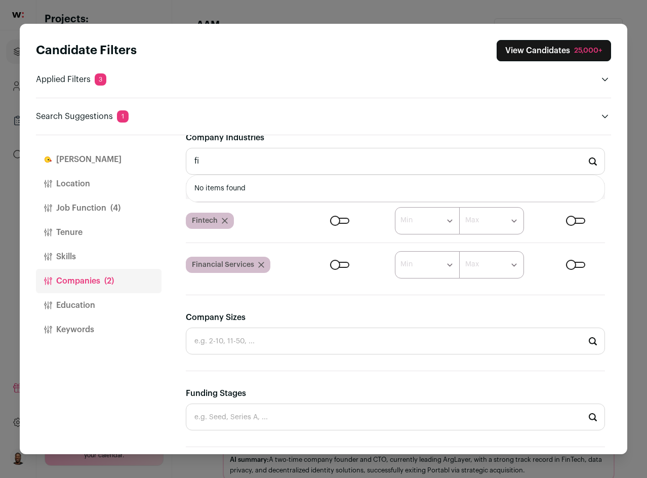
type input "f"
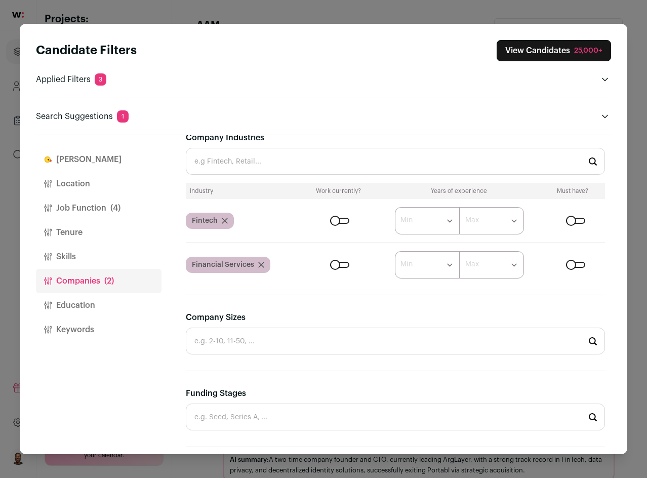
click at [190, 287] on section "**********" at bounding box center [395, 265] width 419 height 641
click at [311, 183] on div "Company Industries Industry Work currently? Years of experience Must have? Fint…" at bounding box center [395, 205] width 419 height 147
click at [315, 163] on input "Company Industries" at bounding box center [395, 161] width 419 height 27
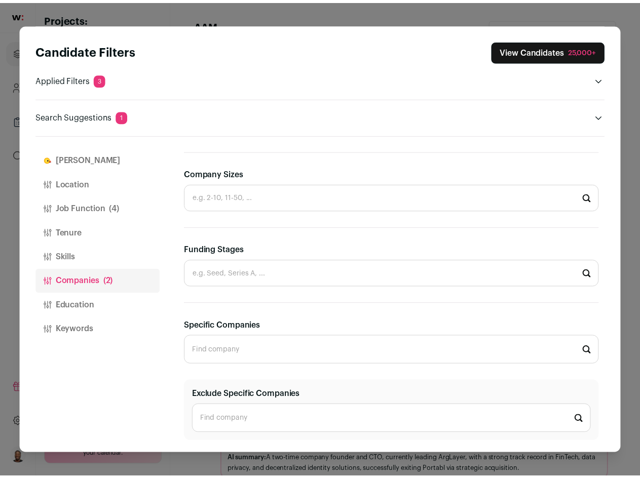
scroll to position [253, 0]
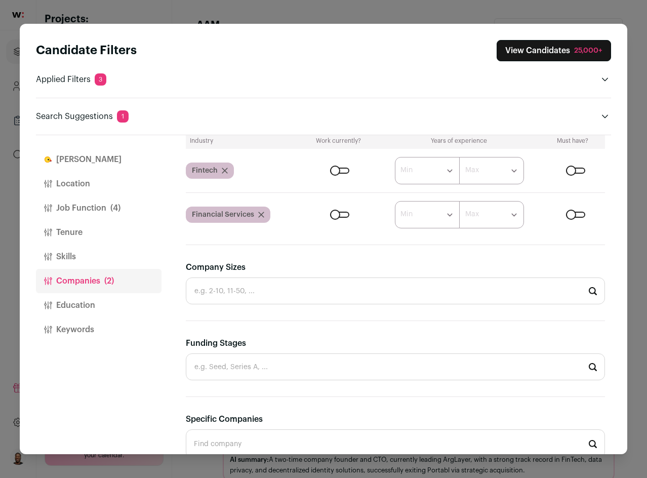
click at [517, 57] on button "View Candidates 25,000+" at bounding box center [554, 50] width 114 height 21
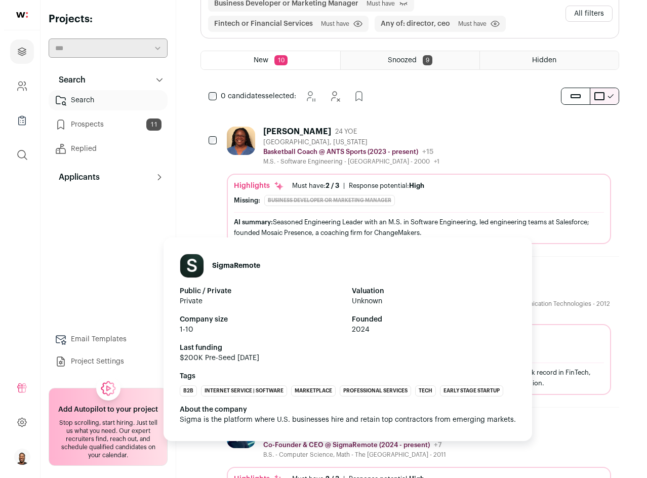
scroll to position [0, 0]
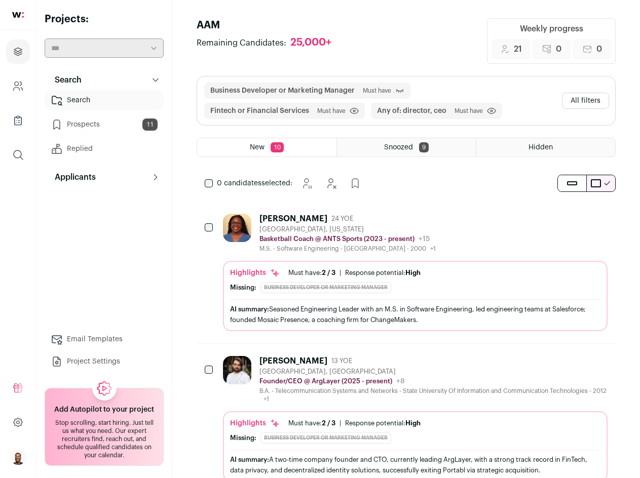
click at [461, 235] on div "[PERSON_NAME] 24 YOE [GEOGRAPHIC_DATA], [US_STATE] Basketball Coach @ ANTS Spor…" at bounding box center [415, 233] width 384 height 39
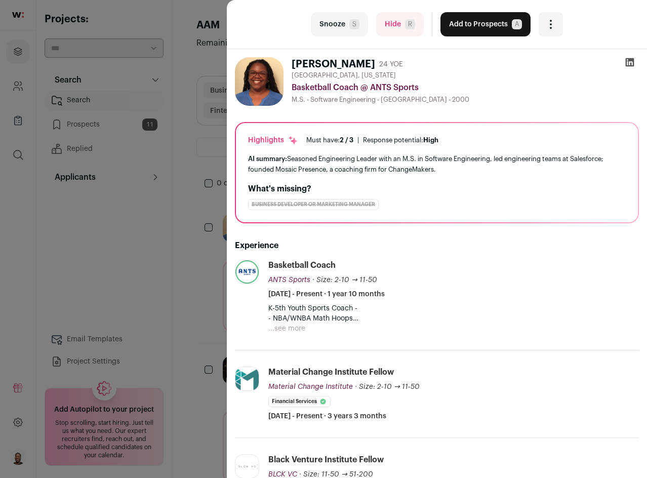
click at [342, 29] on button "Snooze S" at bounding box center [339, 24] width 57 height 24
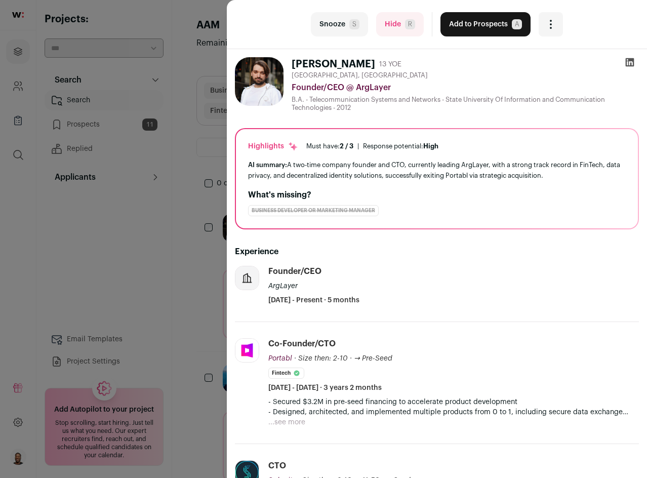
click at [297, 243] on div "Experience Founder/CEO ArgLayer [DATE] - Present · 5 months Portabl [DOMAIN_NAM…" at bounding box center [437, 411] width 404 height 365
click at [340, 28] on button "Snooze S" at bounding box center [339, 24] width 57 height 24
click at [340, 28] on form "Snooze S" at bounding box center [339, 24] width 57 height 24
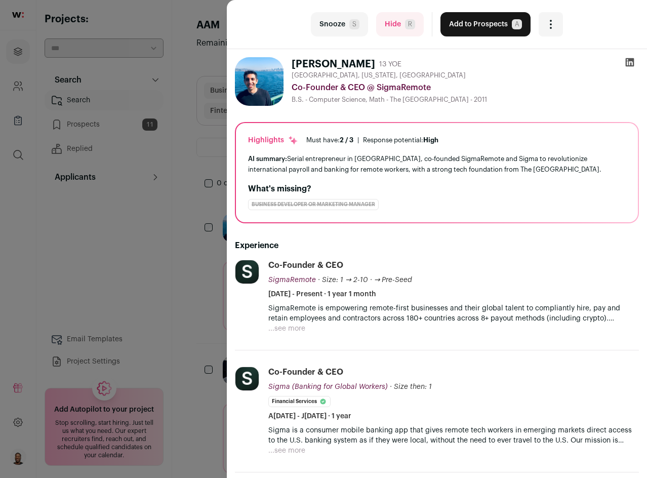
click at [351, 169] on div "AI summary: Serial entrepreneur in fintech, co-founded SigmaRemote and Sigma to…" at bounding box center [437, 163] width 378 height 21
drag, startPoint x: 352, startPoint y: 169, endPoint x: 568, endPoint y: 171, distance: 215.7
click at [568, 171] on div "AI summary: Serial entrepreneur in fintech, co-founded SigmaRemote and Sigma to…" at bounding box center [437, 163] width 378 height 21
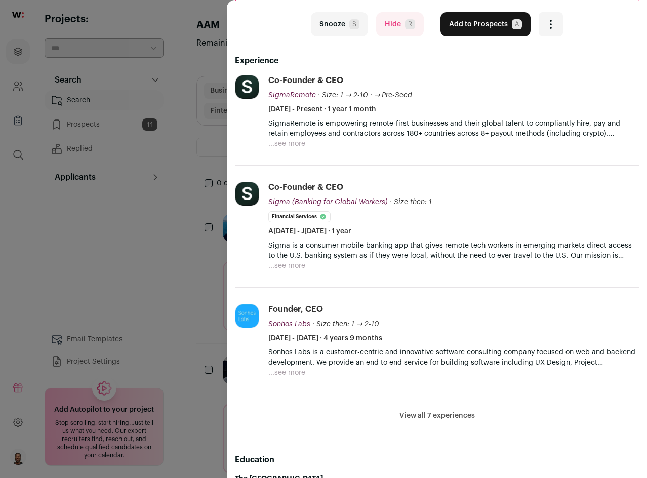
scroll to position [203, 0]
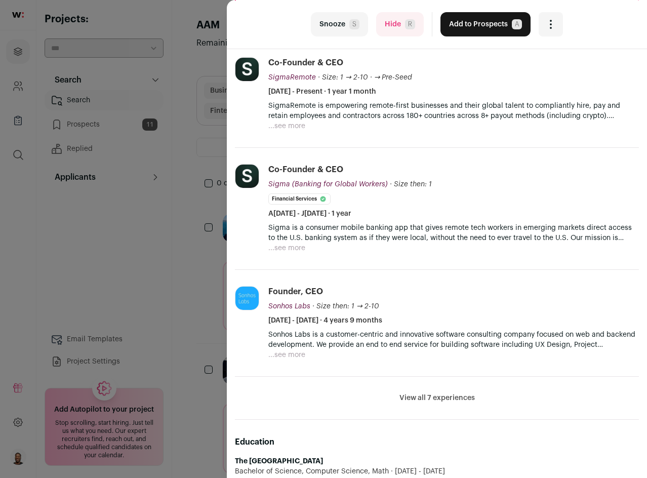
click at [286, 123] on button "...see more" at bounding box center [286, 126] width 37 height 10
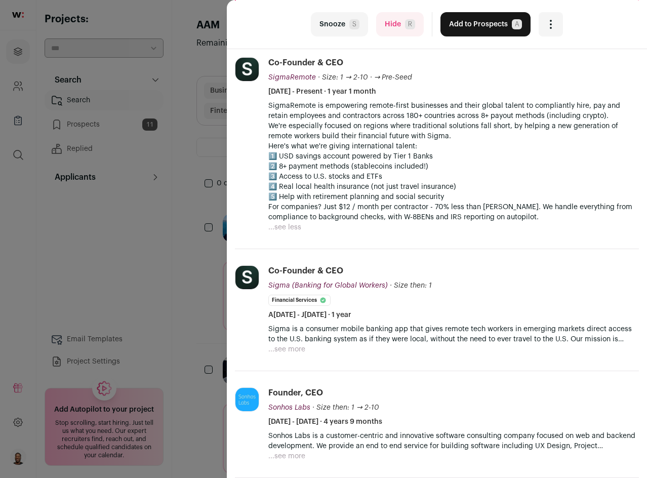
click at [286, 123] on p "We're especially focused on regions where traditional solutions fall short, by …" at bounding box center [453, 131] width 371 height 20
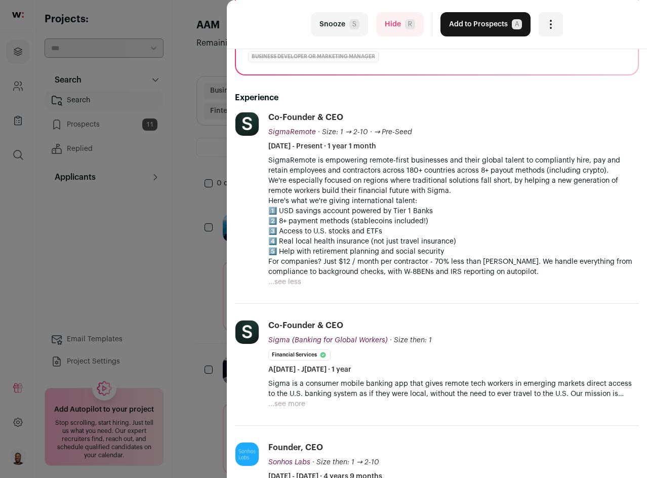
scroll to position [152, 0]
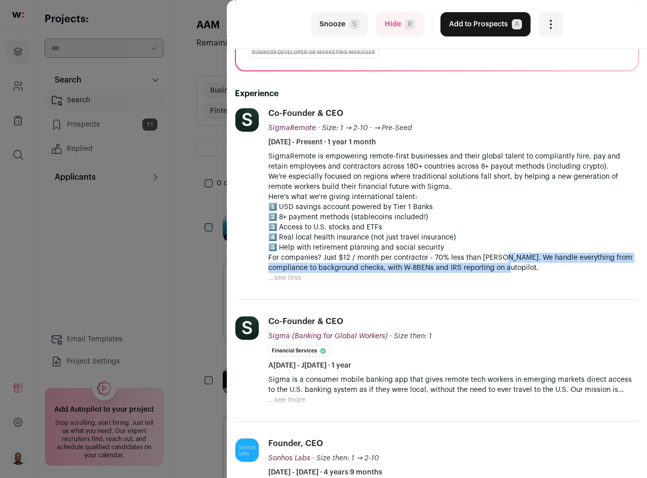
drag, startPoint x: 500, startPoint y: 256, endPoint x: 498, endPoint y: 269, distance: 13.4
click at [498, 269] on p "For companies? Just $12 / month per contractor - 70% less than [PERSON_NAME]. W…" at bounding box center [453, 263] width 371 height 20
click at [498, 268] on p "For companies? Just $12 / month per contractor - 70% less than [PERSON_NAME]. W…" at bounding box center [453, 263] width 371 height 20
click at [500, 257] on p "For companies? Just $12 / month per contractor - 70% less than [PERSON_NAME]. W…" at bounding box center [453, 263] width 371 height 20
drag, startPoint x: 502, startPoint y: 254, endPoint x: 502, endPoint y: 266, distance: 12.7
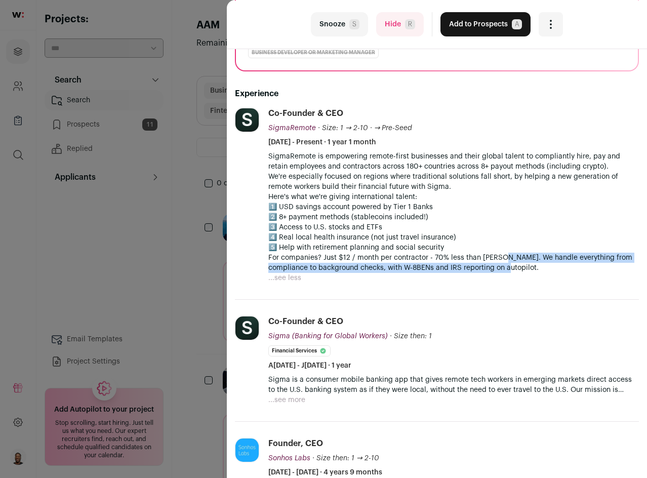
click at [502, 266] on p "For companies? Just $12 / month per contractor - 70% less than [PERSON_NAME]. W…" at bounding box center [453, 263] width 371 height 20
click at [499, 255] on p "For companies? Just $12 / month per contractor - 70% less than [PERSON_NAME]. W…" at bounding box center [453, 263] width 371 height 20
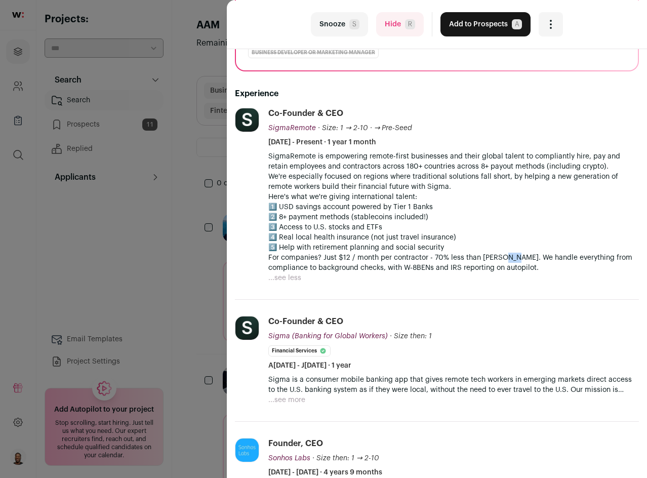
click at [499, 255] on p "For companies? Just $12 / month per contractor - 70% less than [PERSON_NAME]. W…" at bounding box center [453, 263] width 371 height 20
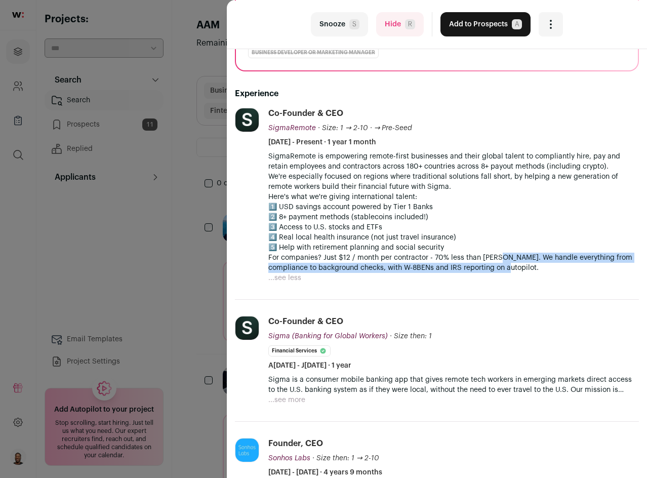
click at [497, 268] on p "For companies? Just $12 / month per contractor - 70% less than [PERSON_NAME]. W…" at bounding box center [453, 263] width 371 height 20
drag, startPoint x: 499, startPoint y: 258, endPoint x: 499, endPoint y: 267, distance: 9.1
click at [499, 267] on p "For companies? Just $12 / month per contractor - 70% less than [PERSON_NAME]. W…" at bounding box center [453, 263] width 371 height 20
click at [499, 255] on p "For companies? Just $12 / month per contractor - 70% less than [PERSON_NAME]. W…" at bounding box center [453, 263] width 371 height 20
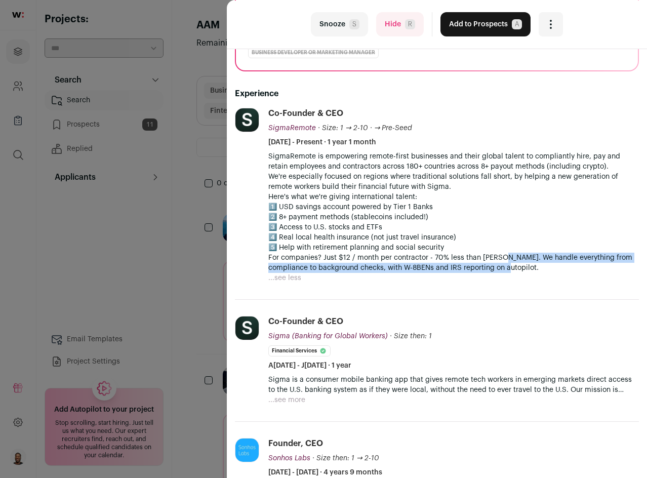
drag, startPoint x: 500, startPoint y: 254, endPoint x: 500, endPoint y: 265, distance: 10.6
click at [500, 265] on p "For companies? Just $12 / month per contractor - 70% less than [PERSON_NAME]. W…" at bounding box center [453, 263] width 371 height 20
drag, startPoint x: 498, startPoint y: 255, endPoint x: 500, endPoint y: 266, distance: 11.2
click at [500, 266] on p "For companies? Just $12 / month per contractor - 70% less than [PERSON_NAME]. W…" at bounding box center [453, 263] width 371 height 20
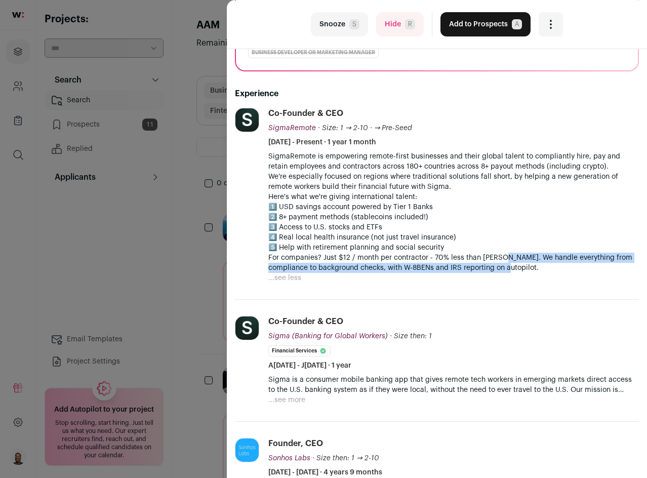
click at [499, 256] on p "For companies? Just $12 / month per contractor - 70% less than [PERSON_NAME]. W…" at bounding box center [453, 263] width 371 height 20
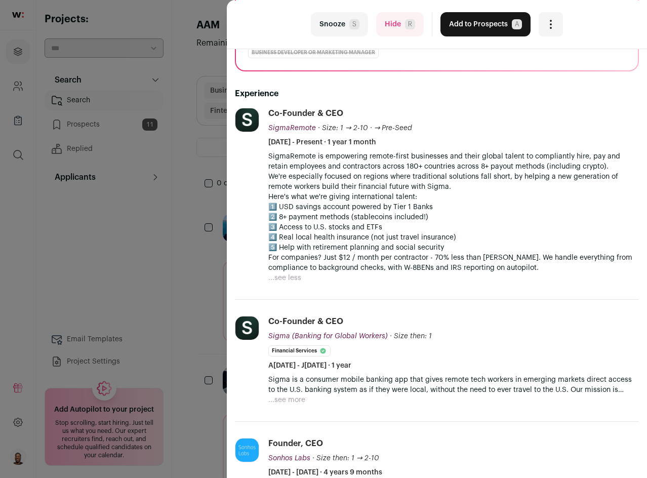
click at [499, 256] on p "For companies? Just $12 / month per contractor - 70% less than [PERSON_NAME]. W…" at bounding box center [453, 263] width 371 height 20
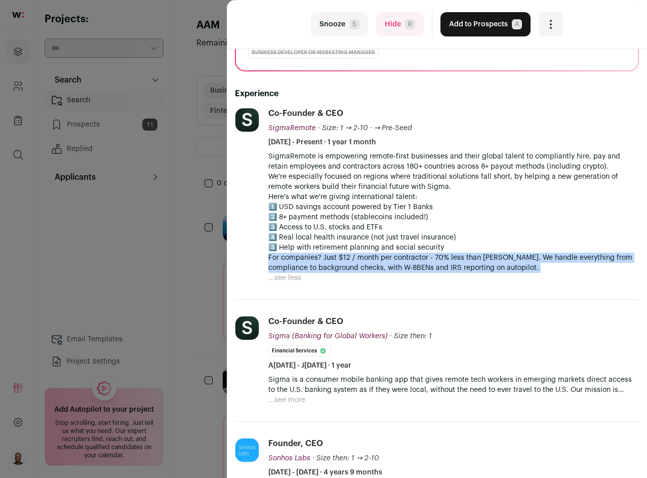
click at [499, 256] on p "For companies? Just $12 / month per contractor - 70% less than [PERSON_NAME]. W…" at bounding box center [453, 263] width 371 height 20
click at [502, 256] on p "For companies? Just $12 / month per contractor - 70% less than [PERSON_NAME]. W…" at bounding box center [453, 263] width 371 height 20
click at [500, 256] on p "For companies? Just $12 / month per contractor - 70% less than [PERSON_NAME]. W…" at bounding box center [453, 263] width 371 height 20
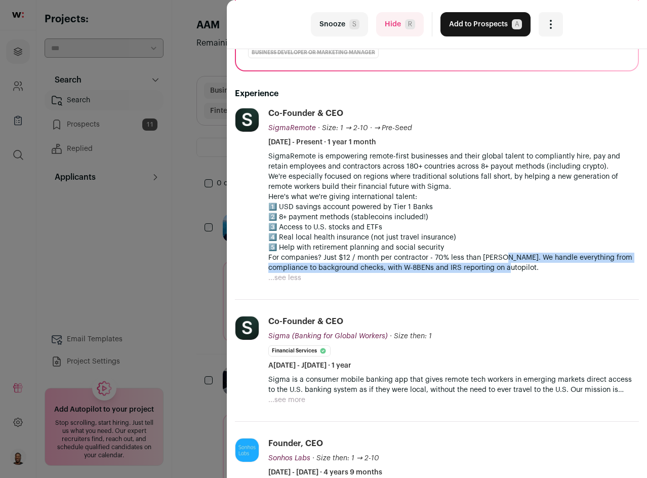
drag, startPoint x: 499, startPoint y: 257, endPoint x: 499, endPoint y: 268, distance: 11.2
click at [499, 268] on p "For companies? Just $12 / month per contractor - 70% less than [PERSON_NAME]. W…" at bounding box center [453, 263] width 371 height 20
drag, startPoint x: 499, startPoint y: 257, endPoint x: 499, endPoint y: 275, distance: 17.7
click at [499, 275] on div "SigmaRemote is empowering remote-first businesses and their global talent to co…" at bounding box center [453, 217] width 371 height 132
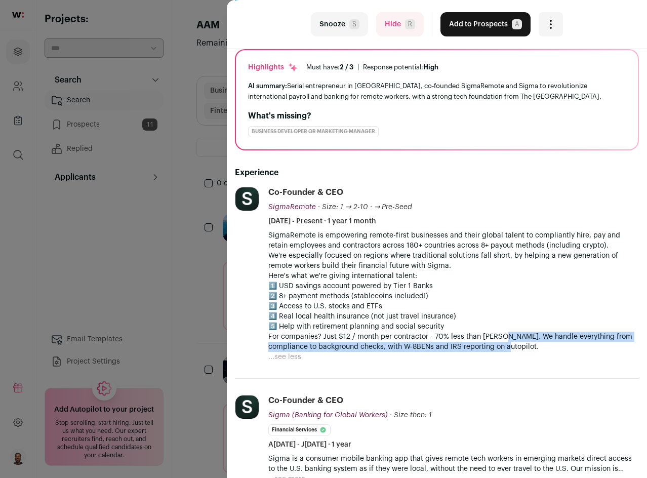
scroll to position [0, 0]
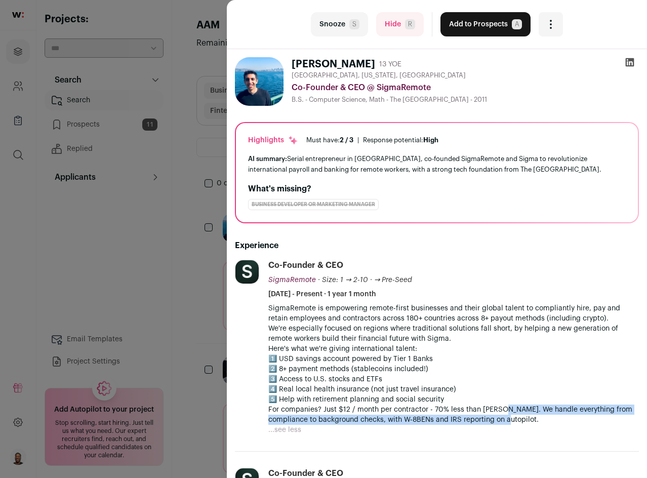
click at [481, 28] on button "Add to Prospects A" at bounding box center [486, 24] width 90 height 24
click at [481, 28] on div "Add to Prospects A" at bounding box center [486, 24] width 90 height 24
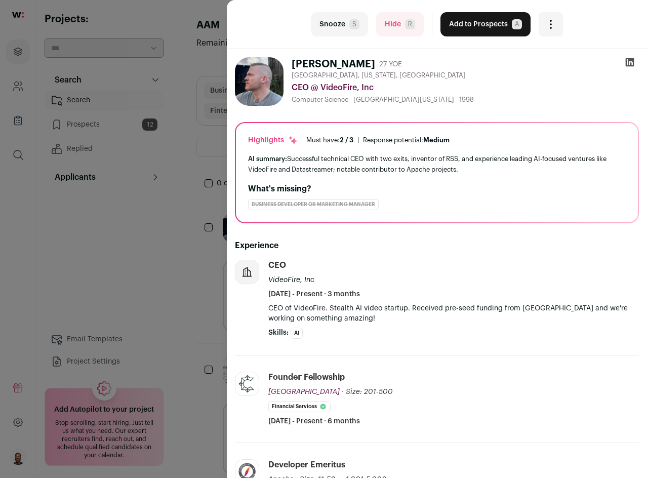
drag, startPoint x: 289, startPoint y: 160, endPoint x: 467, endPoint y: 171, distance: 178.6
click at [467, 171] on div "AI summary: Successful technical CEO with two exits, inventor of RSS, and exper…" at bounding box center [437, 163] width 378 height 21
click at [349, 24] on span "S" at bounding box center [354, 24] width 10 height 10
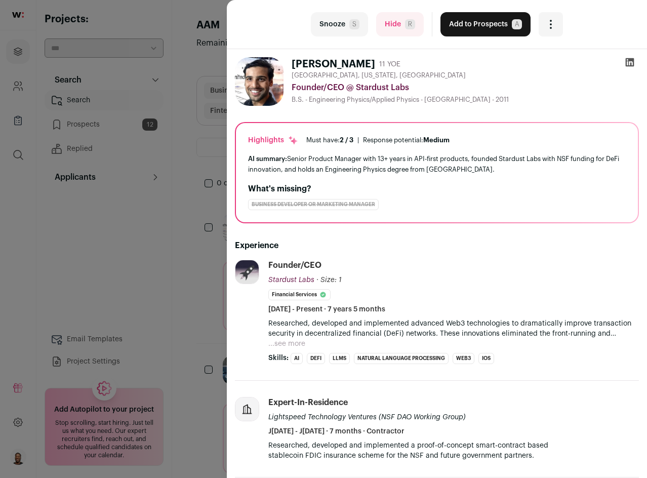
click at [294, 343] on button "...see more" at bounding box center [286, 344] width 37 height 10
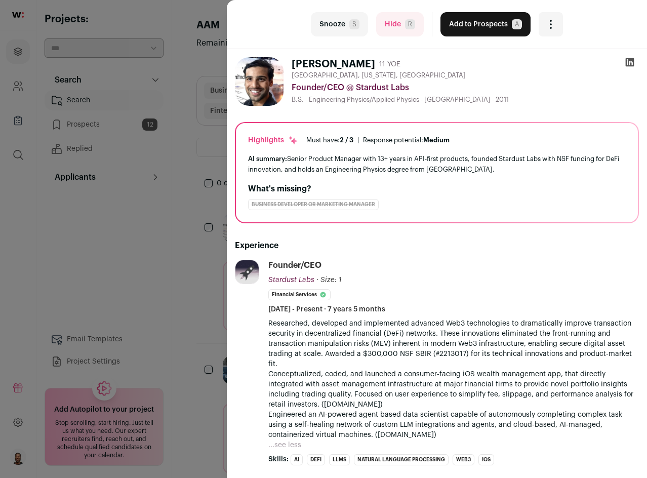
click at [497, 26] on button "Add to Prospects A" at bounding box center [486, 24] width 90 height 24
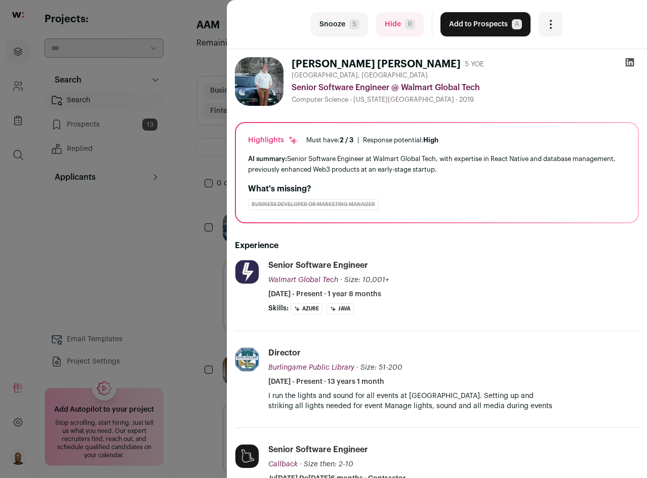
click at [331, 23] on button "Snooze S" at bounding box center [339, 24] width 57 height 24
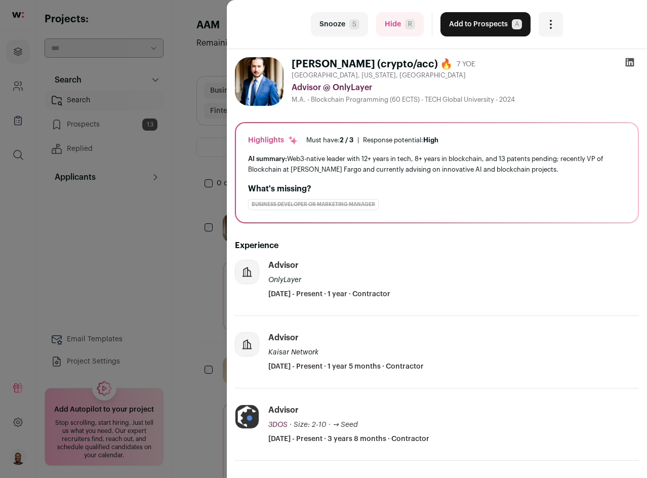
click at [344, 26] on button "Snooze S" at bounding box center [339, 24] width 57 height 24
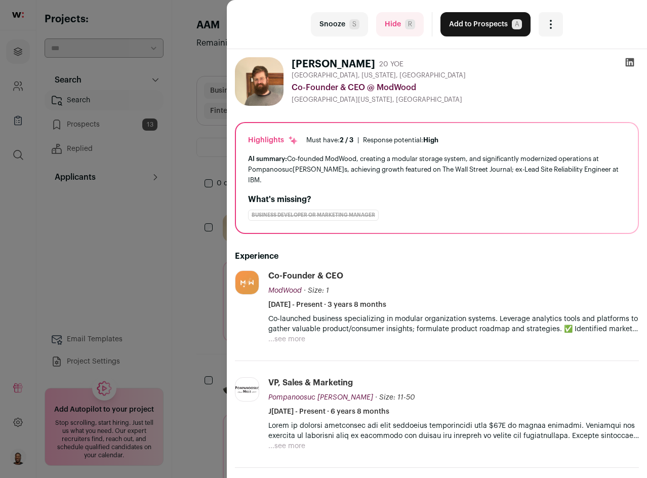
click at [295, 334] on button "...see more" at bounding box center [286, 339] width 37 height 10
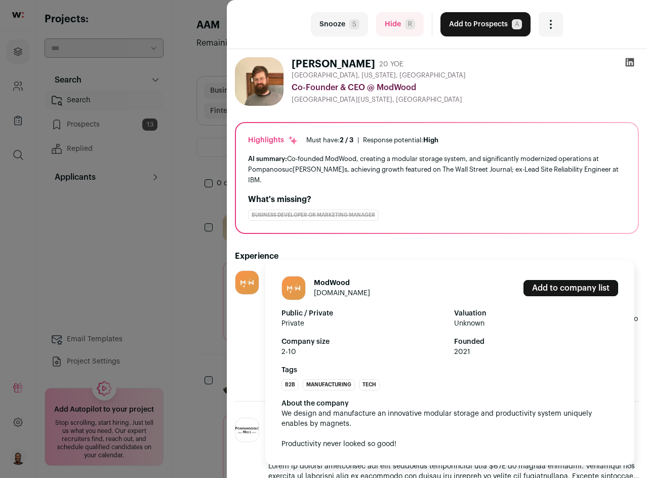
click at [332, 292] on link "[DOMAIN_NAME]" at bounding box center [342, 293] width 56 height 7
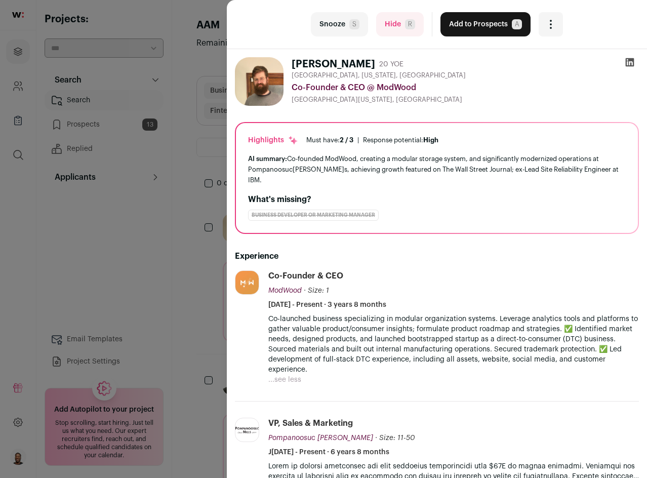
click at [336, 25] on button "Snooze S" at bounding box center [339, 24] width 57 height 24
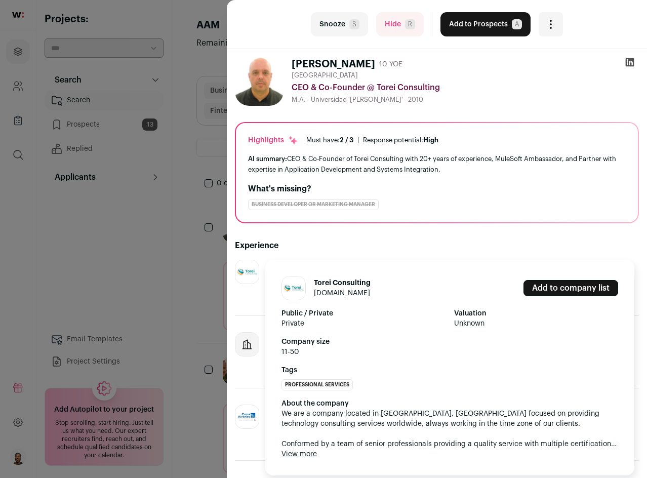
click at [312, 454] on button "View more" at bounding box center [299, 454] width 35 height 10
click at [312, 449] on span "We are a company located in [GEOGRAPHIC_DATA], [GEOGRAPHIC_DATA] focused on pro…" at bounding box center [450, 429] width 337 height 41
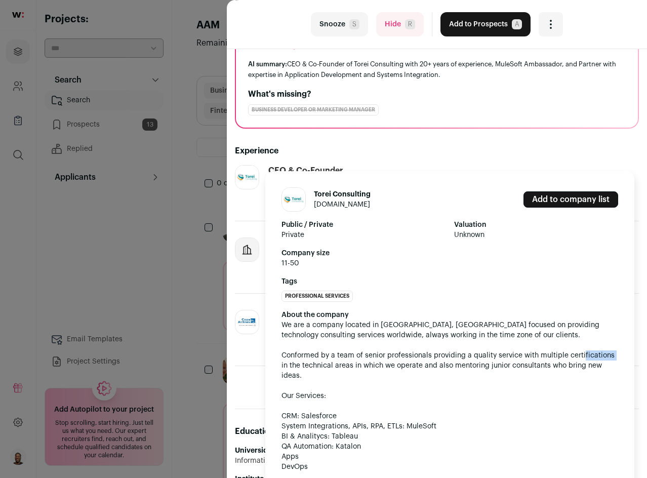
scroll to position [101, 0]
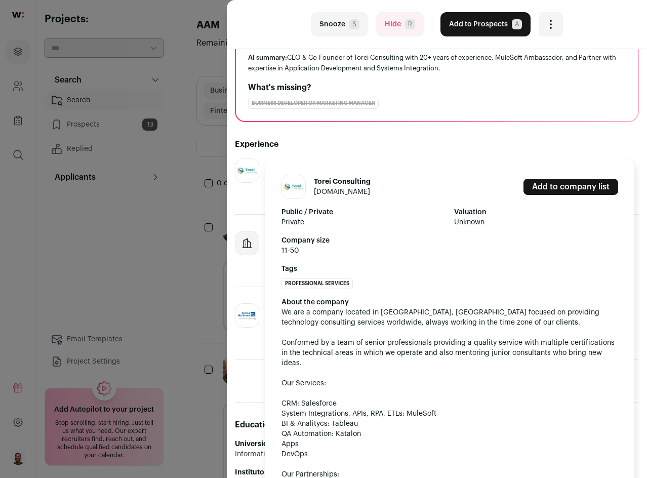
click at [374, 374] on div "About the company We are a company located in [GEOGRAPHIC_DATA], [GEOGRAPHIC_DA…" at bounding box center [450, 418] width 337 height 243
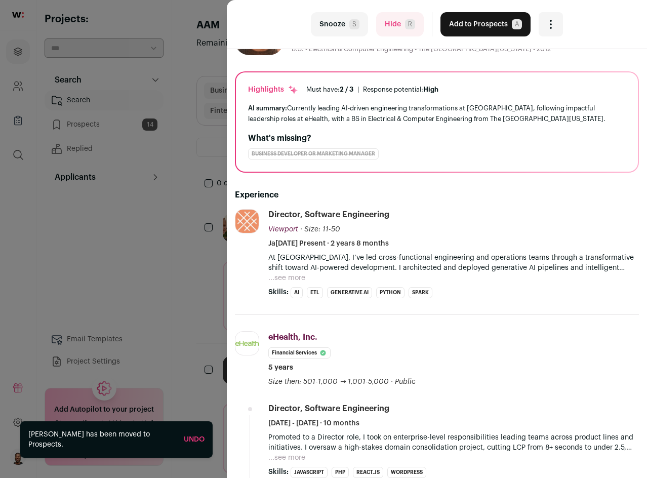
scroll to position [0, 0]
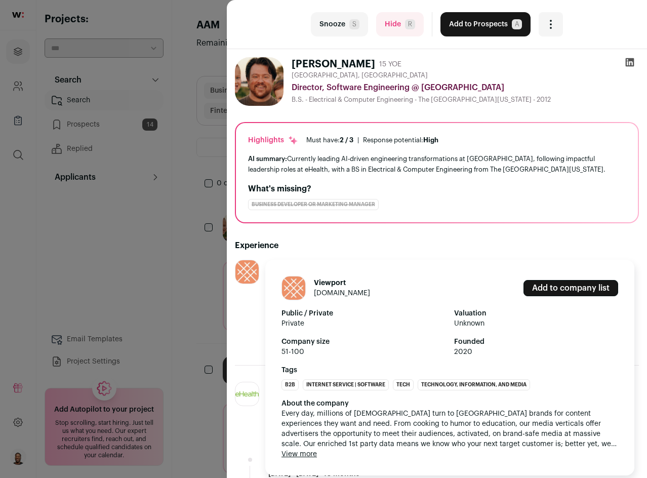
click at [304, 454] on button "View more" at bounding box center [299, 454] width 35 height 10
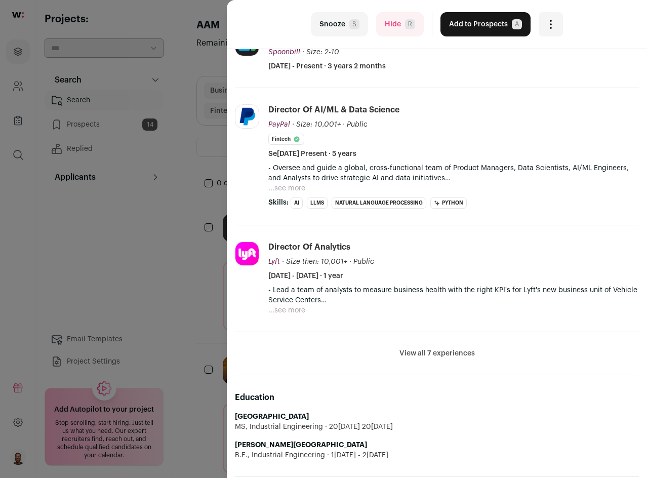
scroll to position [253, 0]
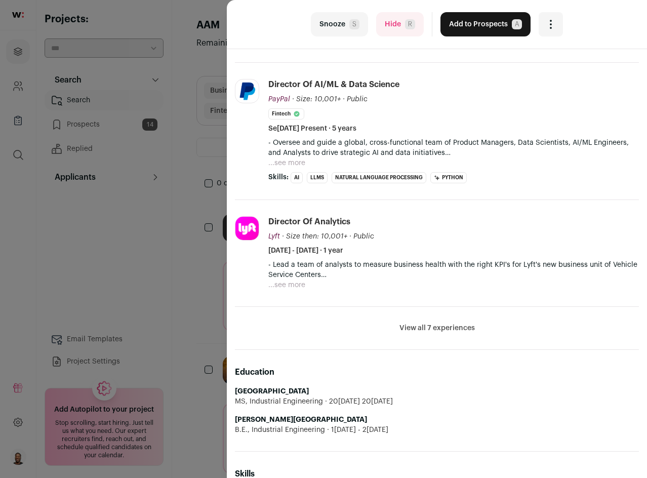
click at [401, 328] on button "View all 7 experiences" at bounding box center [437, 328] width 75 height 10
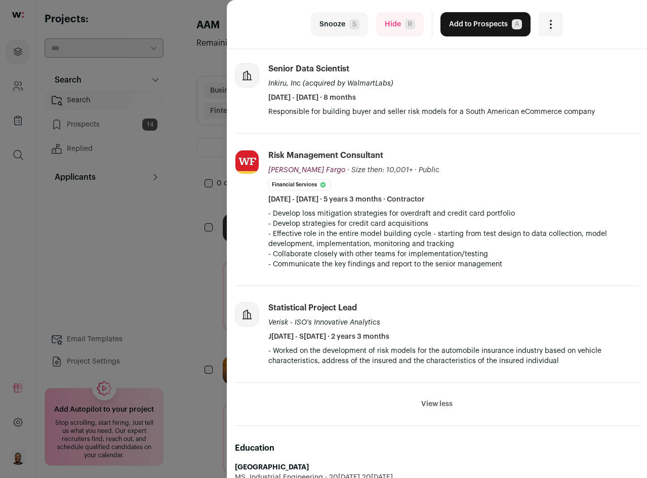
scroll to position [709, 0]
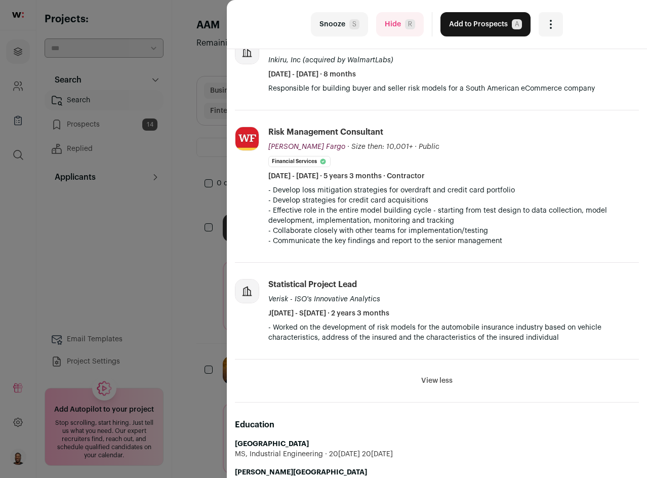
click at [428, 373] on li "View all 7 experiences View less" at bounding box center [437, 381] width 404 height 43
click at [448, 384] on button "View less" at bounding box center [436, 381] width 31 height 10
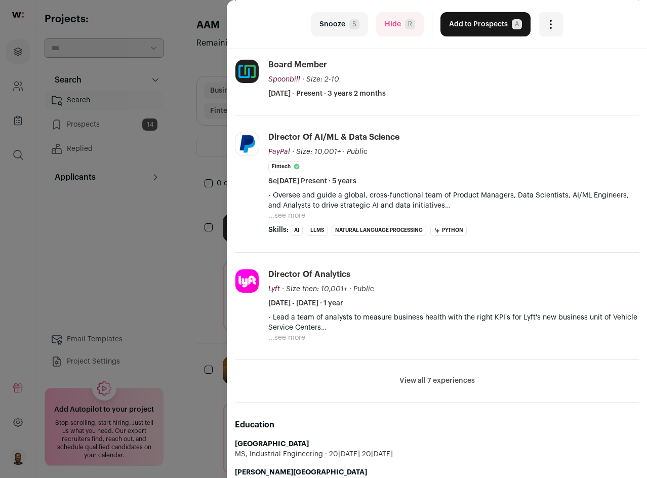
click at [447, 383] on button "View all 7 experiences" at bounding box center [437, 381] width 75 height 10
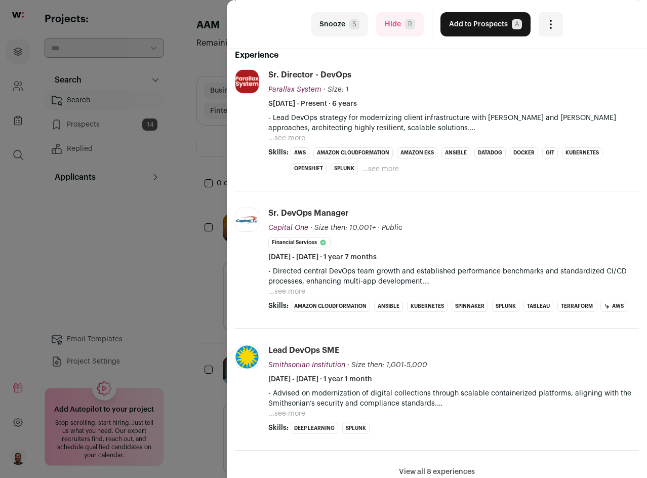
scroll to position [0, 0]
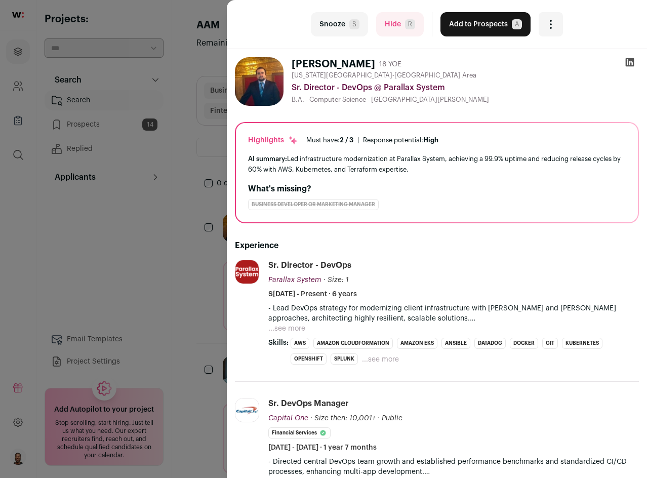
click at [294, 323] on p "- Lead DevOps strategy for modernizing client infrastructure with IaaS and DevO…" at bounding box center [453, 313] width 371 height 20
click at [295, 330] on button "...see more" at bounding box center [286, 329] width 37 height 10
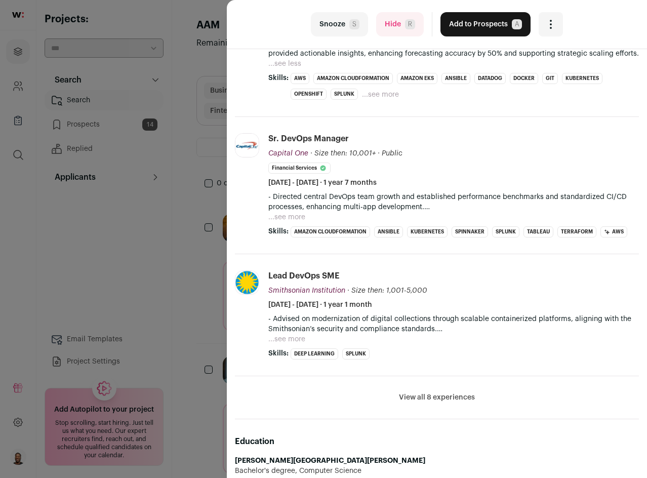
scroll to position [658, 0]
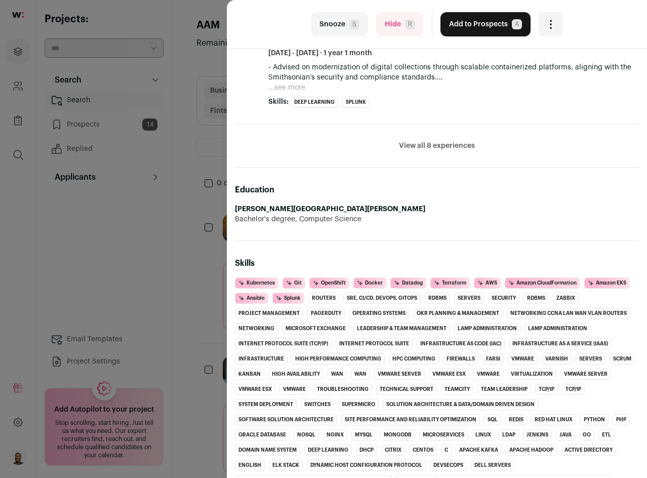
click at [402, 150] on button "View all 8 experiences" at bounding box center [437, 146] width 76 height 10
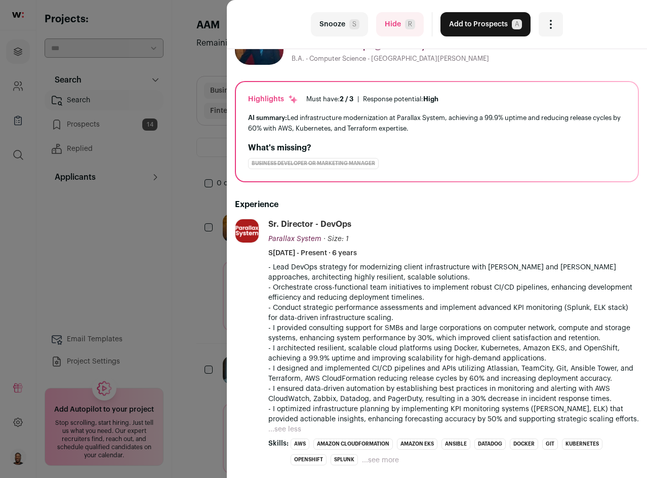
scroll to position [203, 0]
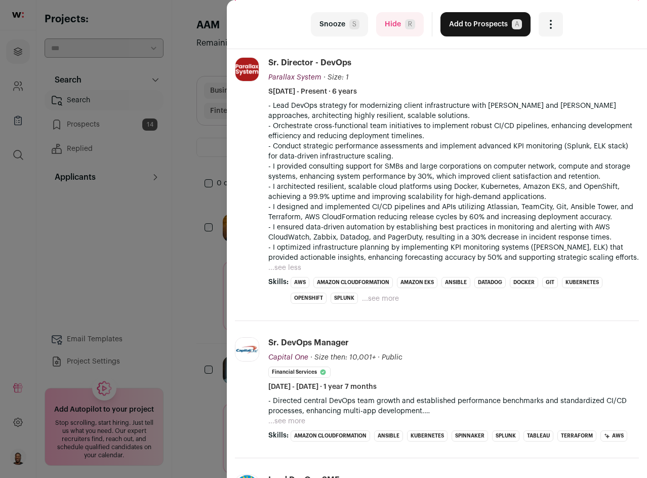
click at [380, 298] on button "...see more" at bounding box center [380, 299] width 37 height 10
click at [296, 419] on button "...see more" at bounding box center [286, 421] width 37 height 10
click at [296, 419] on p "- Collaborated with department directors to integrate regulatory compliance and…" at bounding box center [453, 421] width 371 height 10
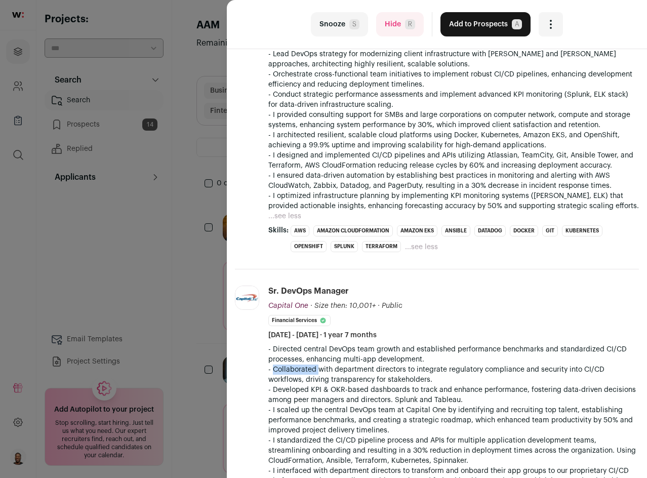
scroll to position [506, 0]
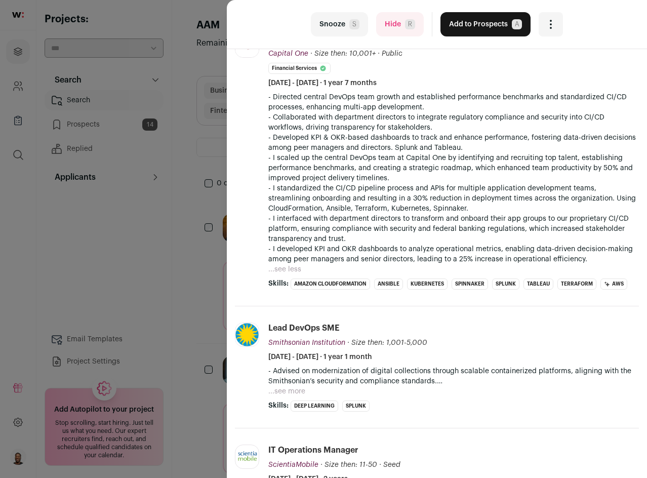
click at [346, 233] on p "- I interfaced with department directors to transform and onboard their app gro…" at bounding box center [453, 229] width 371 height 30
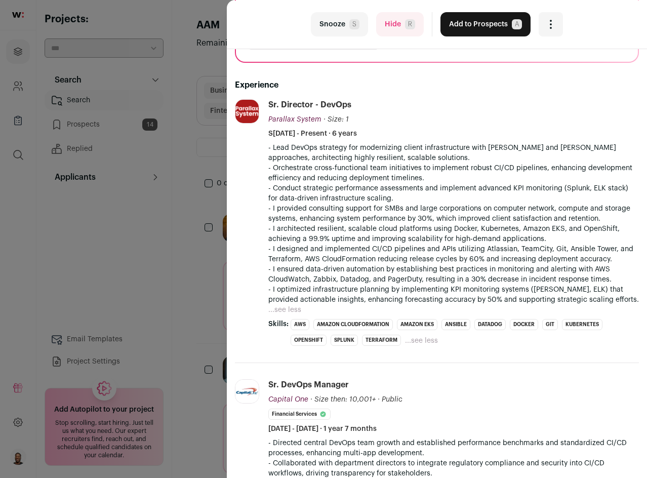
scroll to position [152, 0]
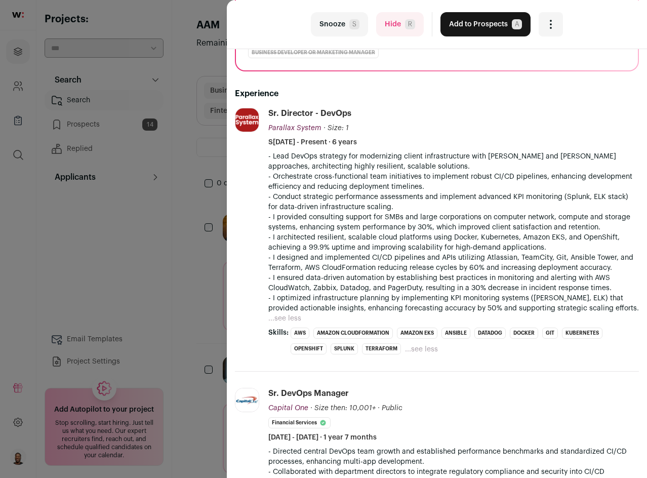
click at [266, 154] on li "Parallax System parallaxsystem.com Add to company list Public / Private Private…" at bounding box center [437, 240] width 404 height 264
click at [268, 278] on p "- I ensured data-driven automation by establishing best practices in monitoring…" at bounding box center [453, 283] width 371 height 20
click at [269, 259] on p "- I designed and implemented CI/CD pipelines and APIs utilizing Atlassian, Team…" at bounding box center [453, 263] width 371 height 20
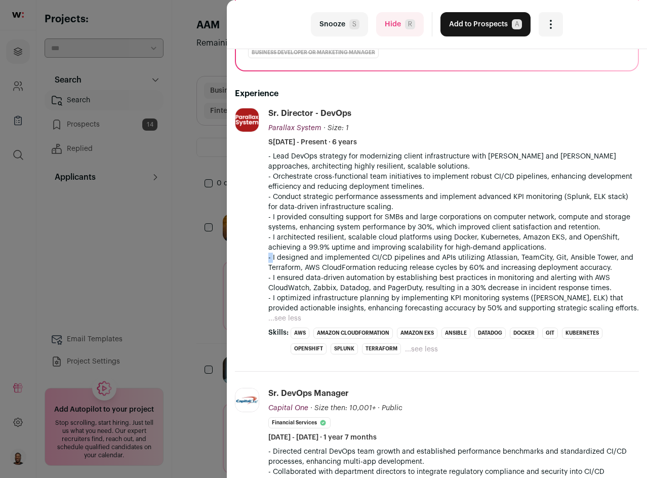
click at [269, 259] on p "- I designed and implemented CI/CD pipelines and APIs utilizing Atlassian, Team…" at bounding box center [453, 263] width 371 height 20
click at [268, 241] on p "- I architected resilient, scalable cloud platforms using Docker, Kubernetes, A…" at bounding box center [453, 242] width 371 height 20
click at [268, 218] on p "- I provided consulting support for SMBs and large corporations on computer net…" at bounding box center [453, 222] width 371 height 20
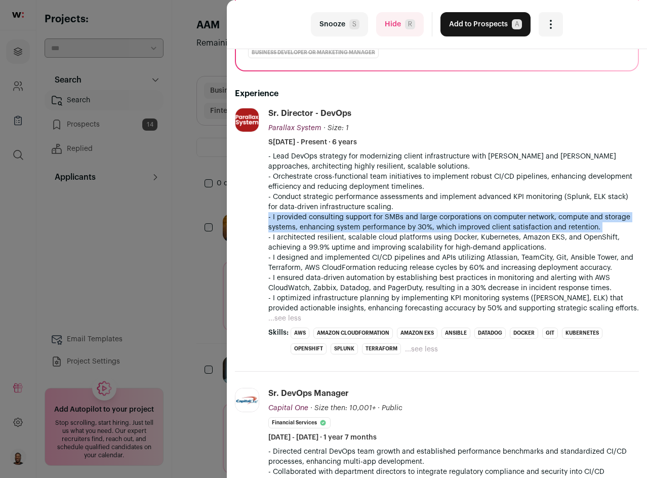
click at [268, 218] on p "- I provided consulting support for SMBs and large corporations on computer net…" at bounding box center [453, 222] width 371 height 20
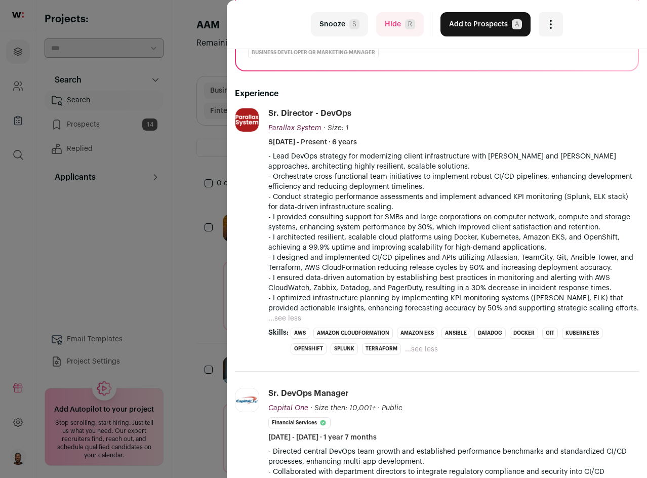
click at [269, 200] on p "- Conduct strategic performance assessments and implement advanced KPI monitori…" at bounding box center [453, 202] width 371 height 20
click at [269, 179] on p "- Orchestrate cross-functional team initiatives to implement robust CI/CD pipel…" at bounding box center [453, 182] width 371 height 20
click at [269, 177] on p "- Orchestrate cross-functional team initiatives to implement robust CI/CD pipel…" at bounding box center [453, 182] width 371 height 20
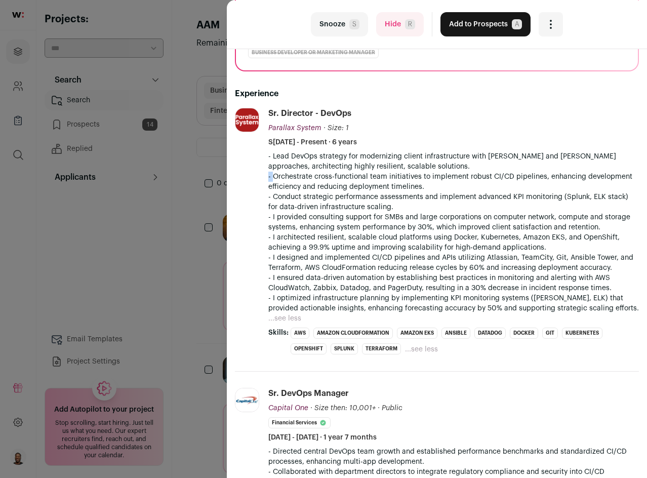
click at [268, 177] on p "- Orchestrate cross-functional team initiatives to implement robust CI/CD pipel…" at bounding box center [453, 182] width 371 height 20
drag, startPoint x: 297, startPoint y: 273, endPoint x: 326, endPoint y: 339, distance: 71.4
click at [316, 319] on div "- Lead DevOps strategy for modernizing client infrastructure with IaaS and DevO…" at bounding box center [453, 237] width 371 height 172
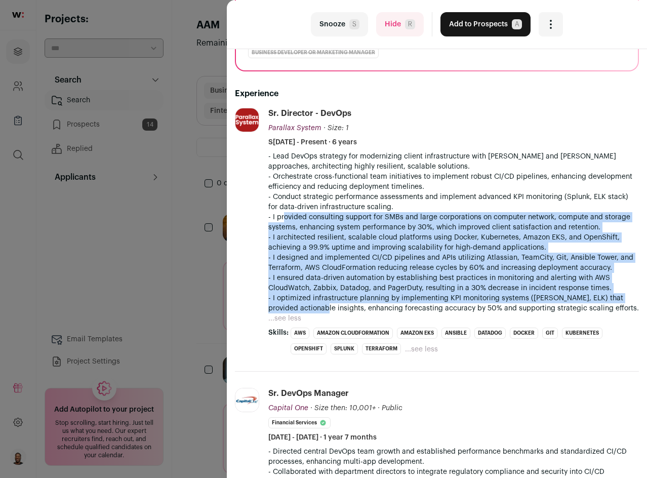
click at [334, 354] on li "Splunk" at bounding box center [344, 348] width 27 height 11
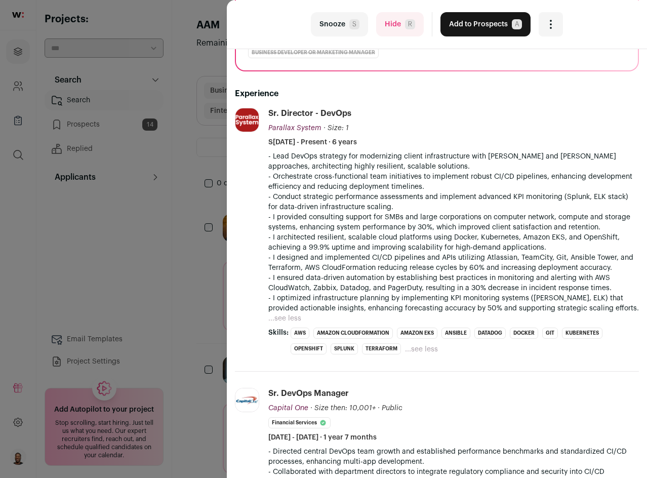
click at [268, 299] on p "- I optimized infrastructure planning by implementing KPI monitoring systems (S…" at bounding box center [453, 303] width 371 height 20
click at [268, 275] on p "- I ensured data-driven automation by establishing best practices in monitoring…" at bounding box center [453, 283] width 371 height 20
click at [268, 276] on p "- I ensured data-driven automation by establishing best practices in monitoring…" at bounding box center [453, 283] width 371 height 20
click at [267, 279] on li "Parallax System parallaxsystem.com Add to company list Public / Private Private…" at bounding box center [437, 240] width 404 height 264
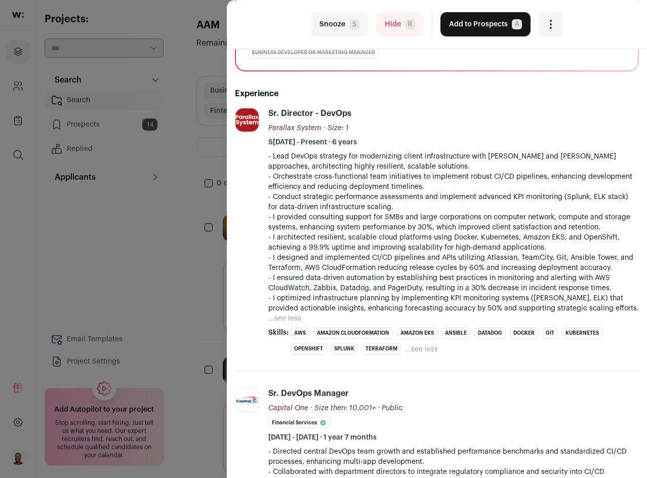
click at [268, 280] on p "- I ensured data-driven automation by establishing best practices in monitoring…" at bounding box center [453, 283] width 371 height 20
click at [269, 280] on p "- I ensured data-driven automation by establishing best practices in monitoring…" at bounding box center [453, 283] width 371 height 20
click at [268, 277] on p "- I ensured data-driven automation by establishing best practices in monitoring…" at bounding box center [453, 283] width 371 height 20
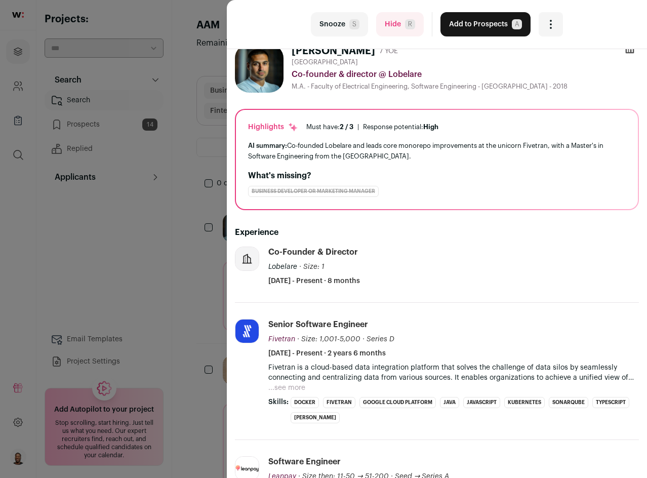
scroll to position [0, 0]
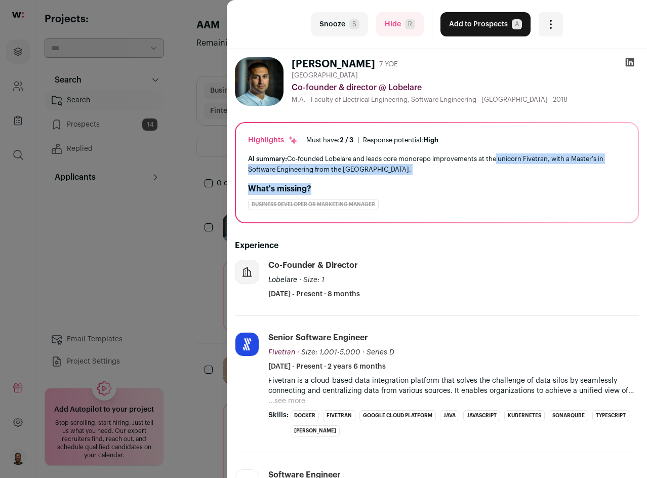
click at [437, 206] on div "Business Developer or Marketing Manager" at bounding box center [437, 204] width 378 height 11
click at [415, 171] on div "AI summary: Co-founded Lobelare and leads core monorepo improvements at the uni…" at bounding box center [437, 163] width 378 height 21
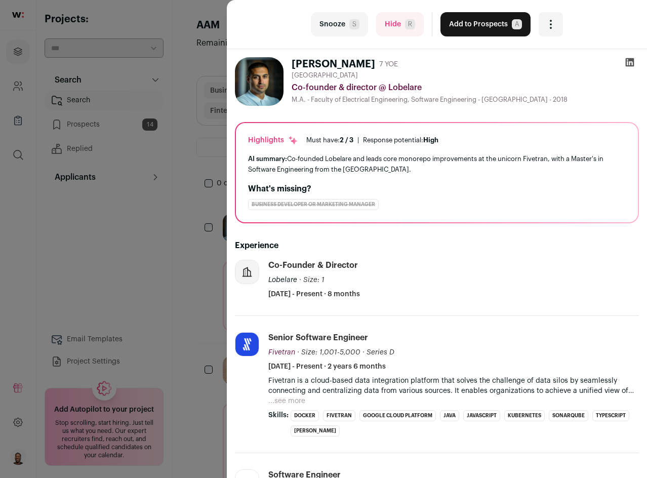
click at [415, 171] on div "AI summary: Co-founded Lobelare and leads core monorepo improvements at the uni…" at bounding box center [437, 163] width 378 height 21
drag, startPoint x: 558, startPoint y: 157, endPoint x: 559, endPoint y: 175, distance: 18.3
click at [559, 175] on div "Highlights Must have: 2 / 3 How many must haves have been fulfilled? | Response…" at bounding box center [437, 172] width 402 height 99
click at [556, 161] on div "AI summary: Co-founded Lobelare and leads core monorepo improvements at the uni…" at bounding box center [437, 163] width 378 height 21
drag, startPoint x: 556, startPoint y: 161, endPoint x: 557, endPoint y: 169, distance: 8.1
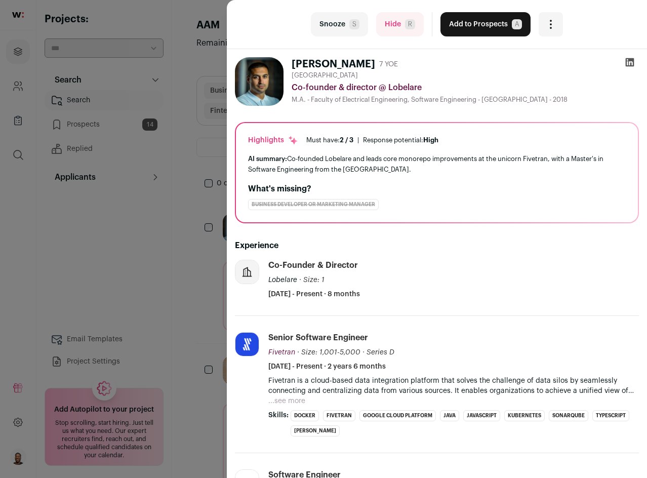
click at [557, 169] on div "AI summary: Co-founded Lobelare and leads core monorepo improvements at the uni…" at bounding box center [437, 163] width 378 height 21
drag, startPoint x: 456, startPoint y: 170, endPoint x: 462, endPoint y: 168, distance: 6.9
drag, startPoint x: 462, startPoint y: 168, endPoint x: 435, endPoint y: 159, distance: 28.8
click at [432, 159] on div "AI summary: Co-founded Lobelare and leads core monorepo improvements at the uni…" at bounding box center [437, 163] width 378 height 21
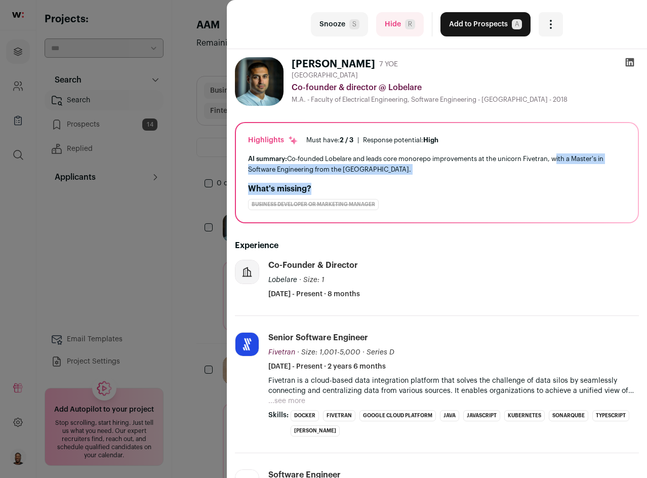
drag, startPoint x: 557, startPoint y: 159, endPoint x: 569, endPoint y: 183, distance: 27.0
click at [569, 183] on div "Highlights Must have: 2 / 3 How many must haves have been fulfilled? | Response…" at bounding box center [437, 172] width 402 height 99
click at [569, 183] on h2 "What's missing?" at bounding box center [437, 189] width 378 height 12
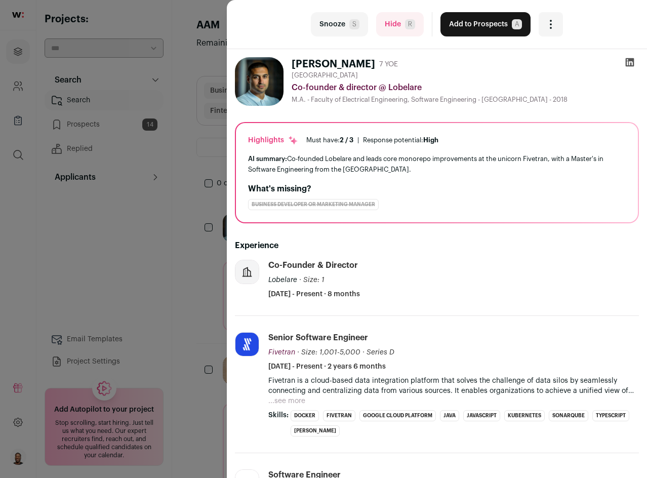
drag, startPoint x: 569, startPoint y: 183, endPoint x: 563, endPoint y: 180, distance: 6.6
click at [569, 183] on h2 "What's missing?" at bounding box center [437, 189] width 378 height 12
click at [559, 160] on div "AI summary: Co-founded Lobelare and leads core monorepo improvements at the uni…" at bounding box center [437, 163] width 378 height 21
drag, startPoint x: 557, startPoint y: 158, endPoint x: 438, endPoint y: 154, distance: 119.1
click at [412, 168] on div "AI summary: Co-founded Lobelare and leads core monorepo improvements at the uni…" at bounding box center [437, 163] width 378 height 21
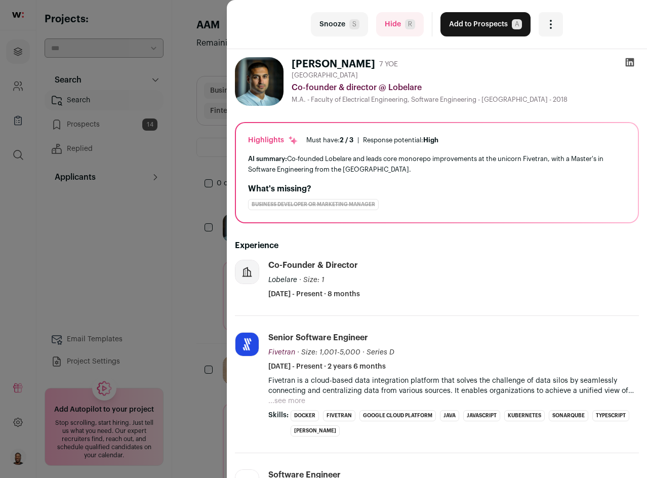
click at [557, 157] on div "AI summary: Co-founded Lobelare and leads core monorepo improvements at the uni…" at bounding box center [437, 163] width 378 height 21
drag, startPoint x: 557, startPoint y: 157, endPoint x: 536, endPoint y: 156, distance: 20.3
click at [536, 156] on div "AI summary: Co-founded Lobelare and leads core monorepo improvements at the uni…" at bounding box center [437, 163] width 378 height 21
click at [553, 159] on div "AI summary: Co-founded Lobelare and leads core monorepo improvements at the uni…" at bounding box center [437, 163] width 378 height 21
drag, startPoint x: 557, startPoint y: 159, endPoint x: 558, endPoint y: 165, distance: 6.6
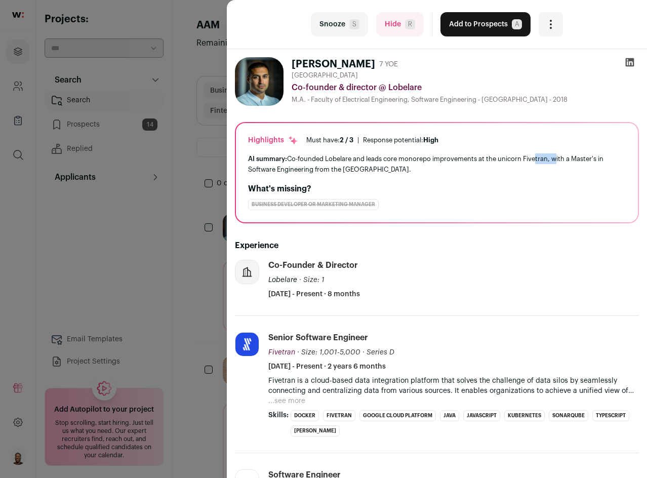
click at [558, 165] on div "AI summary: Co-founded Lobelare and leads core monorepo improvements at the uni…" at bounding box center [437, 163] width 378 height 21
click at [557, 159] on div "AI summary: Co-founded Lobelare and leads core monorepo improvements at the uni…" at bounding box center [437, 163] width 378 height 21
drag, startPoint x: 555, startPoint y: 157, endPoint x: 433, endPoint y: 153, distance: 122.1
click at [412, 169] on div "AI summary: Co-founded Lobelare and leads core monorepo improvements at the uni…" at bounding box center [437, 163] width 378 height 21
click at [557, 157] on div "AI summary: Co-founded Lobelare and leads core monorepo improvements at the uni…" at bounding box center [437, 163] width 378 height 21
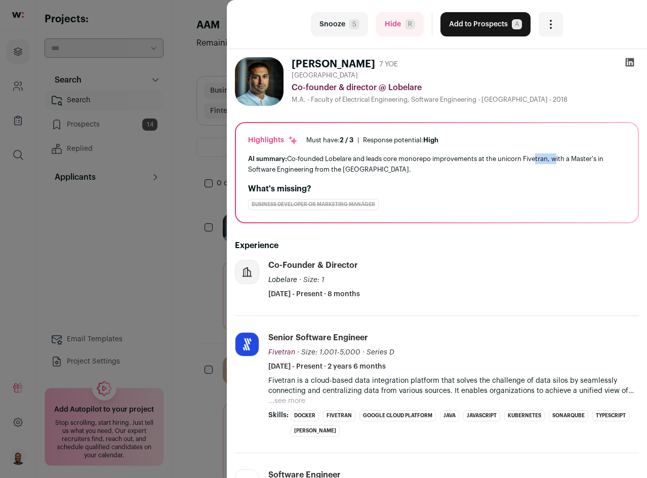
drag, startPoint x: 557, startPoint y: 157, endPoint x: 412, endPoint y: 172, distance: 146.0
click at [412, 172] on div "AI summary: Co-founded Lobelare and leads core monorepo improvements at the uni…" at bounding box center [437, 163] width 378 height 21
click at [449, 204] on div "Business Developer or Marketing Manager" at bounding box center [437, 204] width 378 height 11
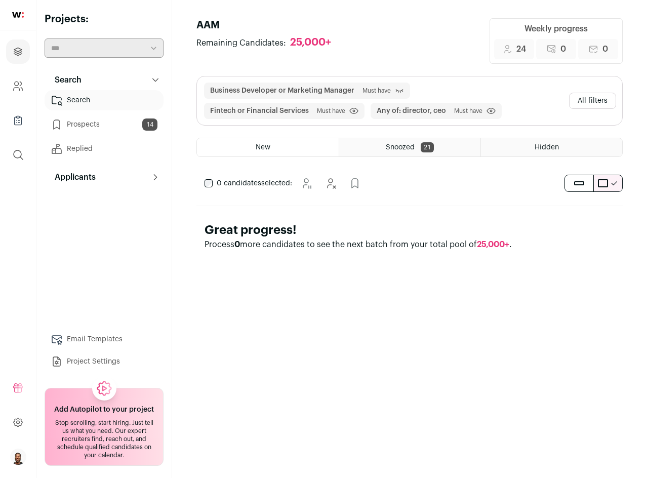
click at [138, 94] on link "Search" at bounding box center [104, 100] width 119 height 20
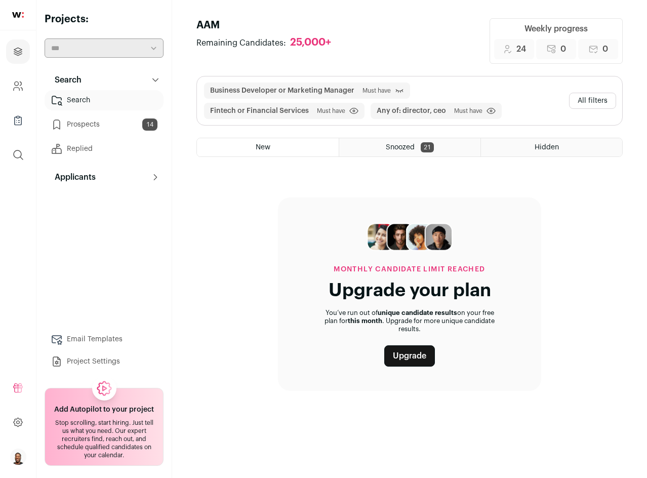
click at [369, 147] on div "Snoozed 21" at bounding box center [409, 147] width 141 height 18
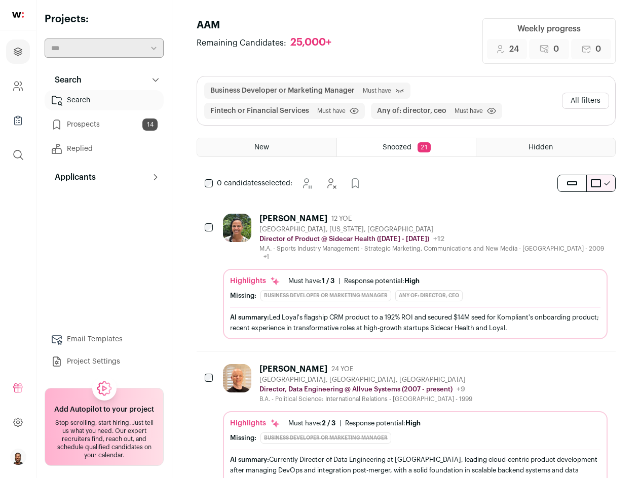
click at [294, 148] on div "New" at bounding box center [266, 147] width 139 height 18
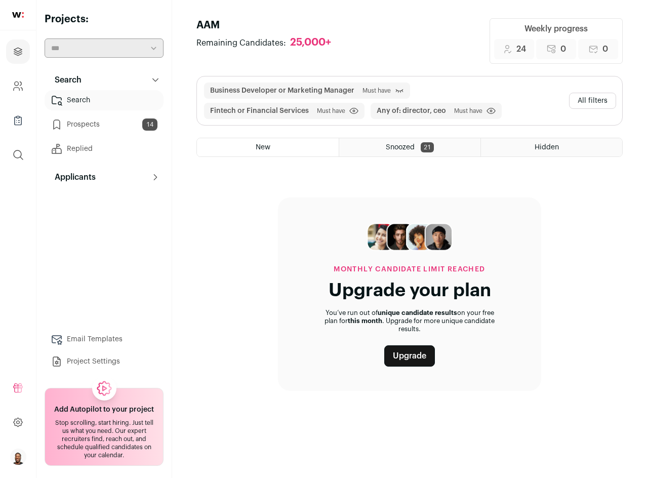
click at [603, 102] on button "All filters" at bounding box center [592, 101] width 47 height 16
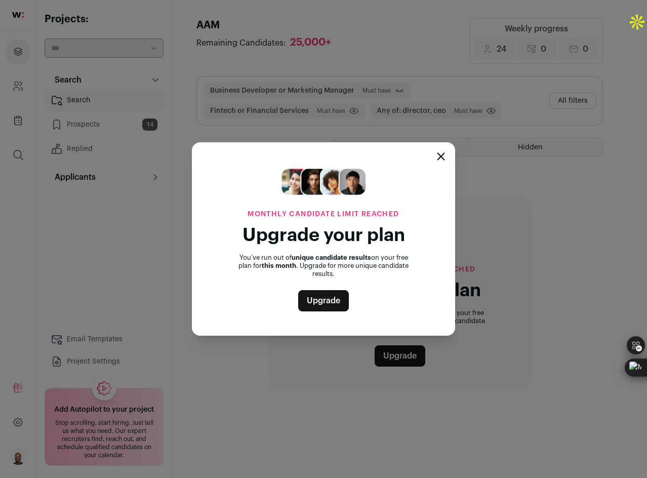
click at [326, 300] on link "Upgrade" at bounding box center [323, 300] width 51 height 21
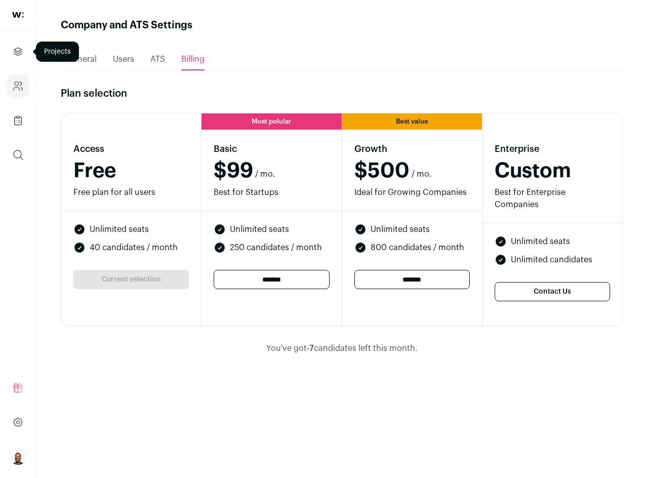
click at [24, 53] on link "Projects" at bounding box center [18, 52] width 24 height 24
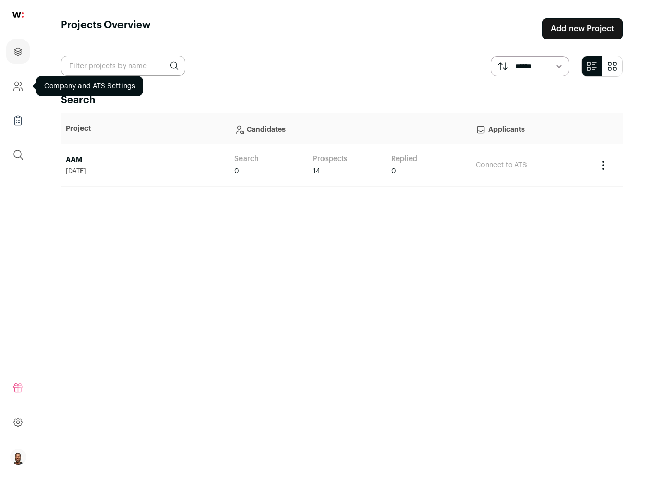
click at [18, 90] on icon "Company and ATS Settings" at bounding box center [18, 86] width 12 height 12
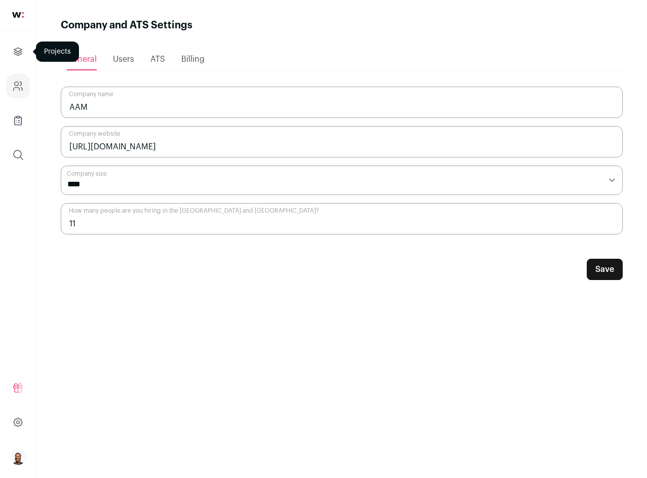
click at [17, 58] on link "Projects" at bounding box center [18, 52] width 24 height 24
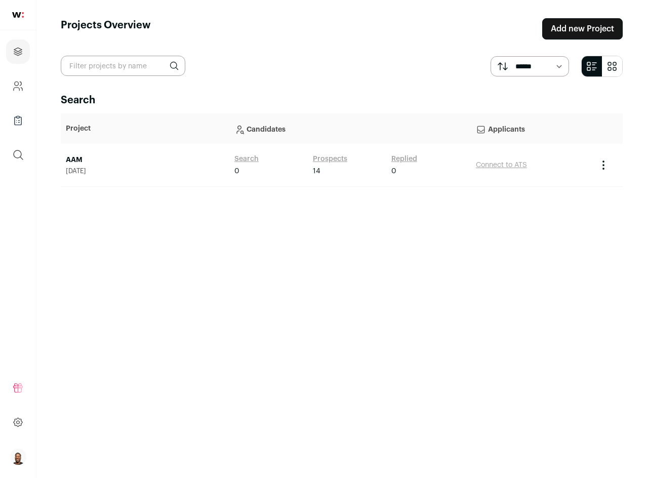
click at [79, 160] on link "AAM" at bounding box center [145, 160] width 159 height 10
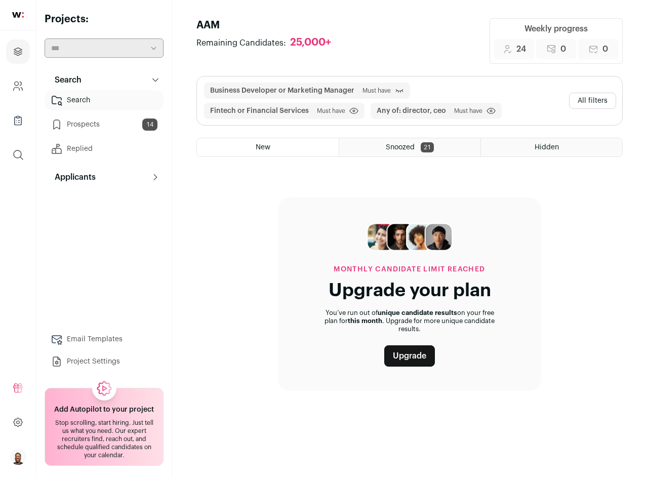
click at [381, 147] on div "Snoozed 21" at bounding box center [409, 147] width 141 height 18
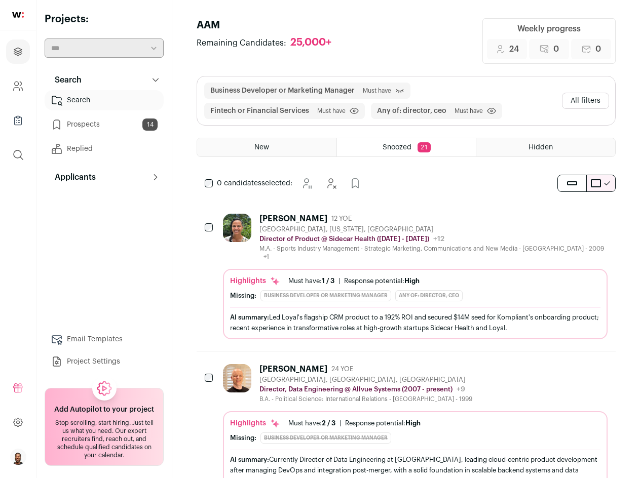
click at [382, 149] on span "Snoozed" at bounding box center [396, 147] width 29 height 7
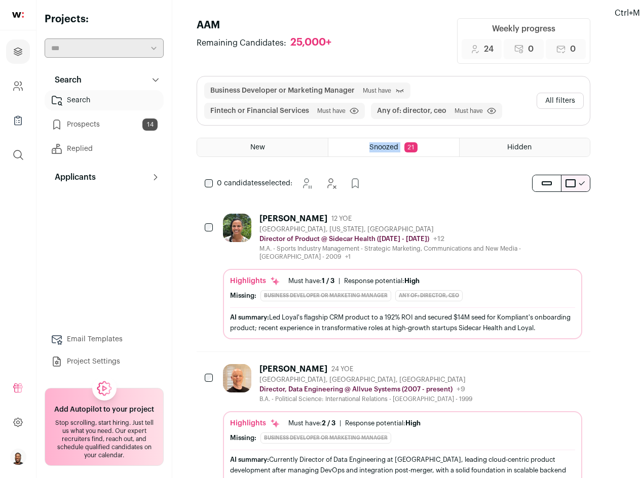
click at [350, 149] on div "Snoozed 21" at bounding box center [393, 147] width 130 height 18
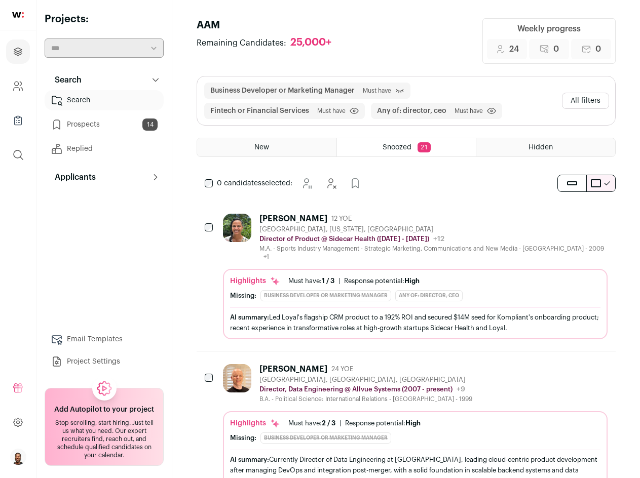
click at [296, 152] on div "New" at bounding box center [266, 147] width 139 height 18
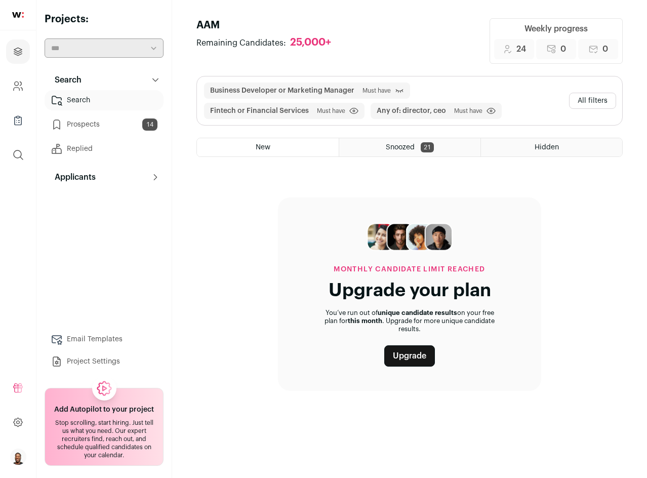
click at [131, 128] on link "Prospects 14" at bounding box center [104, 124] width 119 height 20
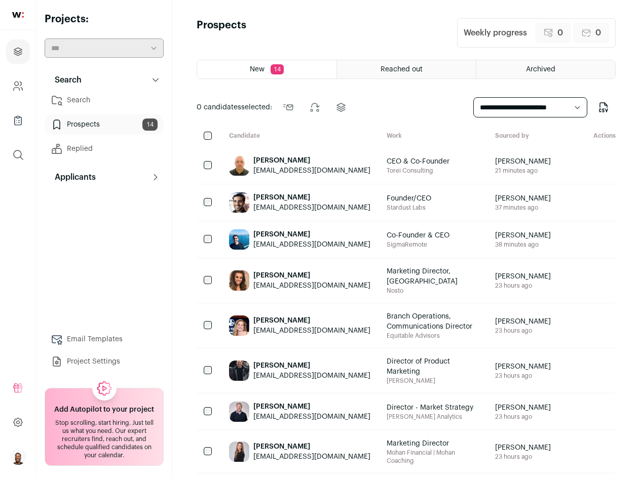
click at [129, 222] on div "Search Search Search Prospects 14 Replied Applicants Applicants Applicants Emai…" at bounding box center [104, 221] width 119 height 302
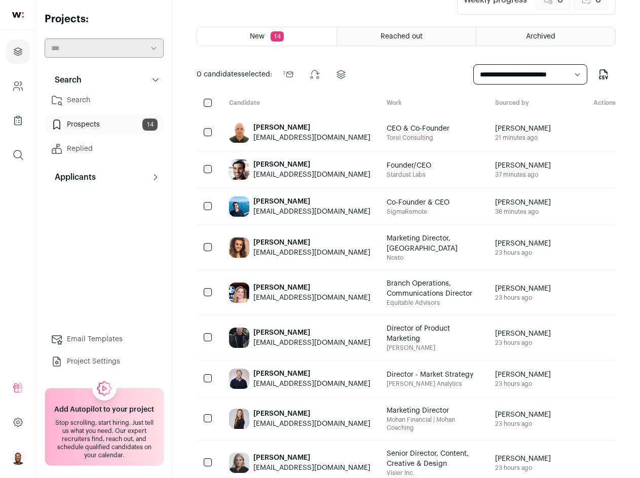
scroll to position [51, 0]
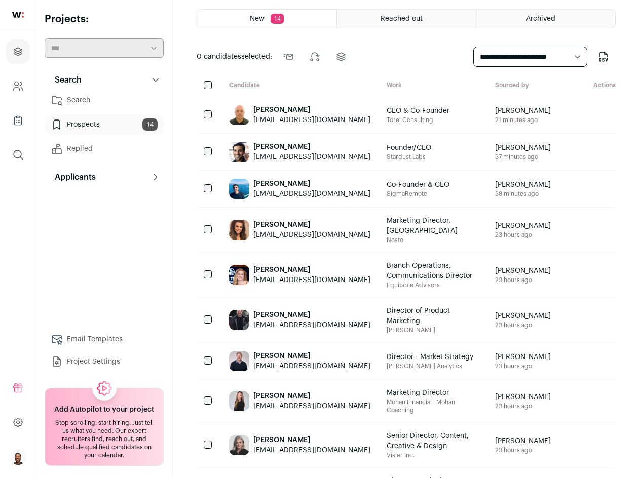
click at [151, 274] on div "Search Search Search Prospects 14 Replied Applicants Applicants Applicants Emai…" at bounding box center [104, 221] width 119 height 302
